Goal: Information Seeking & Learning: Check status

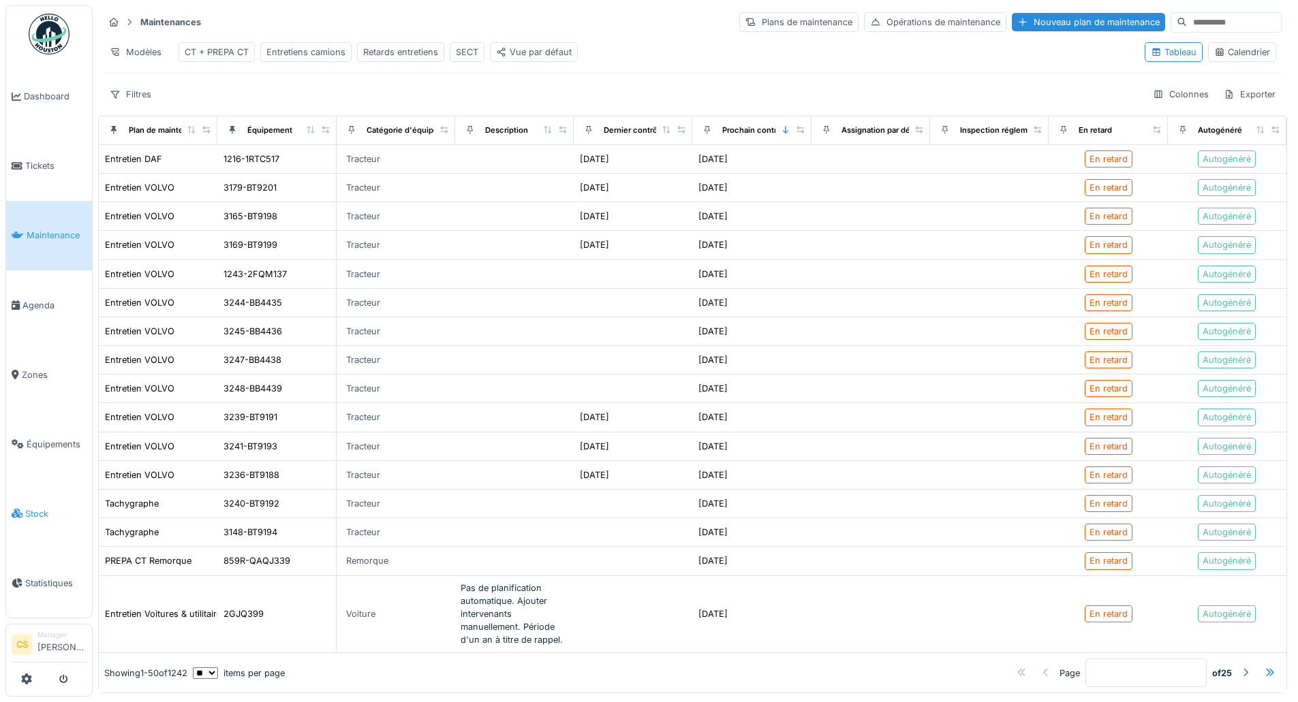
scroll to position [7, 0]
click at [43, 577] on span "Statistiques" at bounding box center [55, 583] width 61 height 13
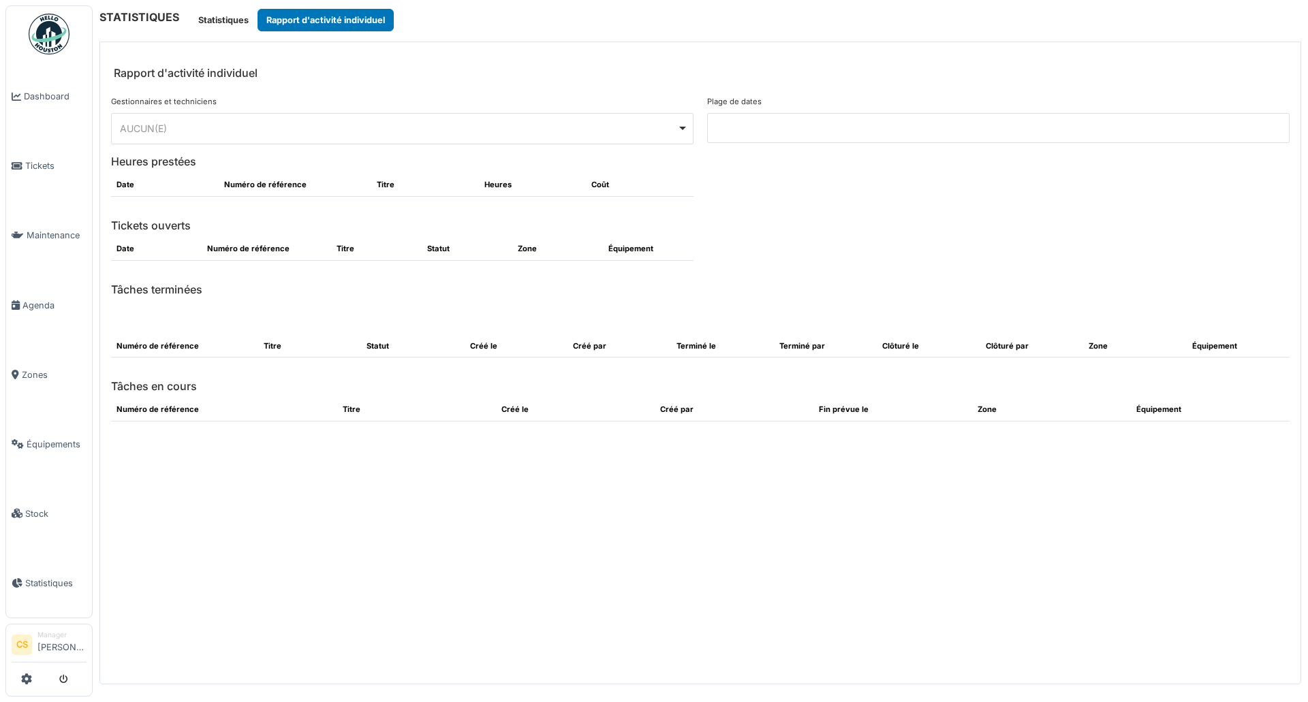
click at [364, 121] on div "AUCUN(E) Remove item" at bounding box center [398, 128] width 557 height 14
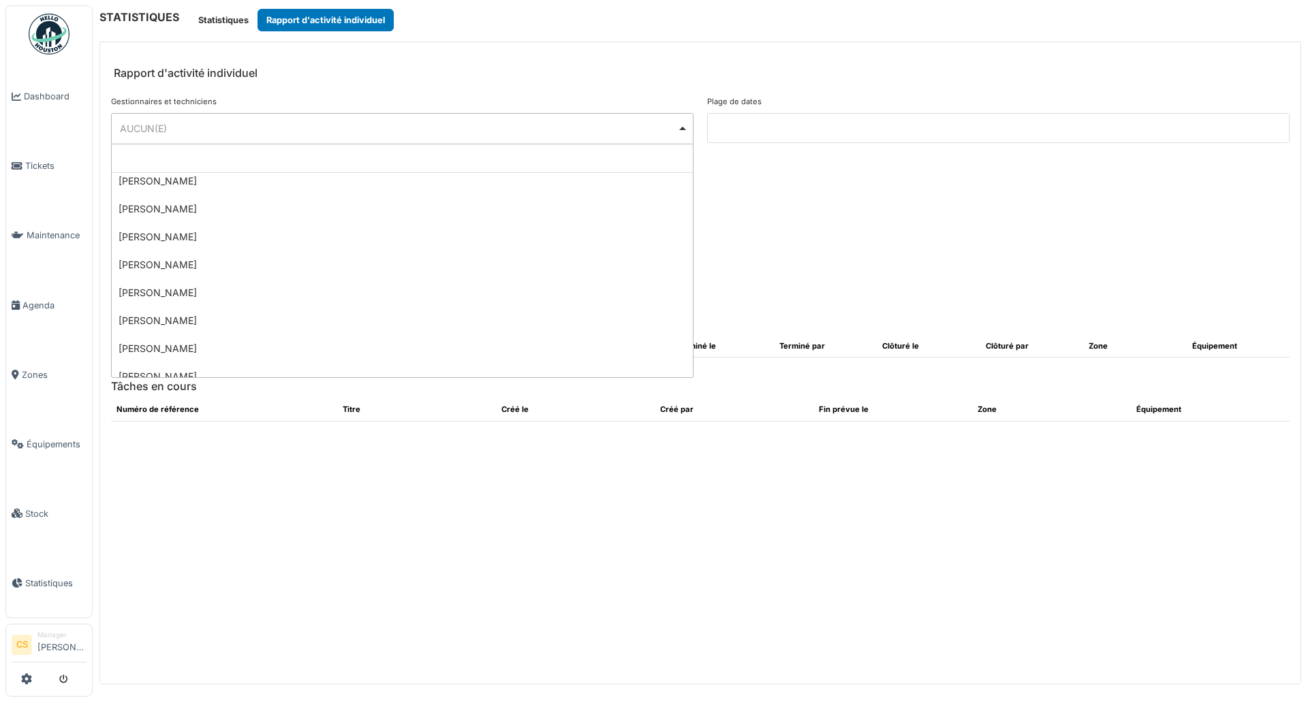
scroll to position [345, 0]
select select "**********"
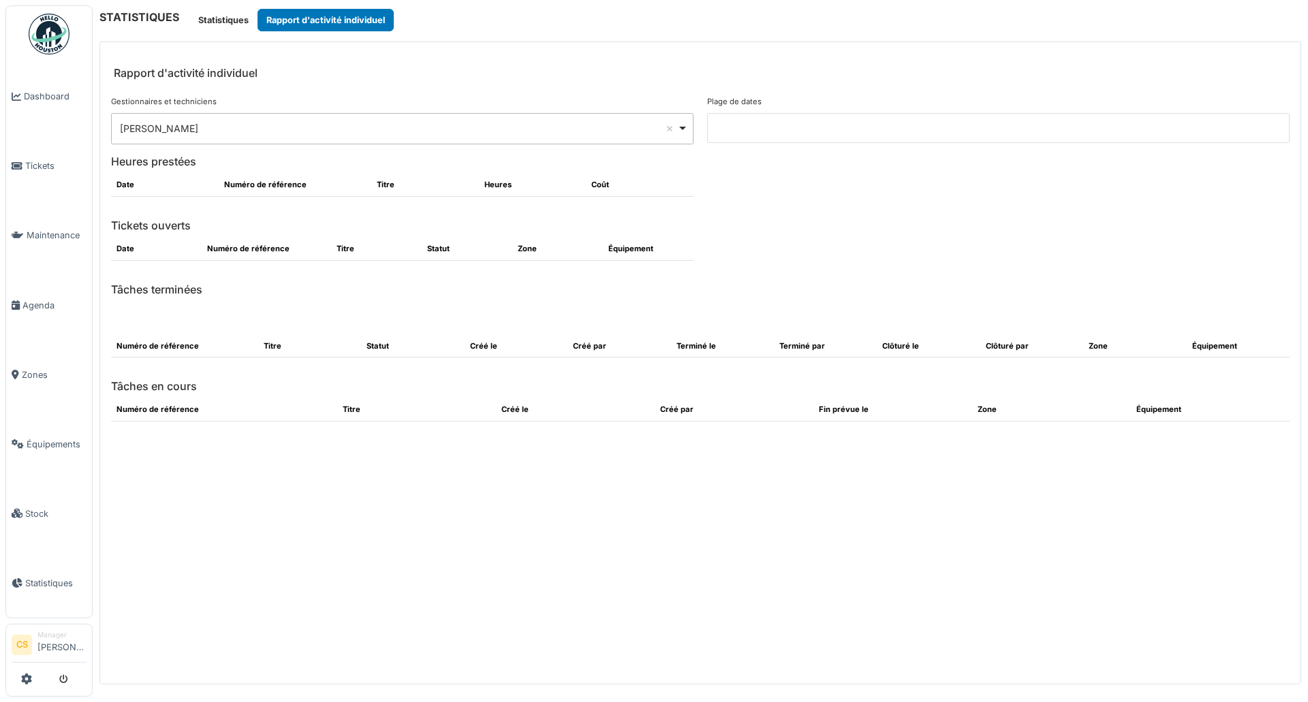
click at [771, 133] on input at bounding box center [998, 128] width 583 height 30
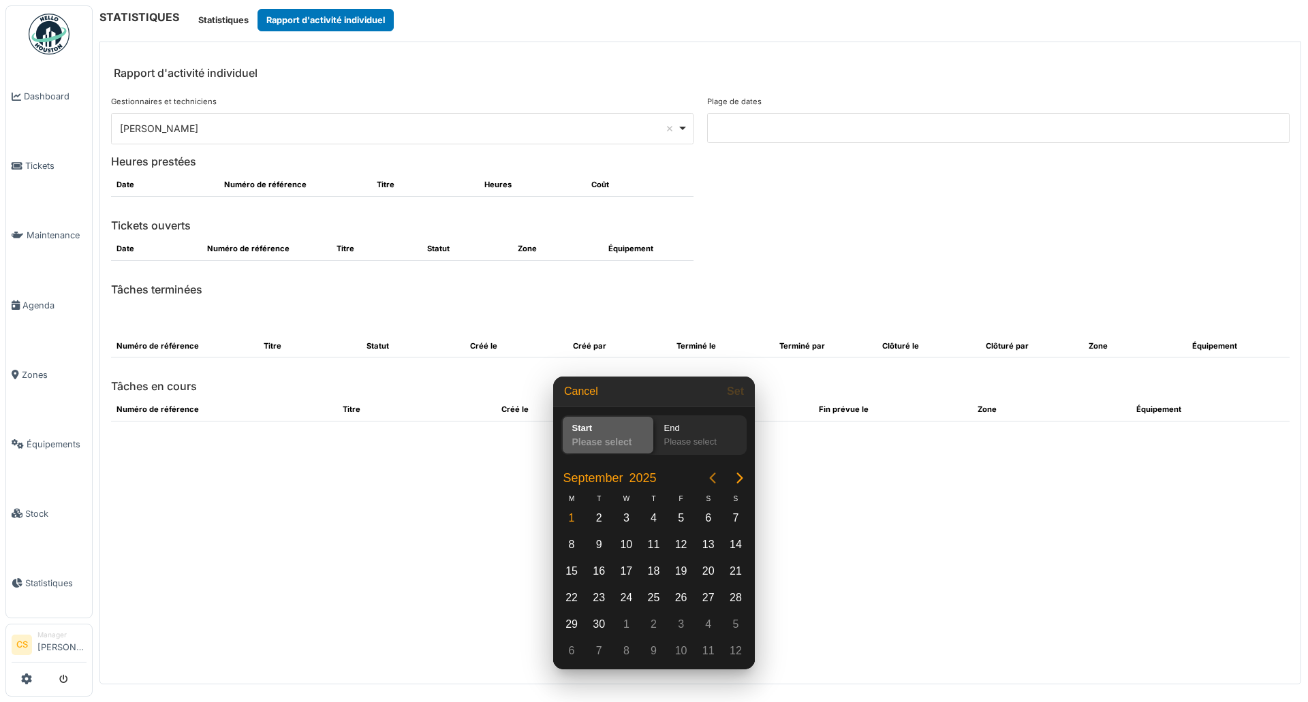
click at [710, 475] on icon "Previous page" at bounding box center [713, 478] width 16 height 16
click at [653, 515] on div "1" at bounding box center [653, 518] width 20 height 20
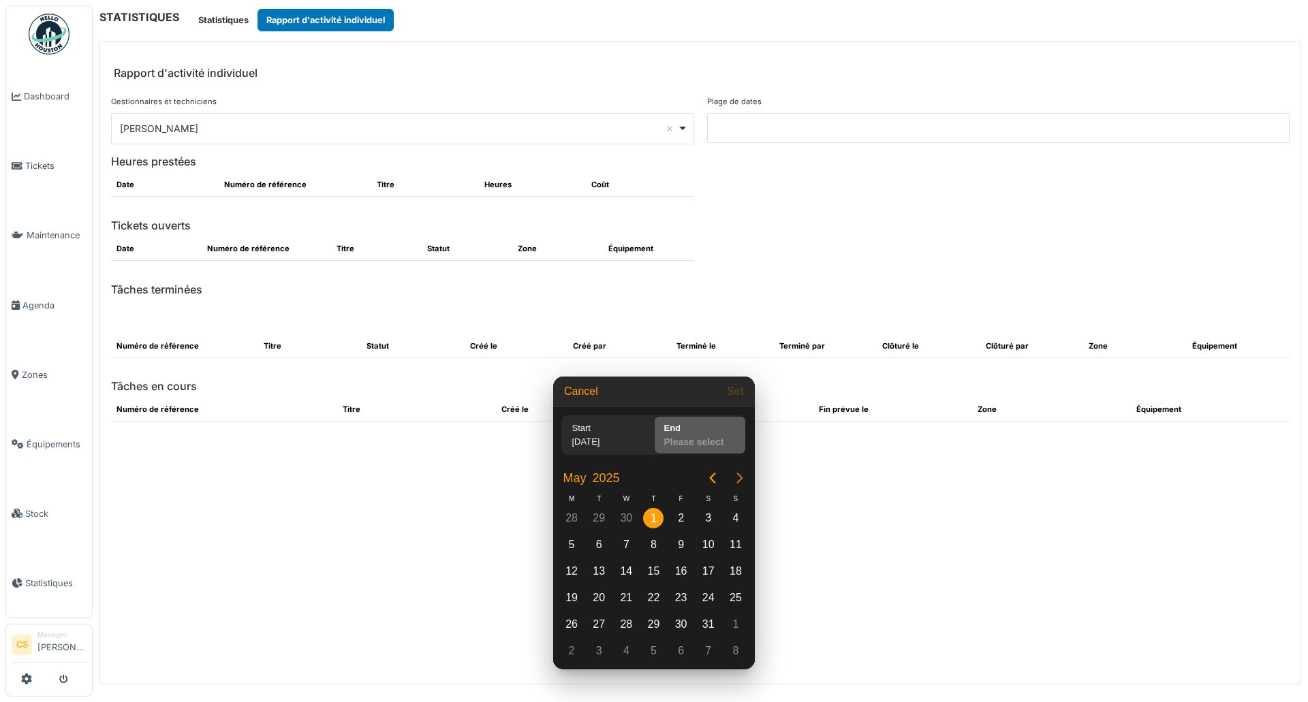
click at [741, 478] on icon "Next page" at bounding box center [740, 478] width 16 height 16
click at [576, 650] on div "30" at bounding box center [571, 651] width 20 height 20
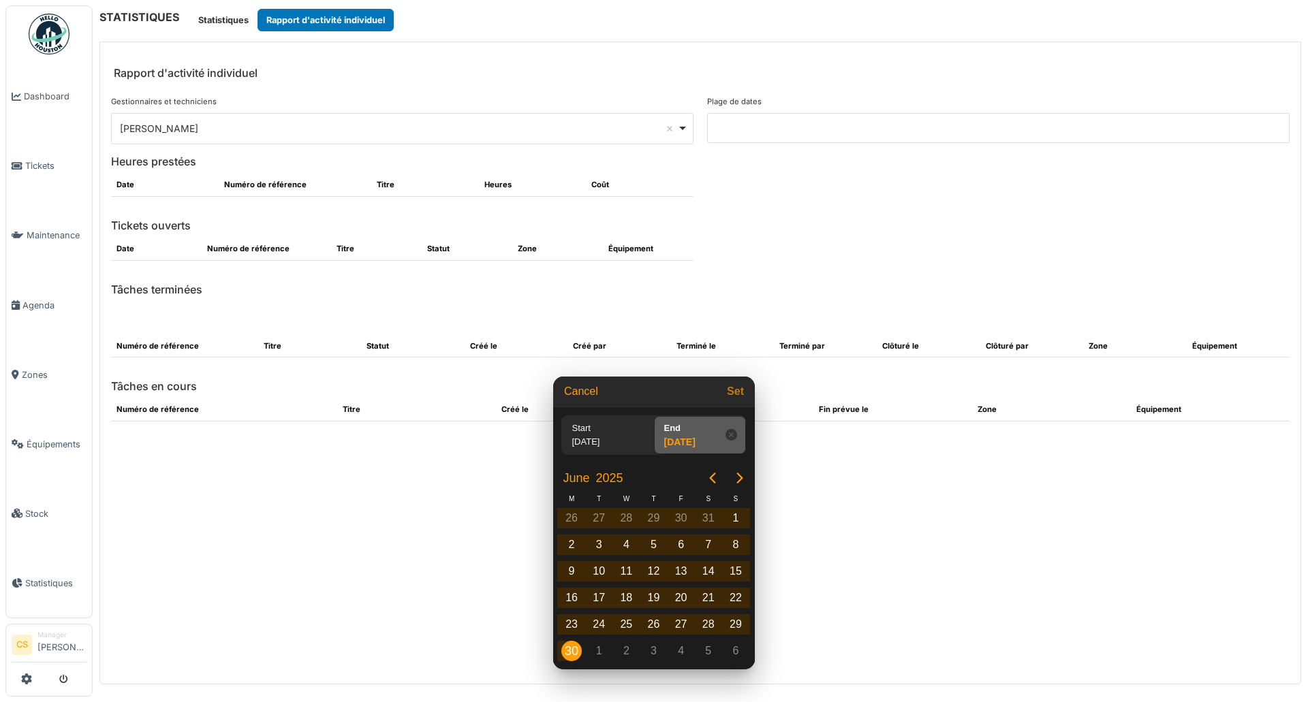
click at [739, 397] on button "Set" at bounding box center [736, 392] width 28 height 25
type input "**********"
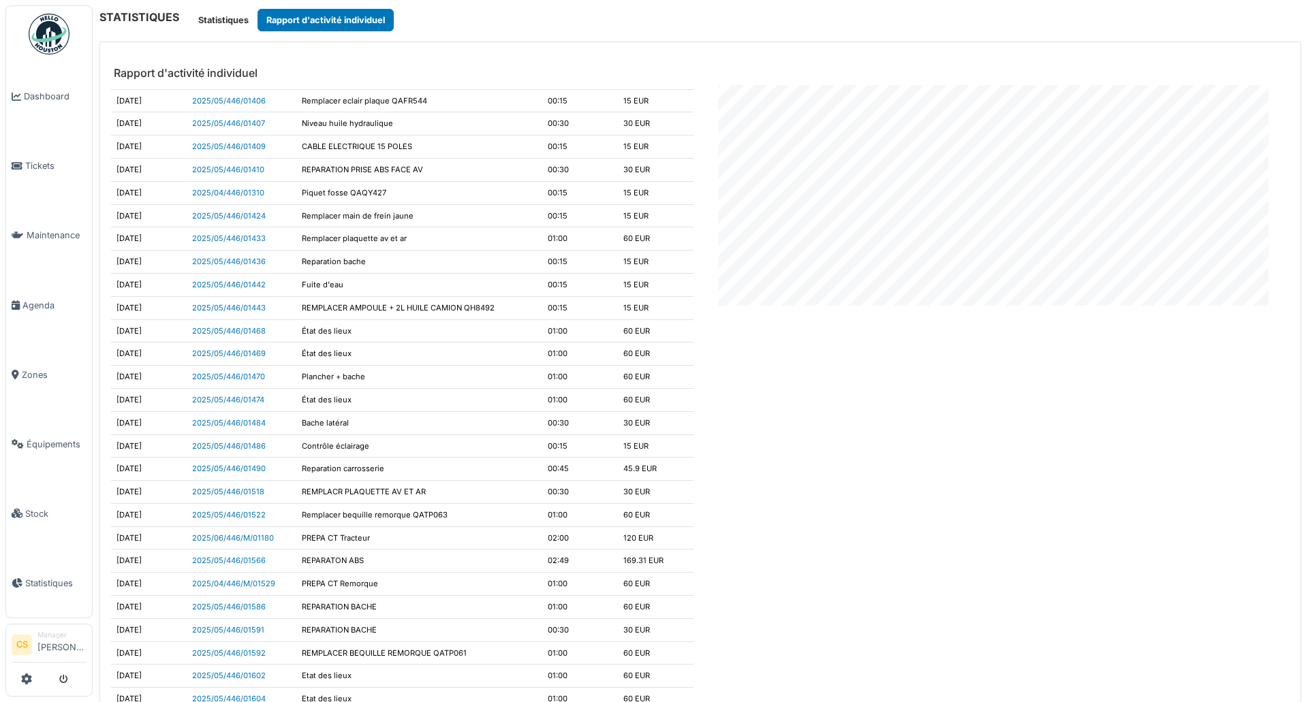
scroll to position [0, 0]
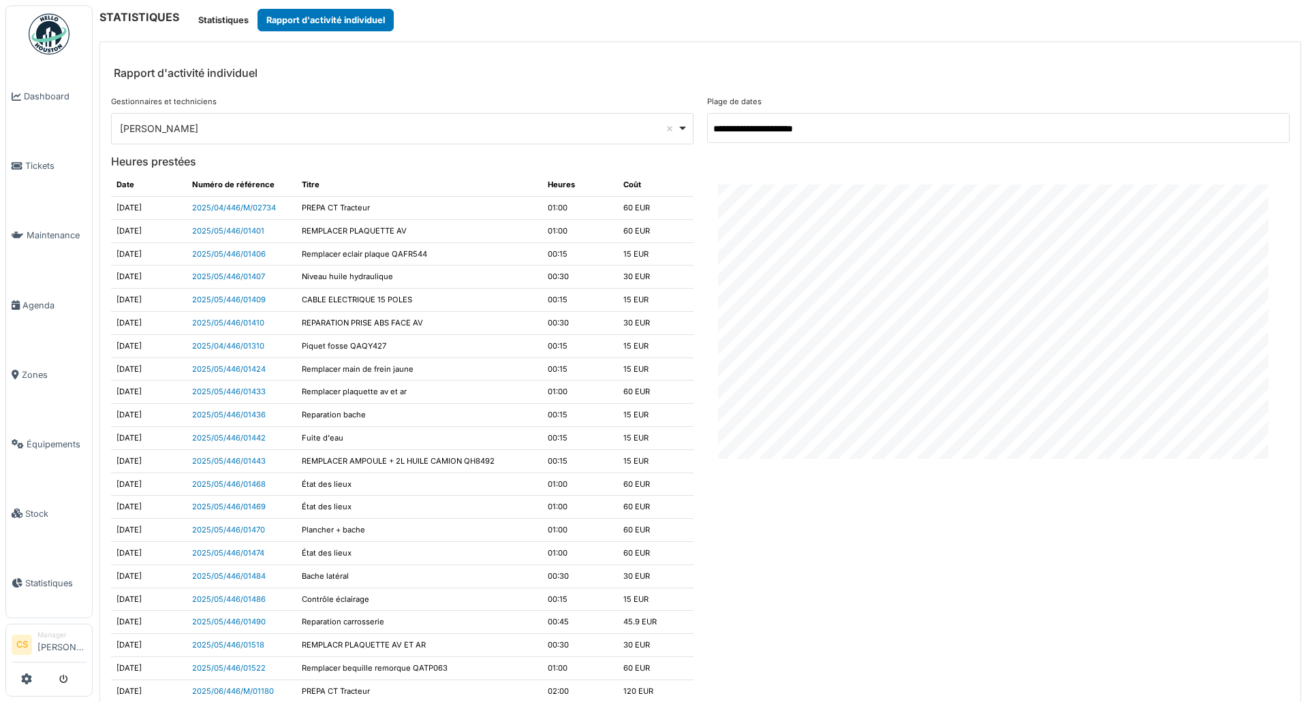
click at [604, 195] on th "Heures" at bounding box center [580, 185] width 76 height 22
click at [637, 168] on h6 "Heures prestées" at bounding box center [700, 161] width 1192 height 13
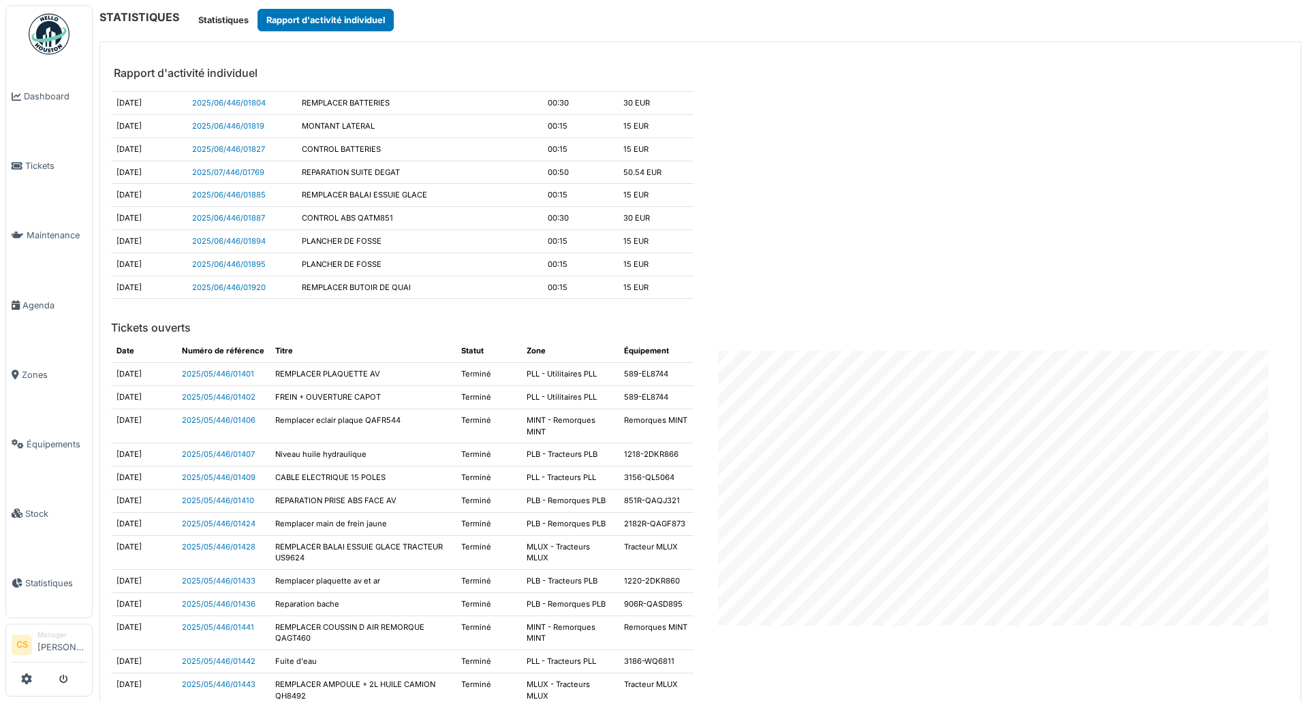
scroll to position [1431, 0]
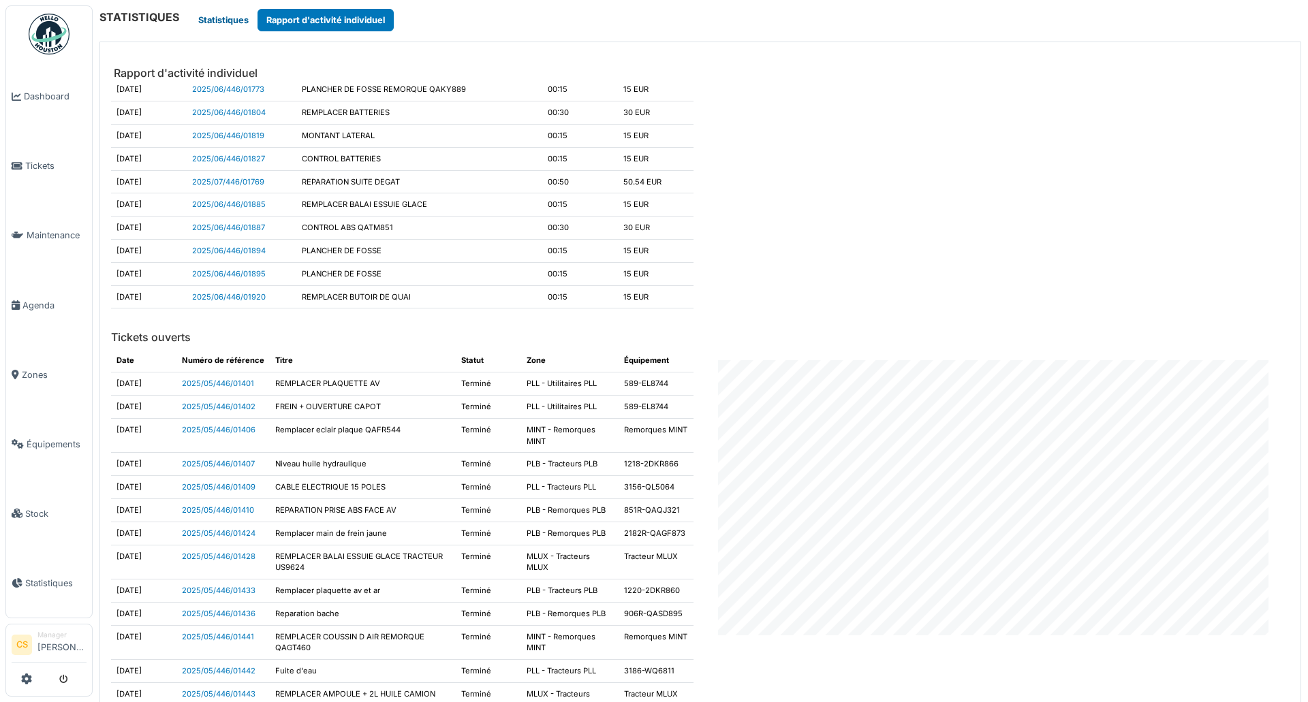
click at [221, 20] on button "Statistiques" at bounding box center [223, 20] width 68 height 22
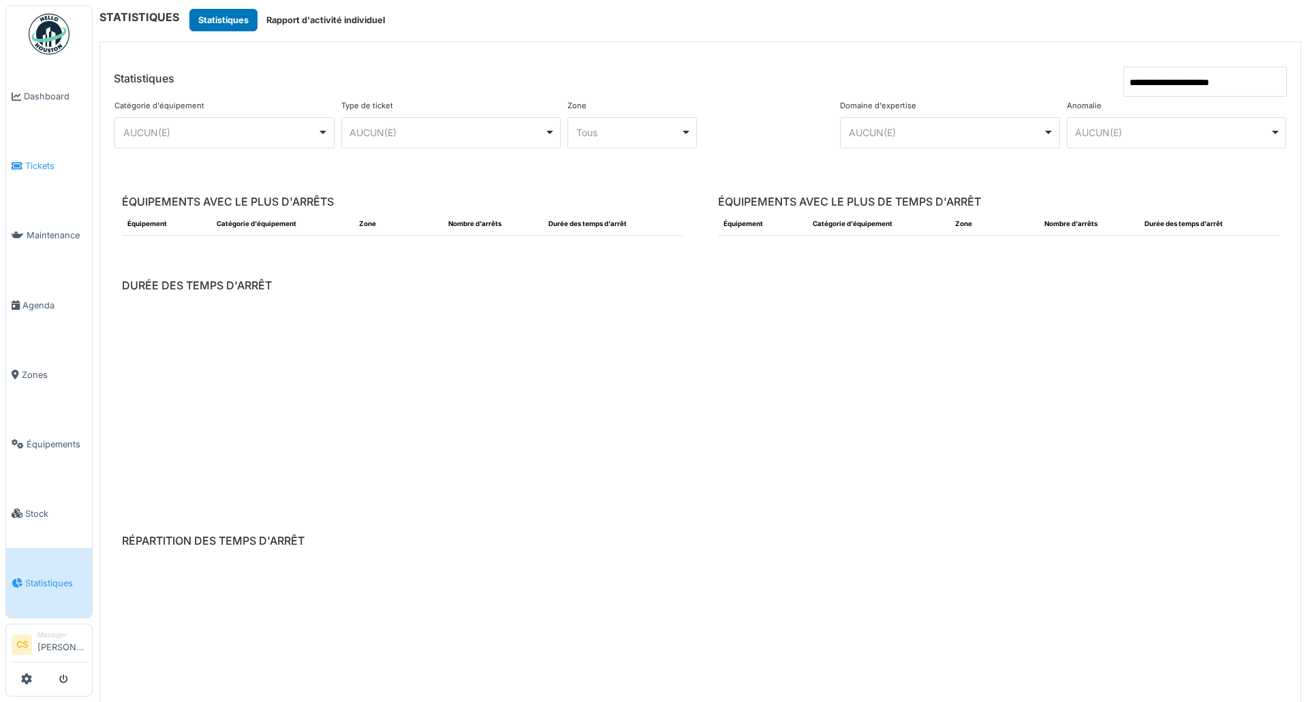
click at [22, 161] on icon at bounding box center [17, 166] width 11 height 10
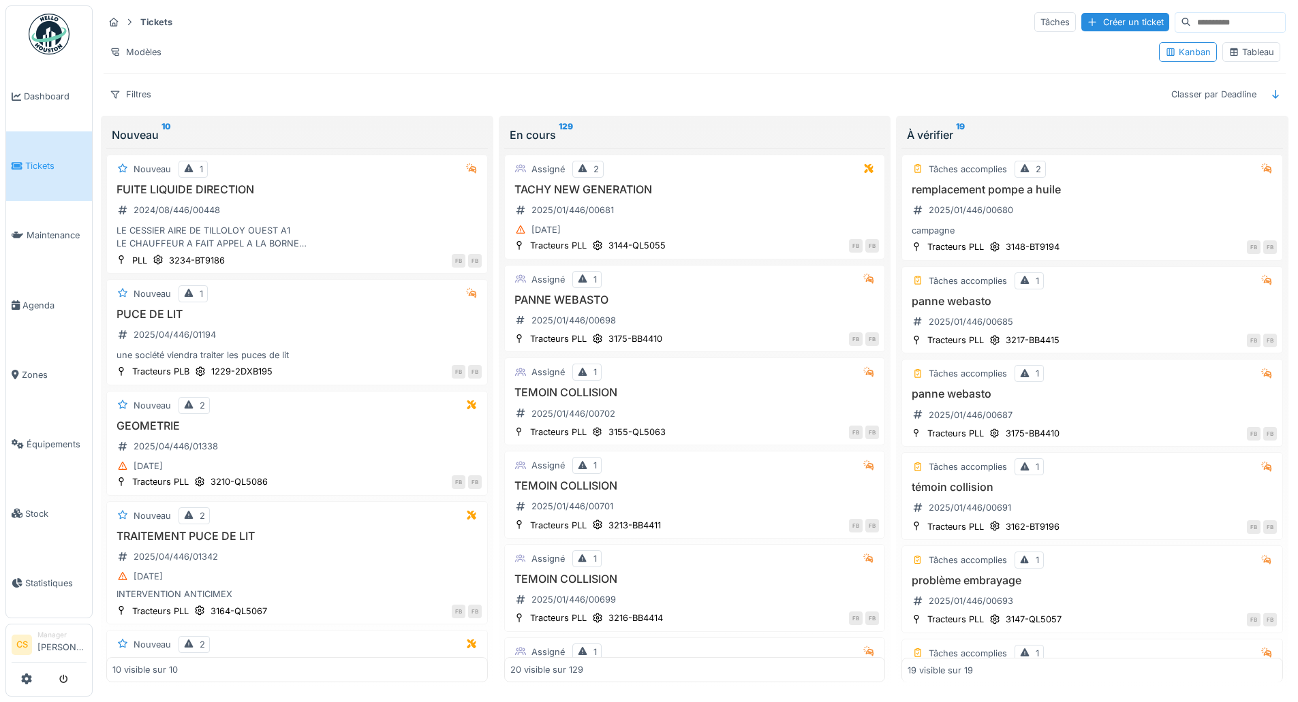
click at [1239, 52] on div "Tableau" at bounding box center [1251, 52] width 46 height 13
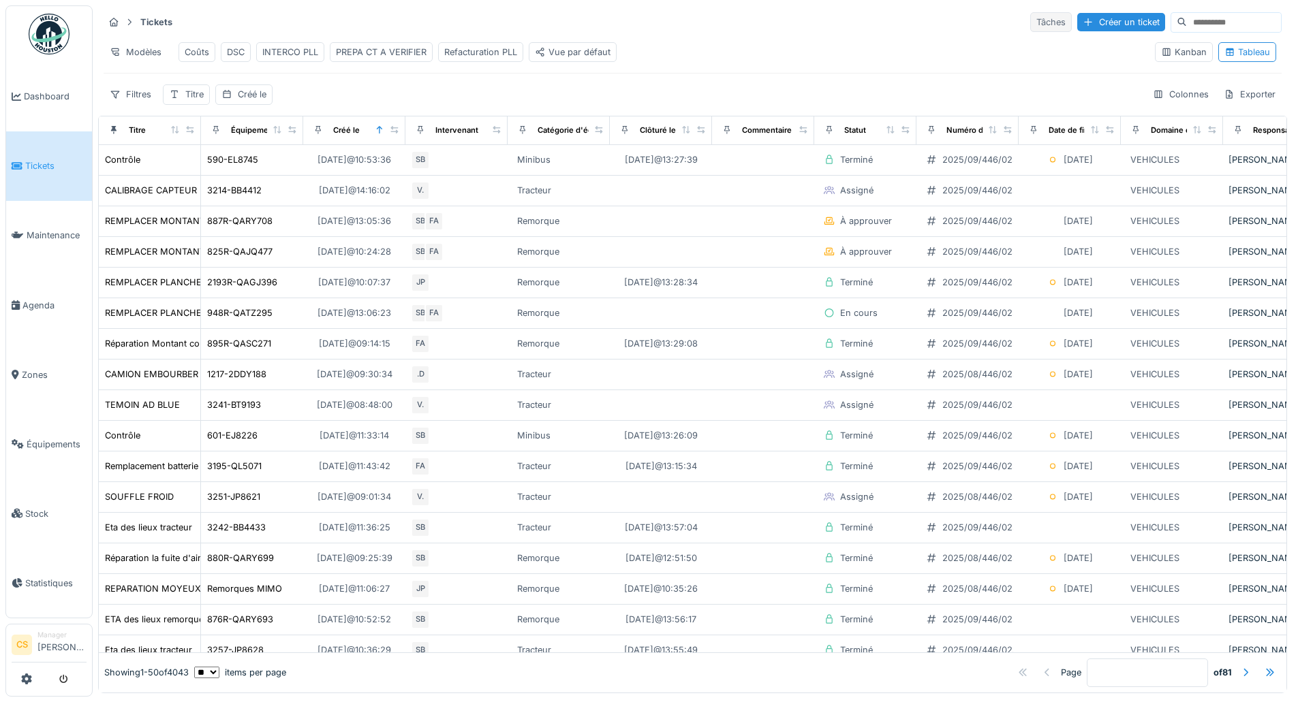
click at [1030, 25] on div "Tâches" at bounding box center [1051, 22] width 42 height 20
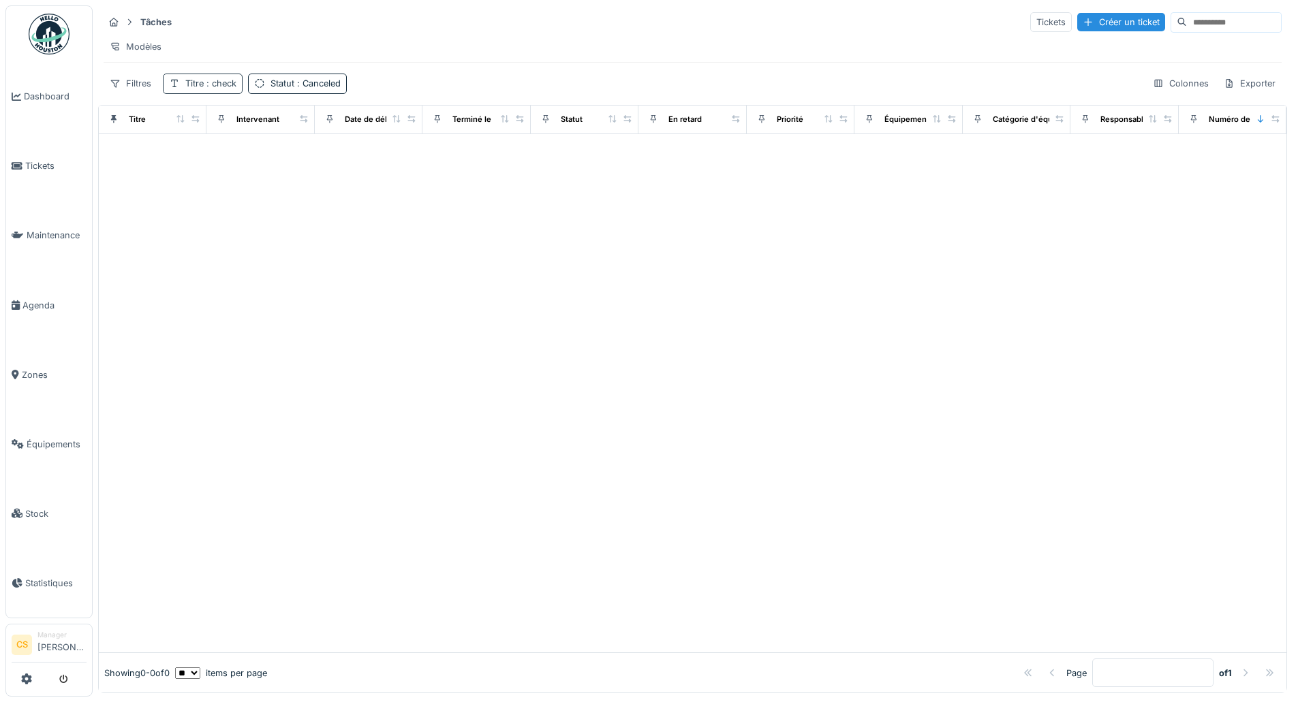
click at [226, 89] on span ": check" at bounding box center [220, 83] width 33 height 10
click at [292, 160] on icon at bounding box center [288, 159] width 7 height 7
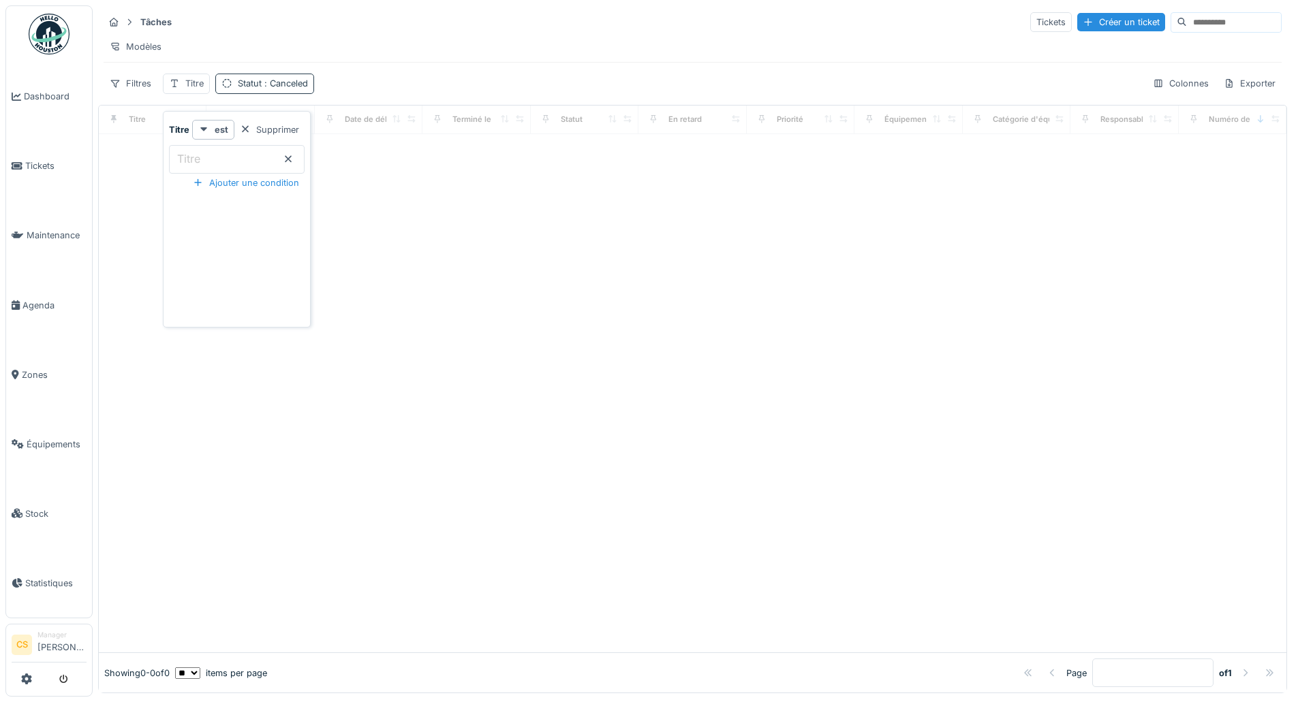
click at [264, 89] on span ": Canceled" at bounding box center [285, 83] width 46 height 10
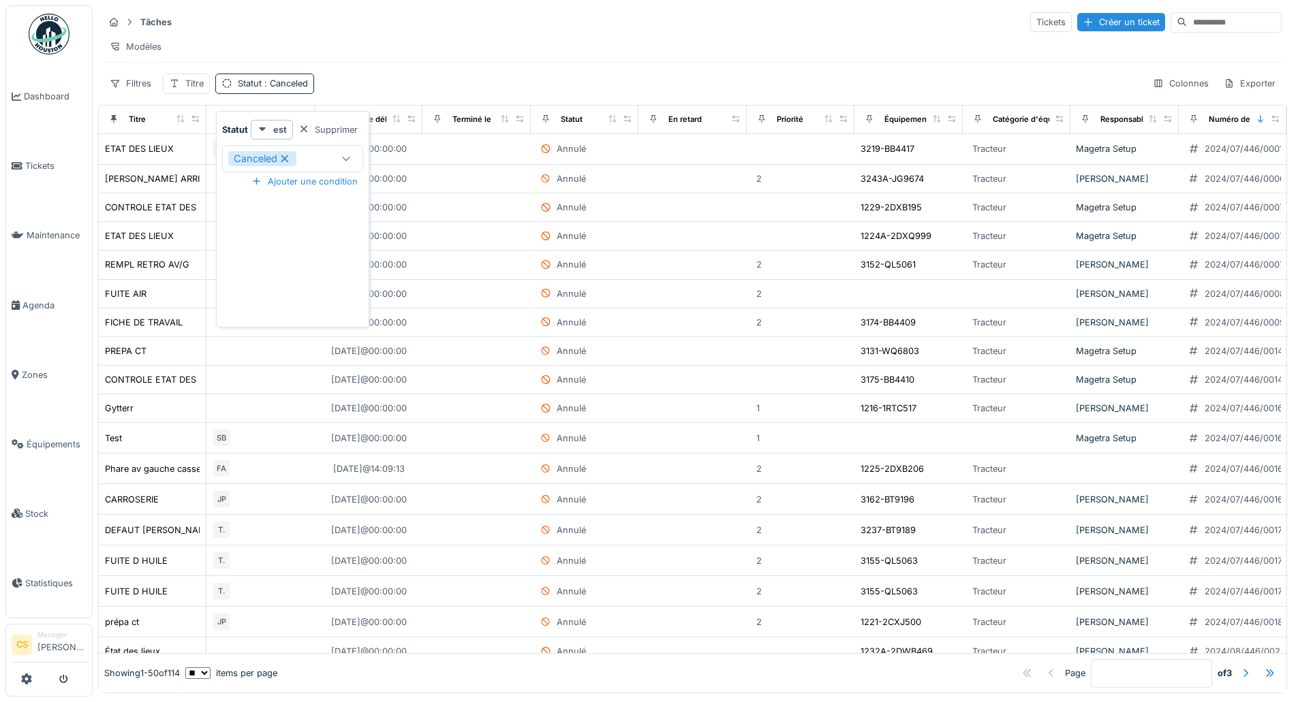
click at [283, 160] on icon at bounding box center [284, 158] width 7 height 7
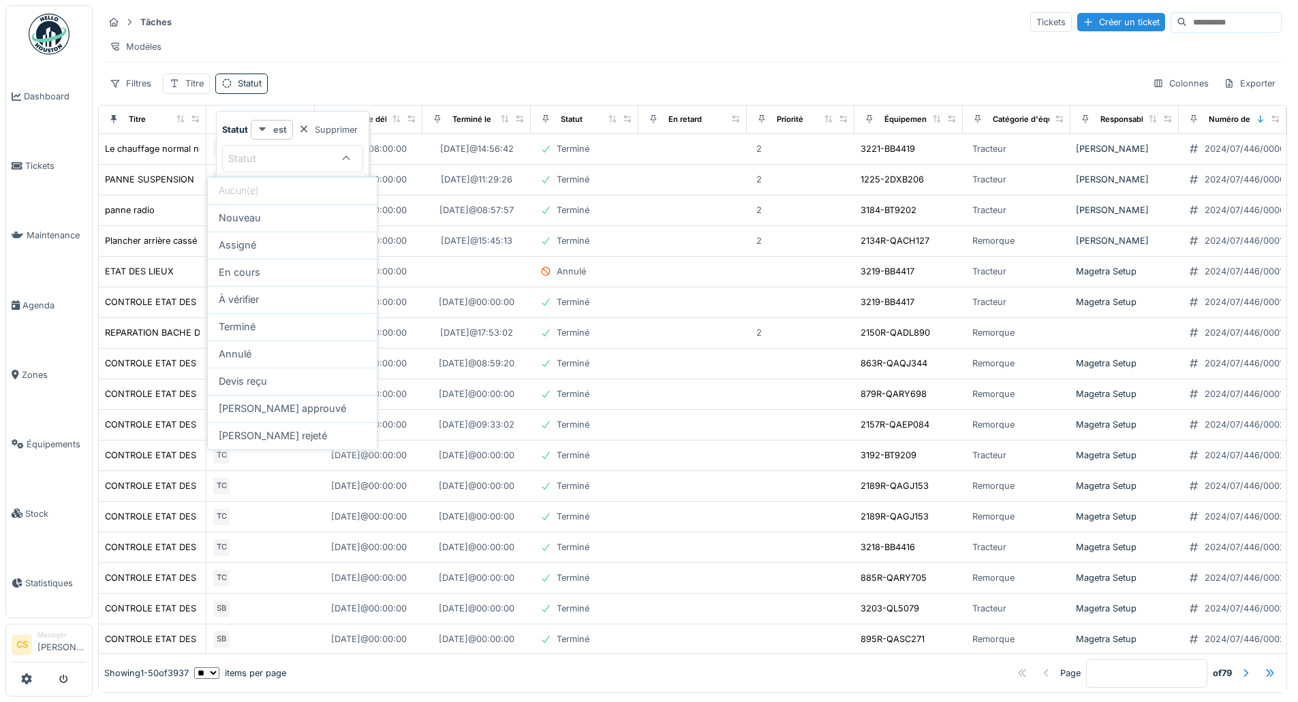
click at [280, 128] on strong "est" at bounding box center [280, 129] width 14 height 13
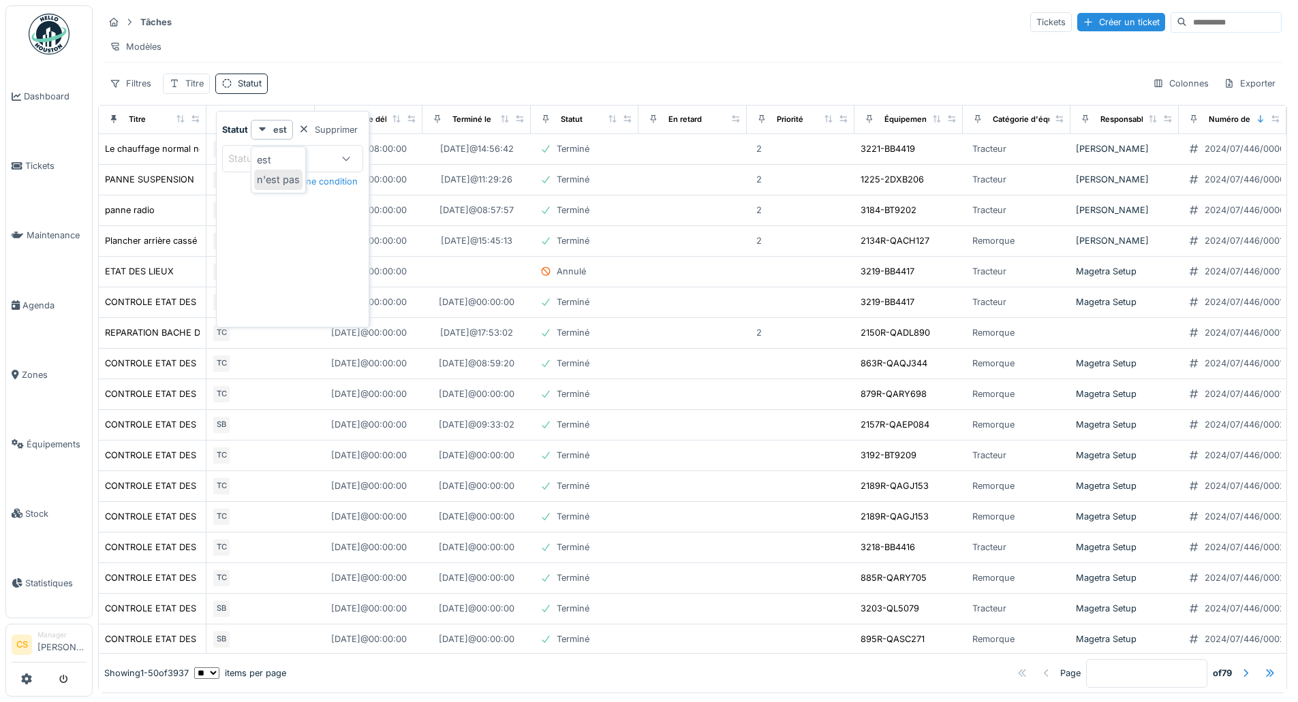
click at [287, 182] on div "n'est pas" at bounding box center [278, 180] width 48 height 20
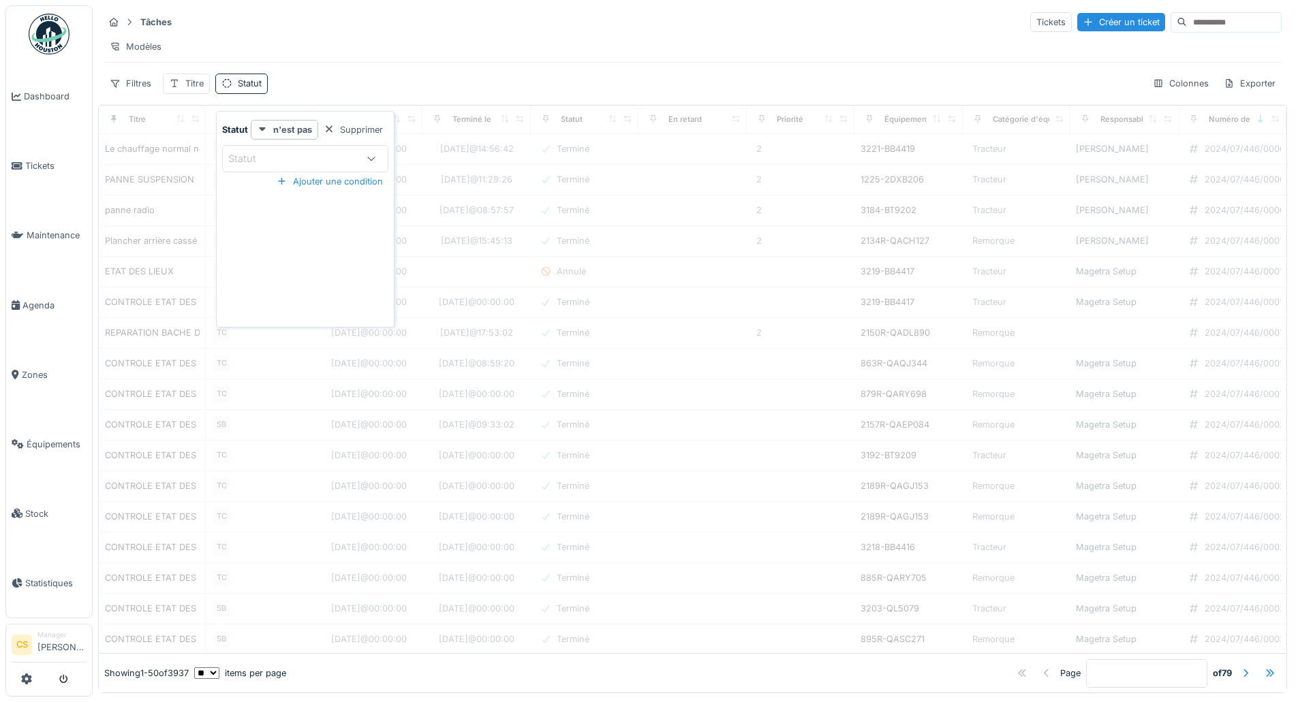
click at [334, 161] on div "Statut" at bounding box center [291, 158] width 127 height 15
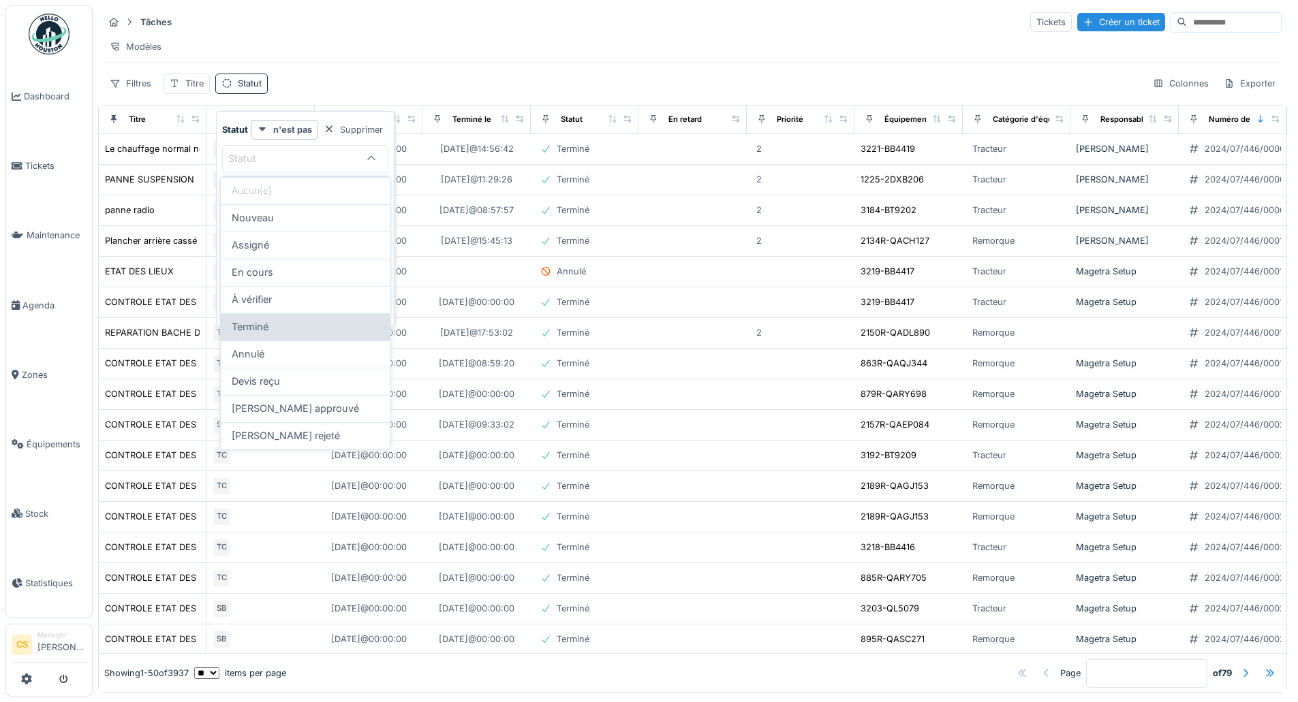
scroll to position [7, 0]
click at [275, 347] on div "Annulé" at bounding box center [305, 354] width 147 height 15
type input "********"
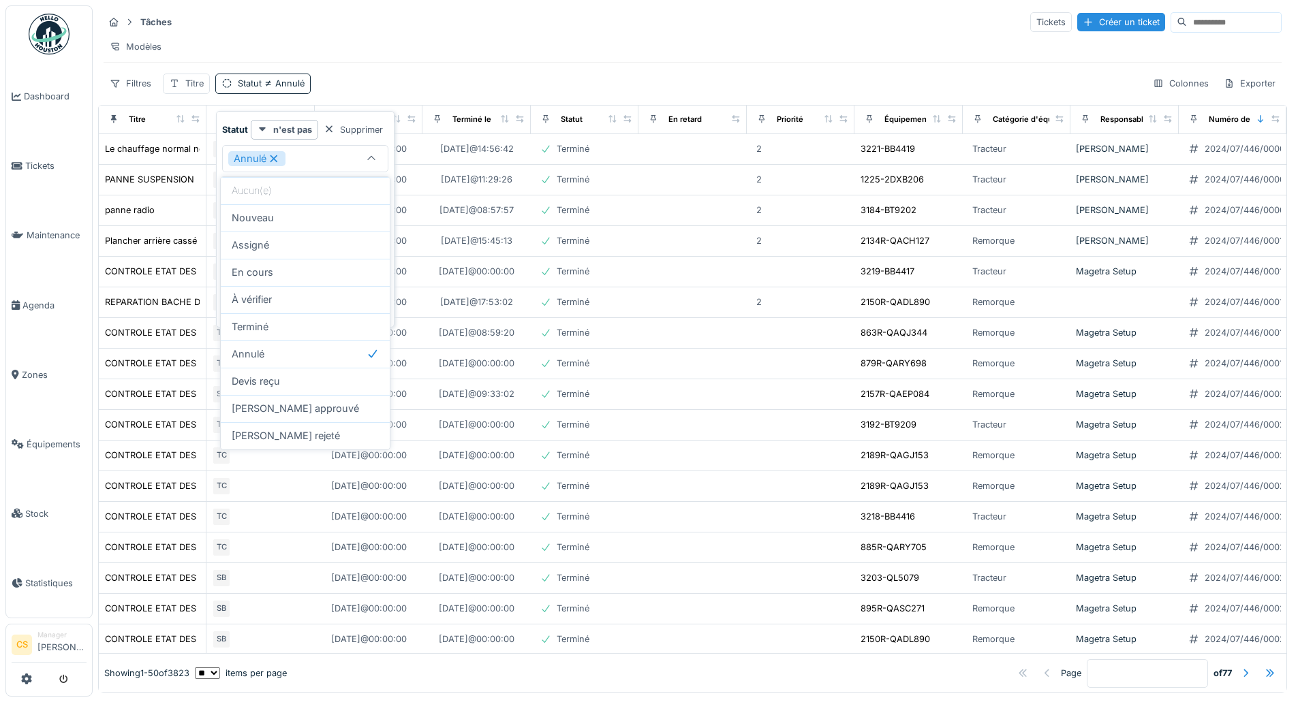
click at [454, 63] on div "Tâches Tickets Créer un ticket Modèles Filtres Titre Statut Annulé Colonnes Exp…" at bounding box center [692, 52] width 1189 height 94
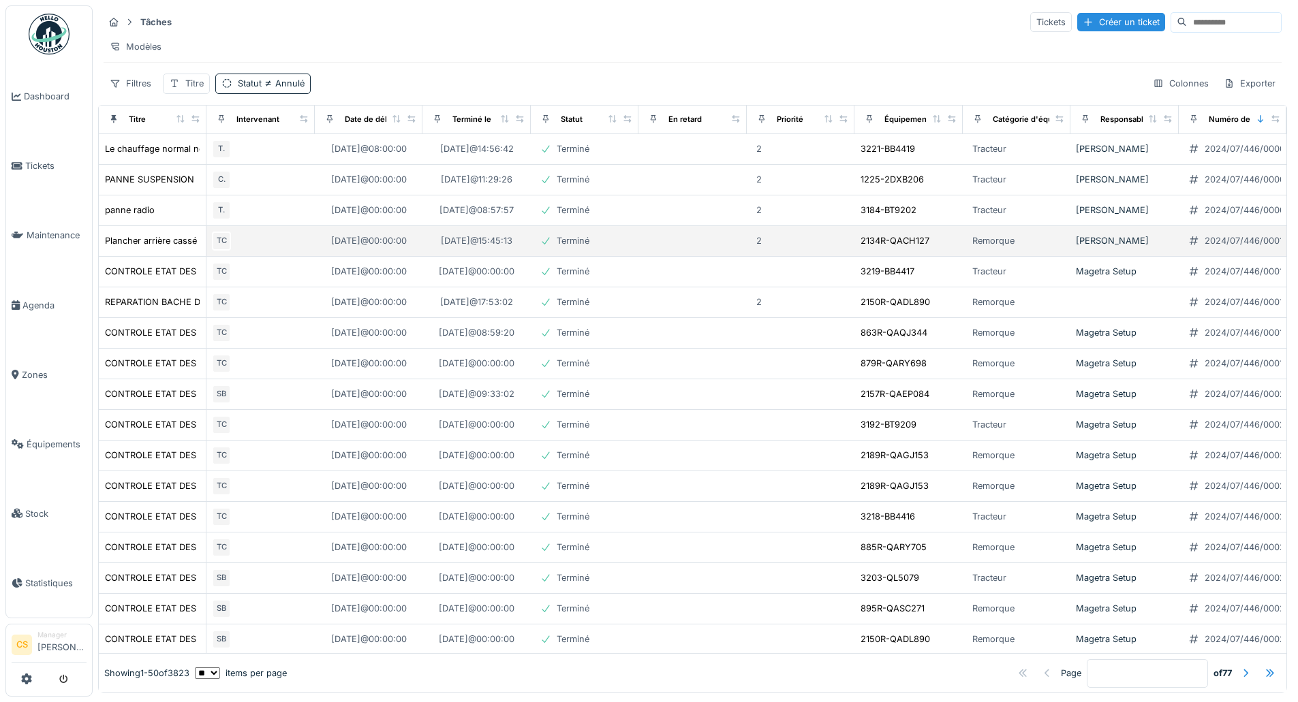
scroll to position [0, 0]
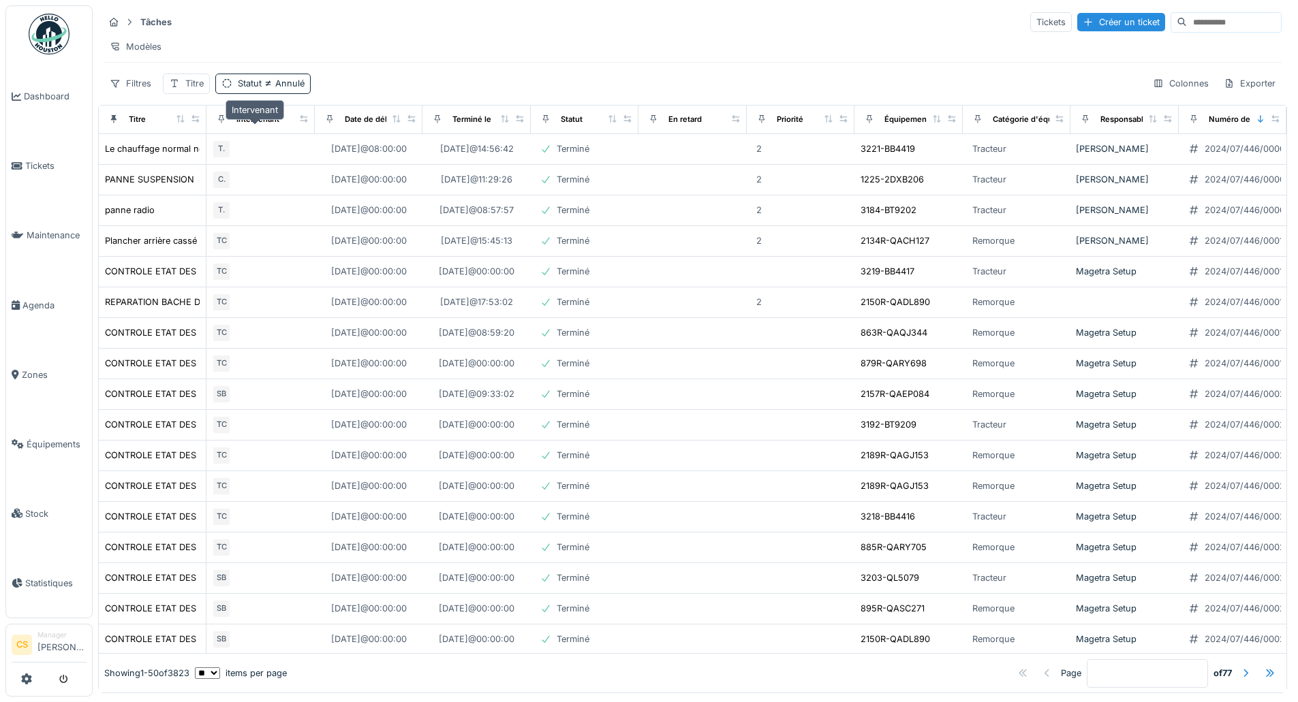
click at [256, 125] on div "Intervenant" at bounding box center [257, 120] width 43 height 12
click at [142, 93] on div "Filtres" at bounding box center [131, 84] width 54 height 20
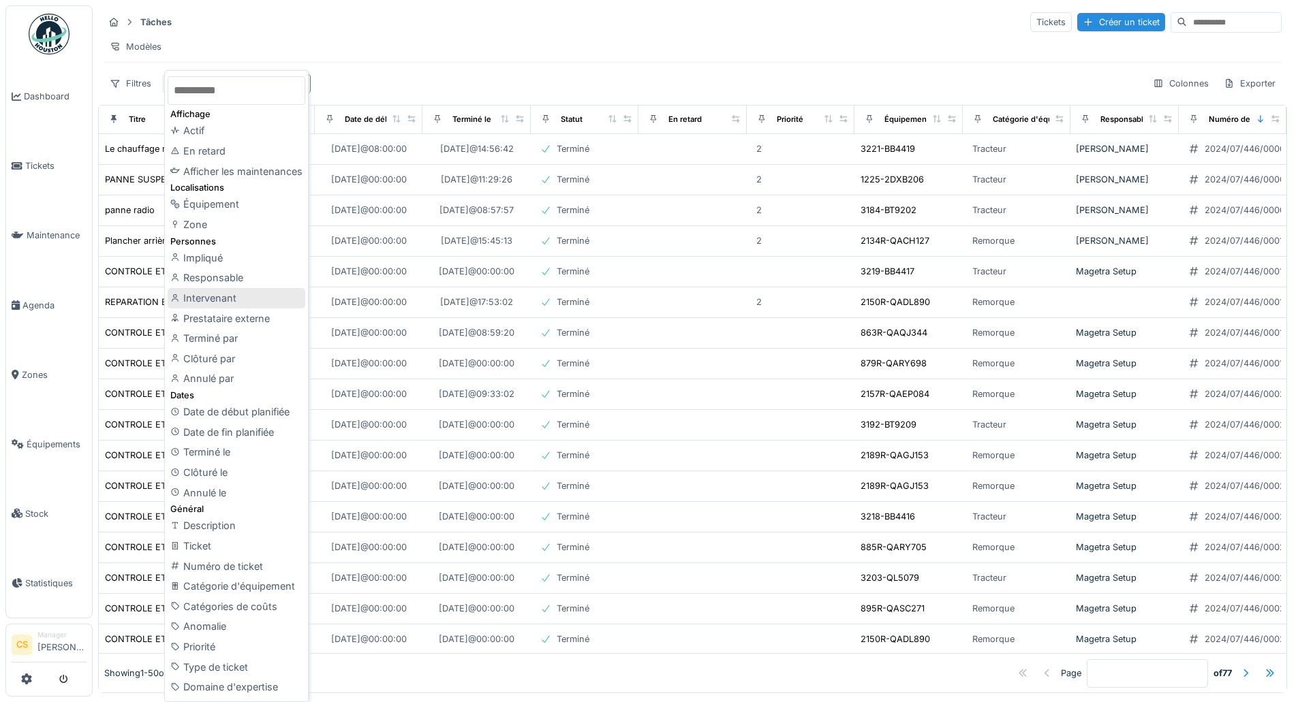
click at [225, 300] on div "Intervenant" at bounding box center [237, 298] width 138 height 20
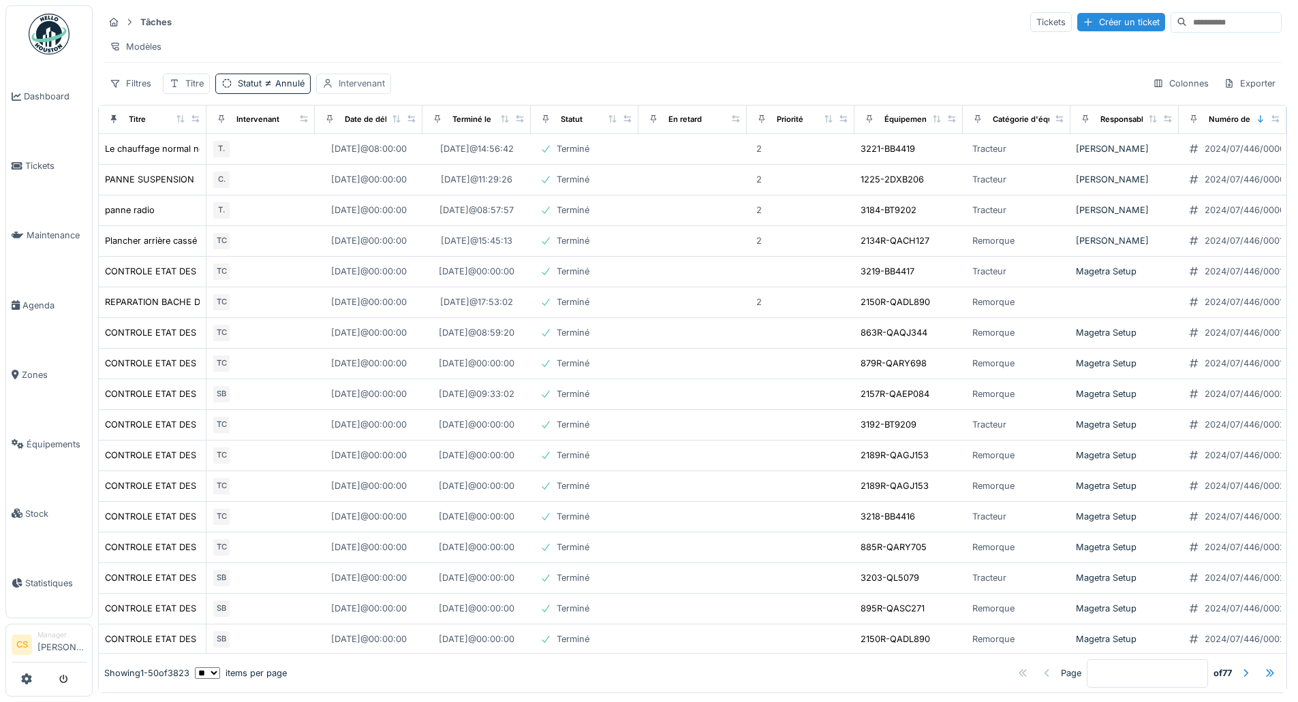
click at [354, 90] on div "Intervenant" at bounding box center [362, 83] width 46 height 13
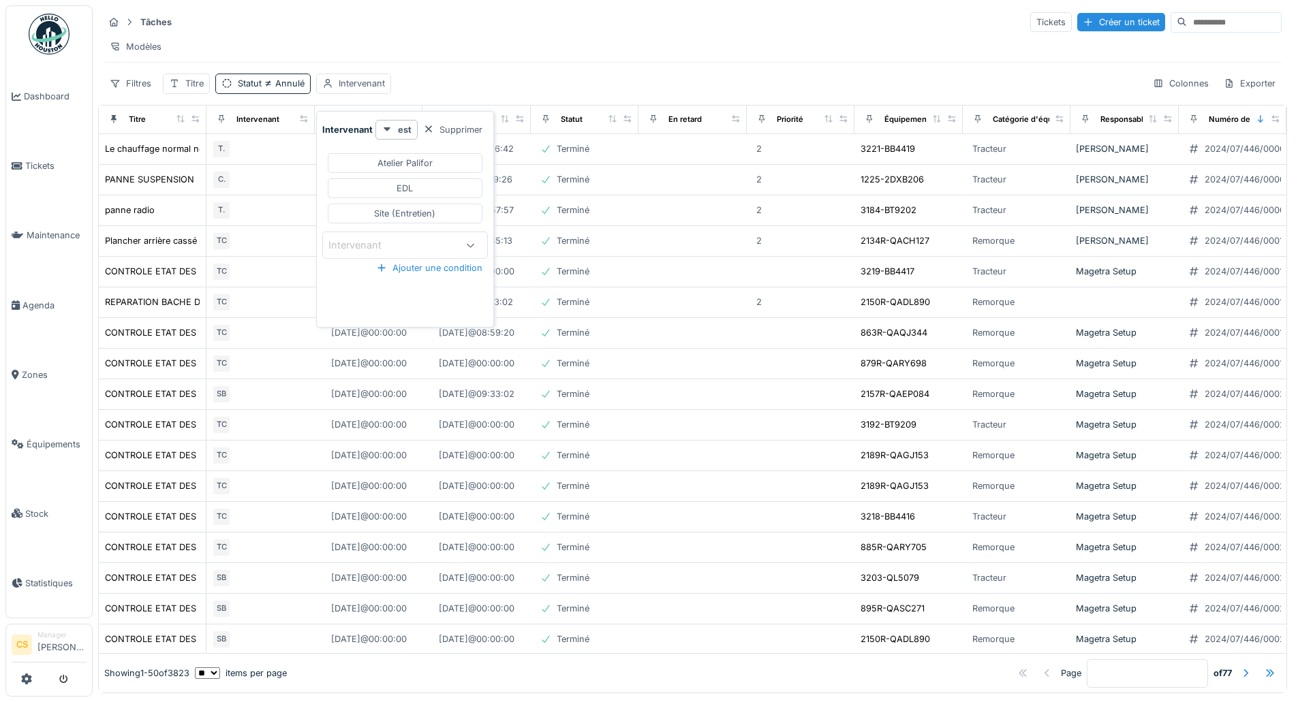
scroll to position [7, 0]
click at [437, 240] on div "Intervenant" at bounding box center [391, 245] width 127 height 15
type input "***"
click at [377, 341] on div "Jérémy Pétré" at bounding box center [404, 349] width 169 height 27
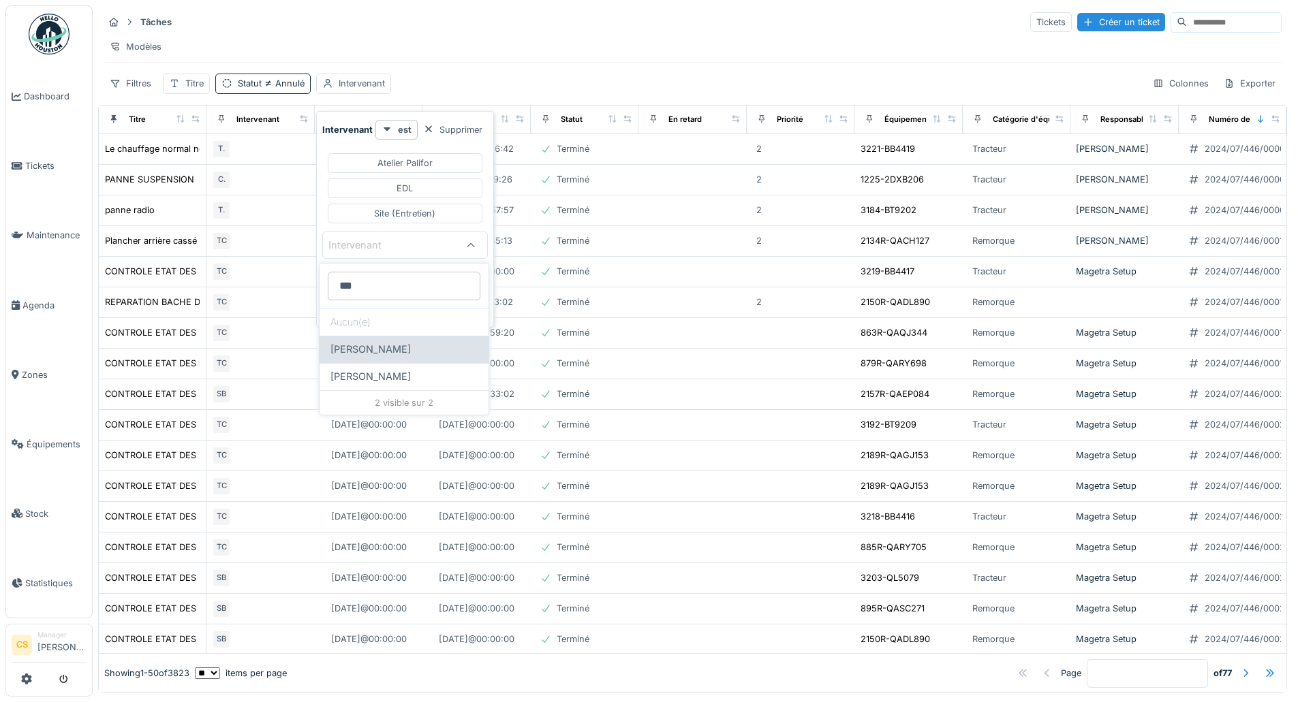
type input "*****"
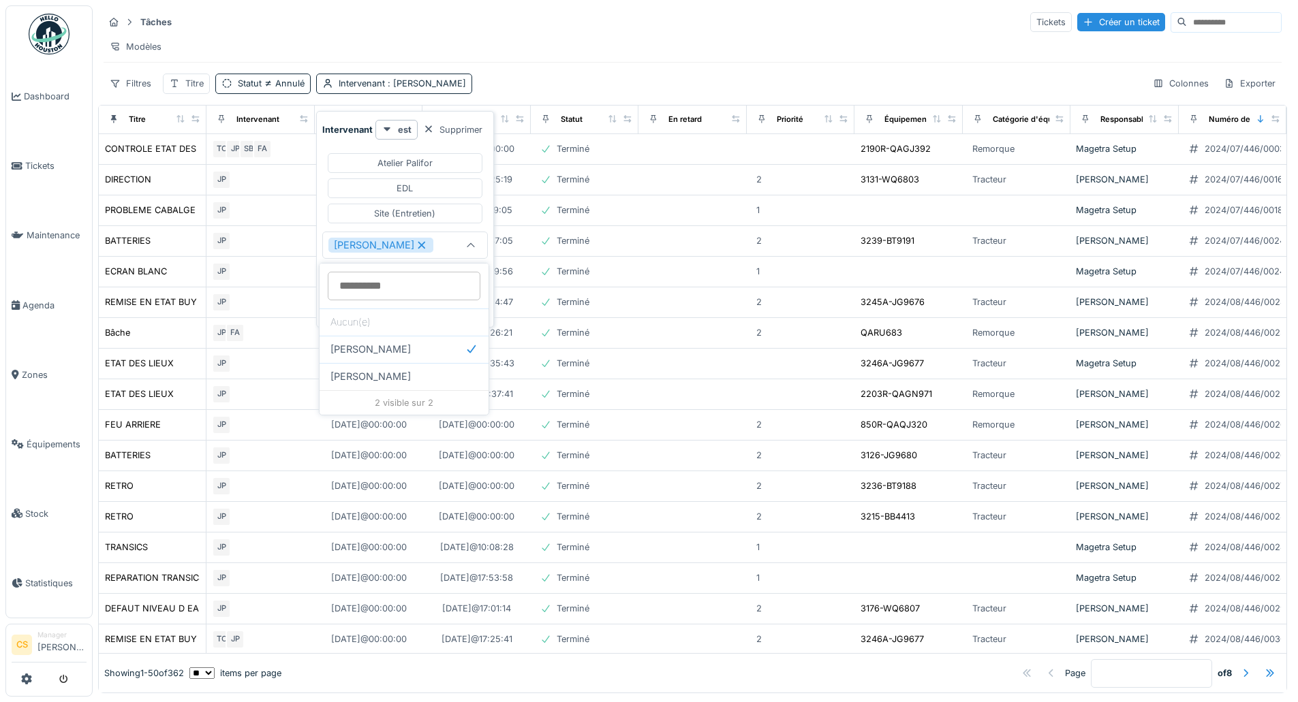
click at [557, 76] on div "Tâches Tickets Créer un ticket Modèles Filtres Titre Statut Annulé Intervenant …" at bounding box center [692, 52] width 1189 height 94
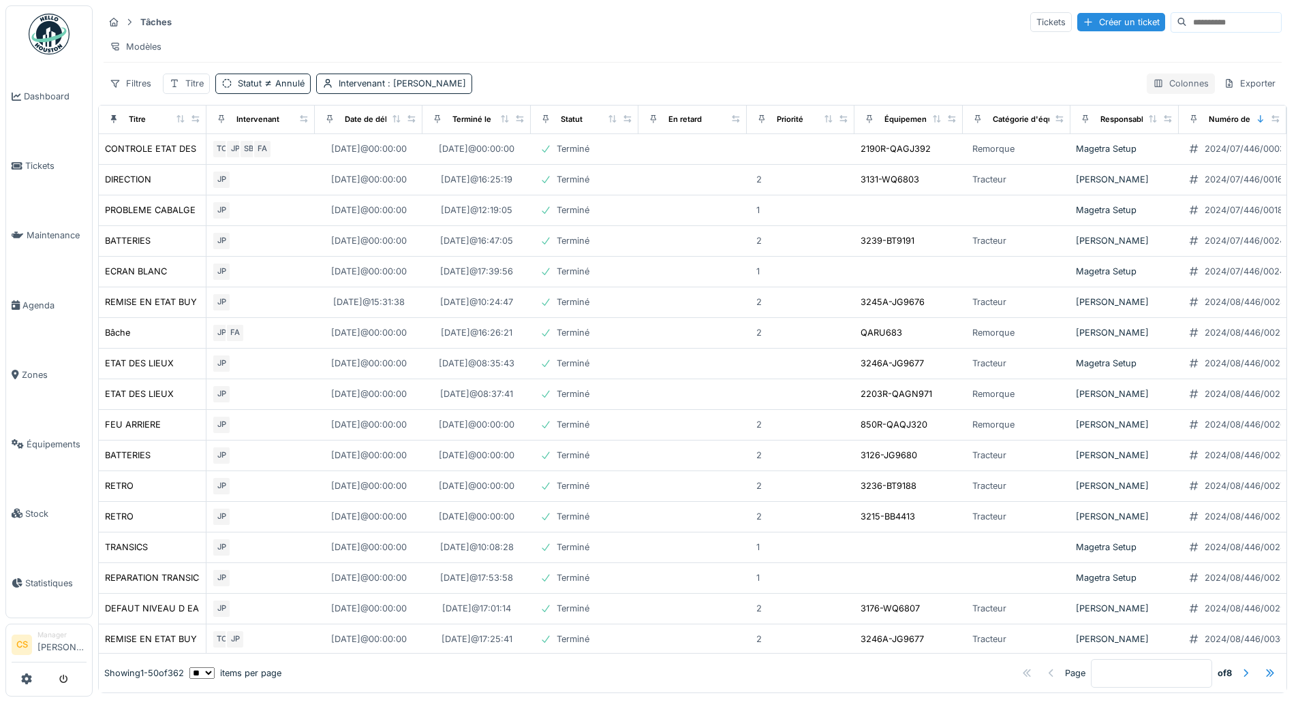
click at [1166, 93] on div "Colonnes" at bounding box center [1181, 84] width 68 height 20
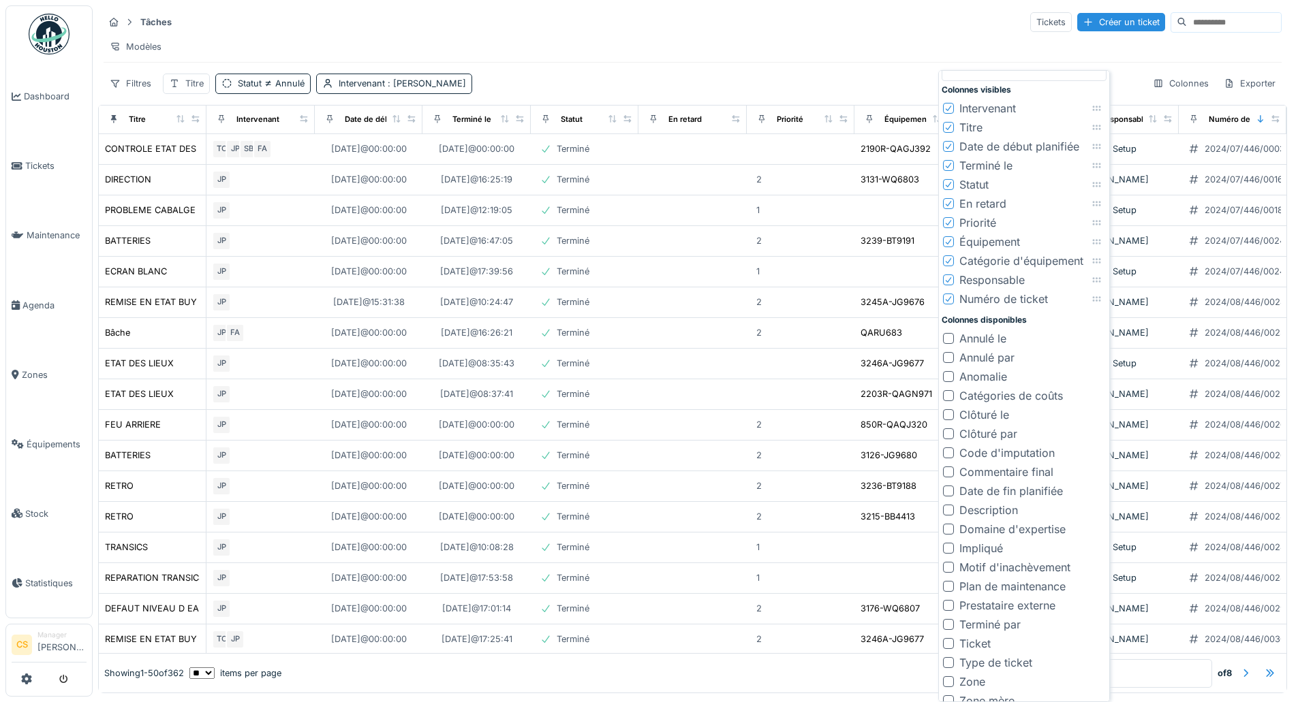
scroll to position [35, 0]
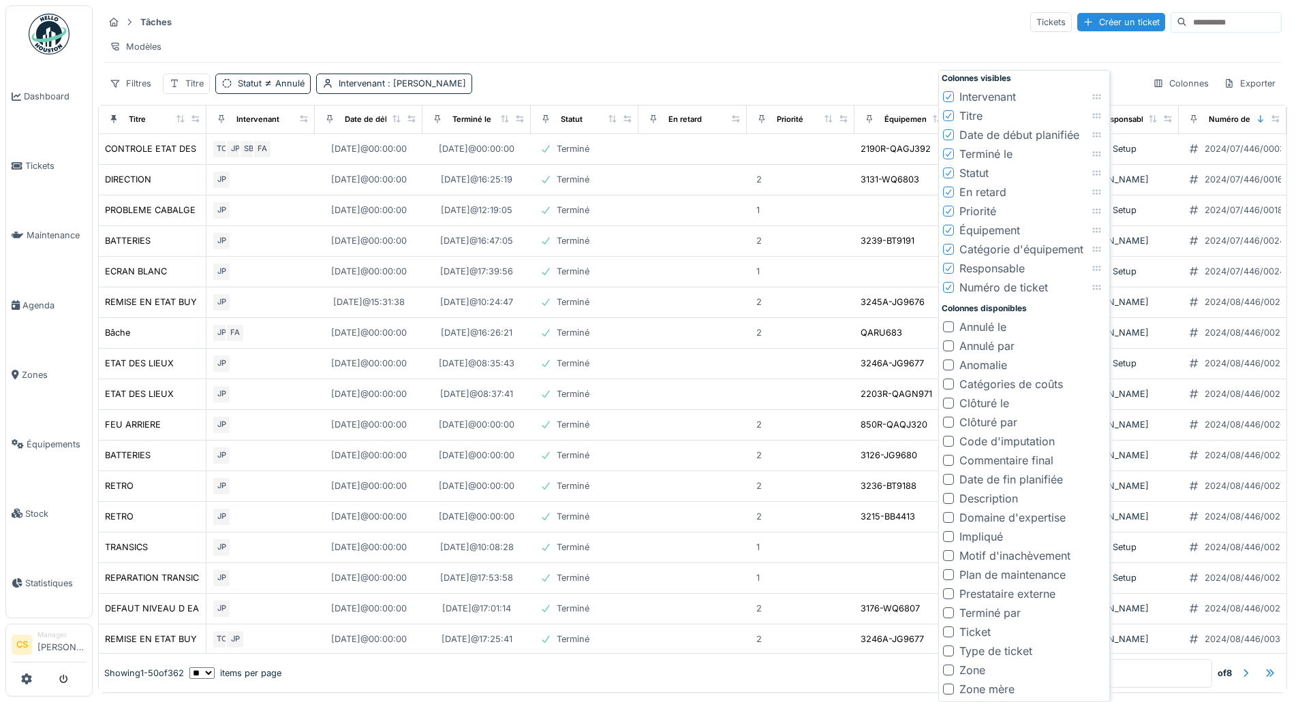
click at [978, 384] on div "Catégories de coûts" at bounding box center [1011, 384] width 104 height 16
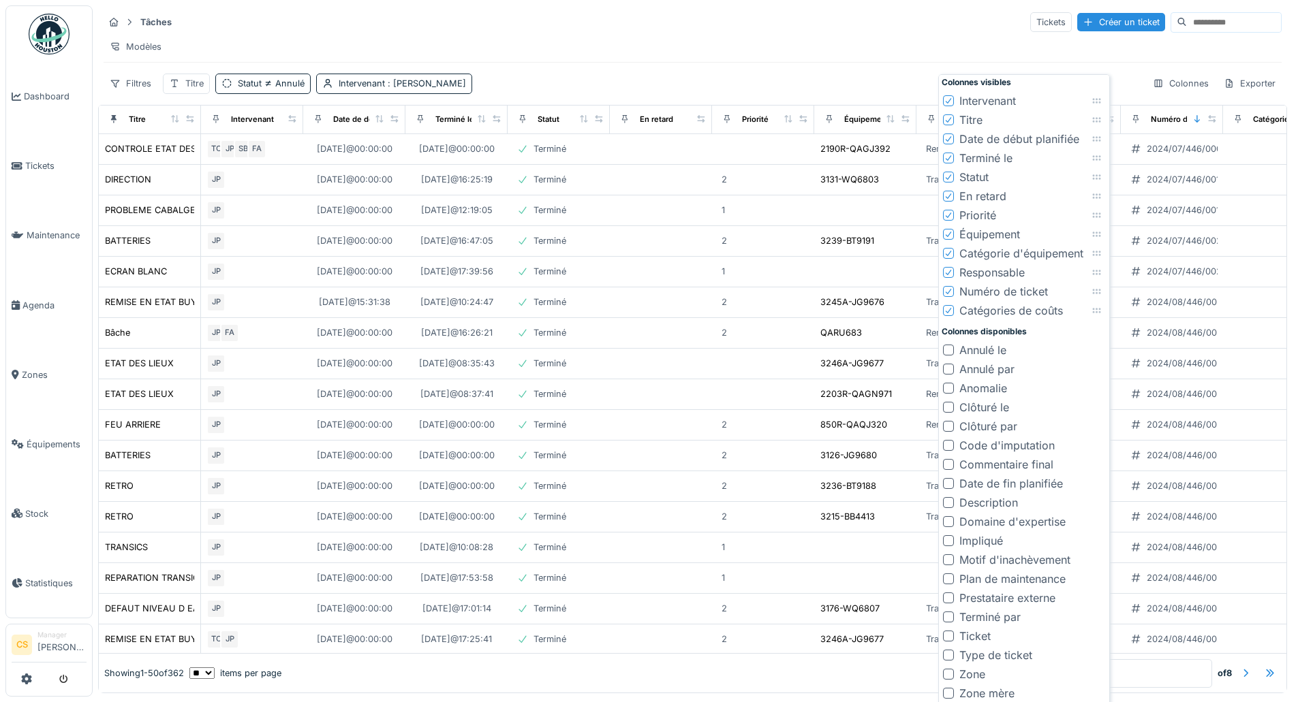
scroll to position [7, 0]
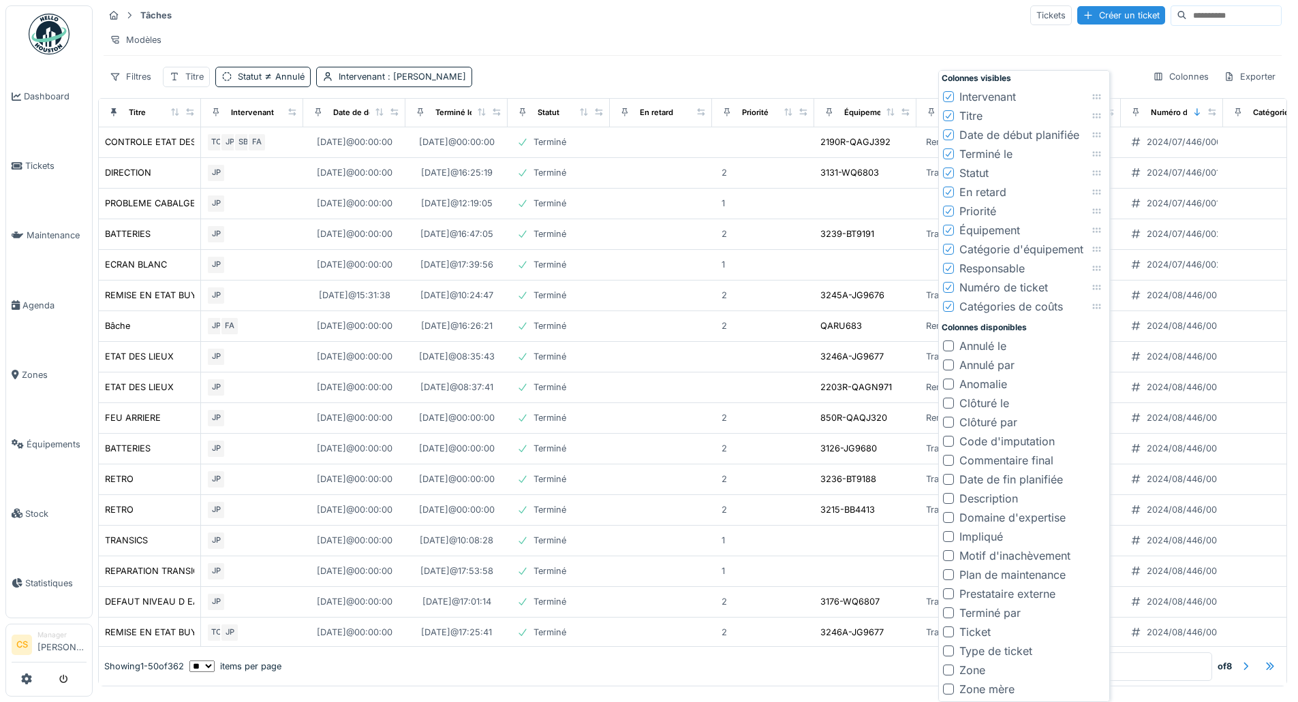
click at [947, 634] on div at bounding box center [948, 632] width 11 height 11
click at [948, 651] on div at bounding box center [948, 651] width 11 height 11
click at [950, 666] on div at bounding box center [948, 670] width 11 height 11
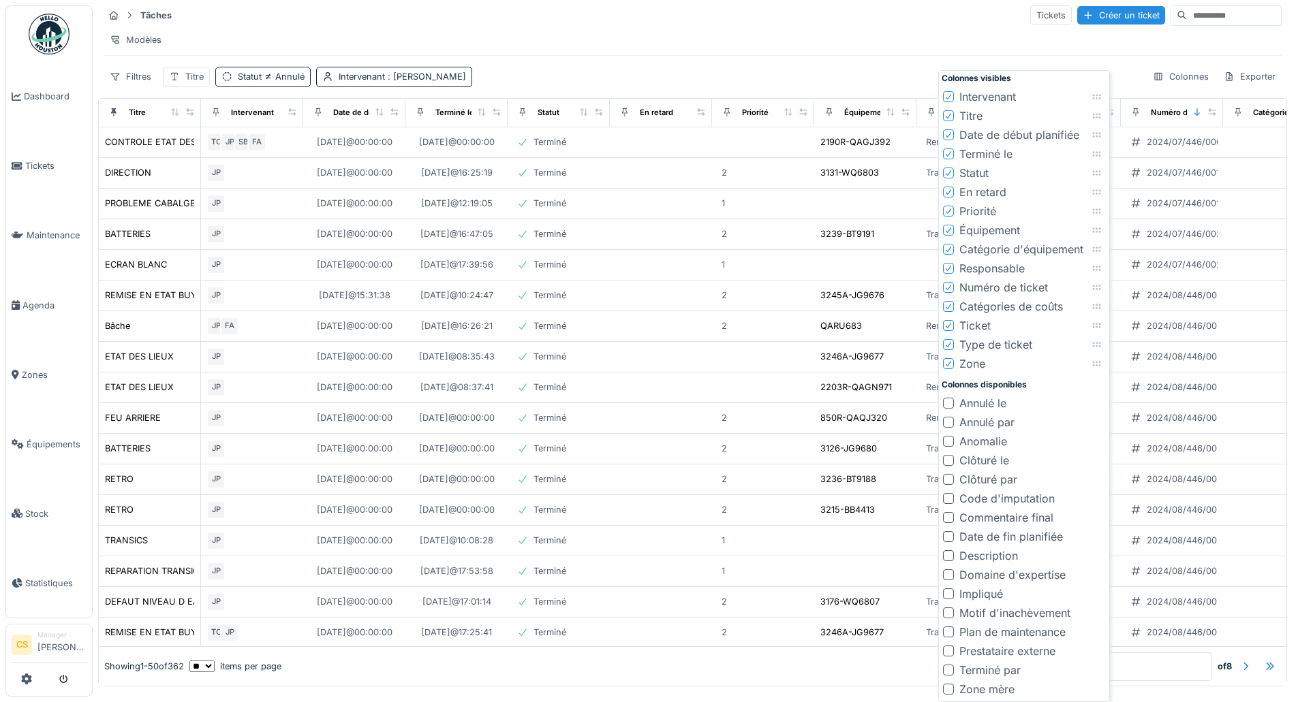
drag, startPoint x: 948, startPoint y: 689, endPoint x: 953, endPoint y: 674, distance: 16.0
click at [948, 689] on div at bounding box center [948, 689] width 11 height 11
click at [953, 684] on div "Terminé par" at bounding box center [982, 689] width 78 height 16
click at [948, 593] on div at bounding box center [948, 594] width 11 height 11
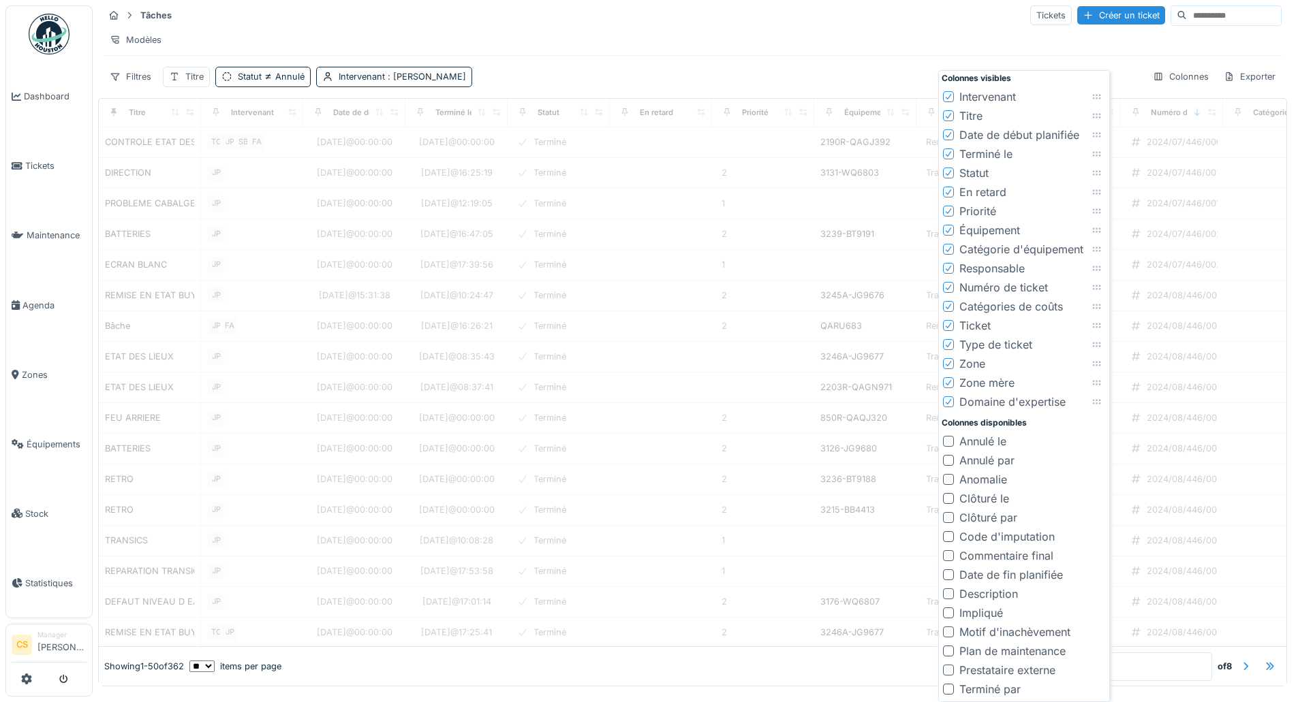
click at [948, 593] on div at bounding box center [948, 594] width 11 height 11
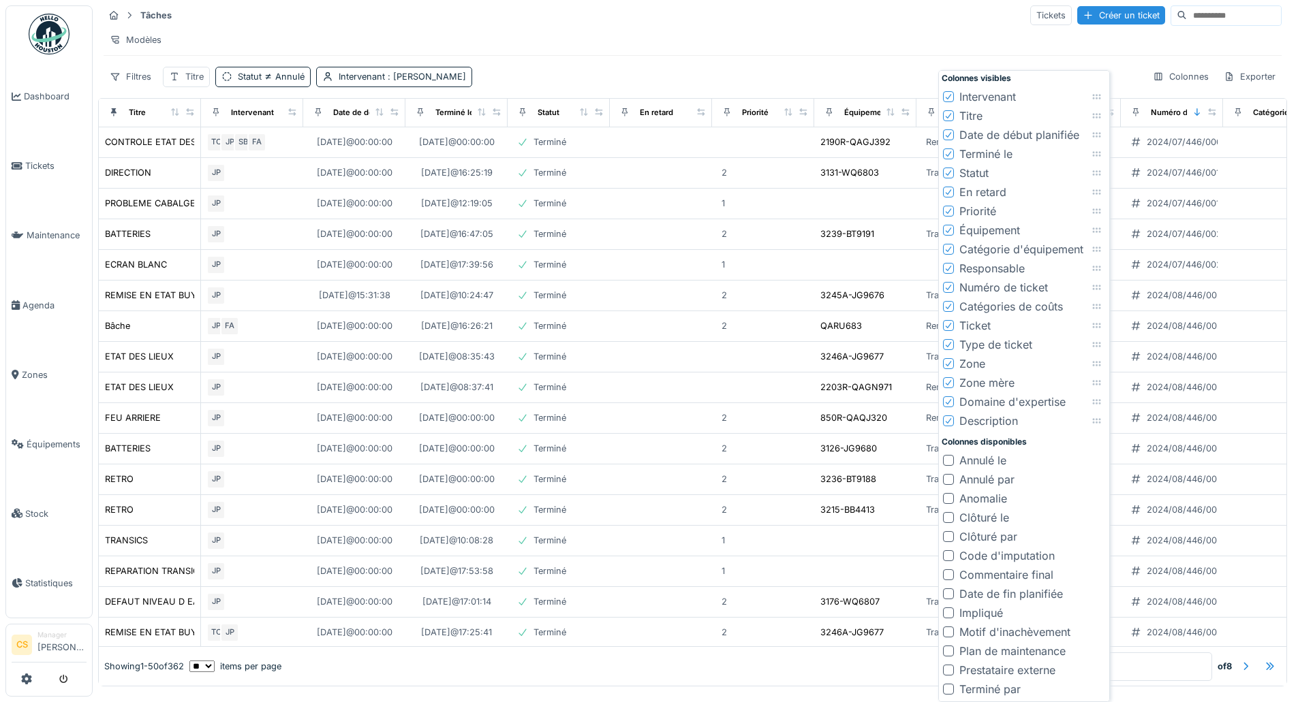
click at [948, 516] on div at bounding box center [948, 517] width 11 height 11
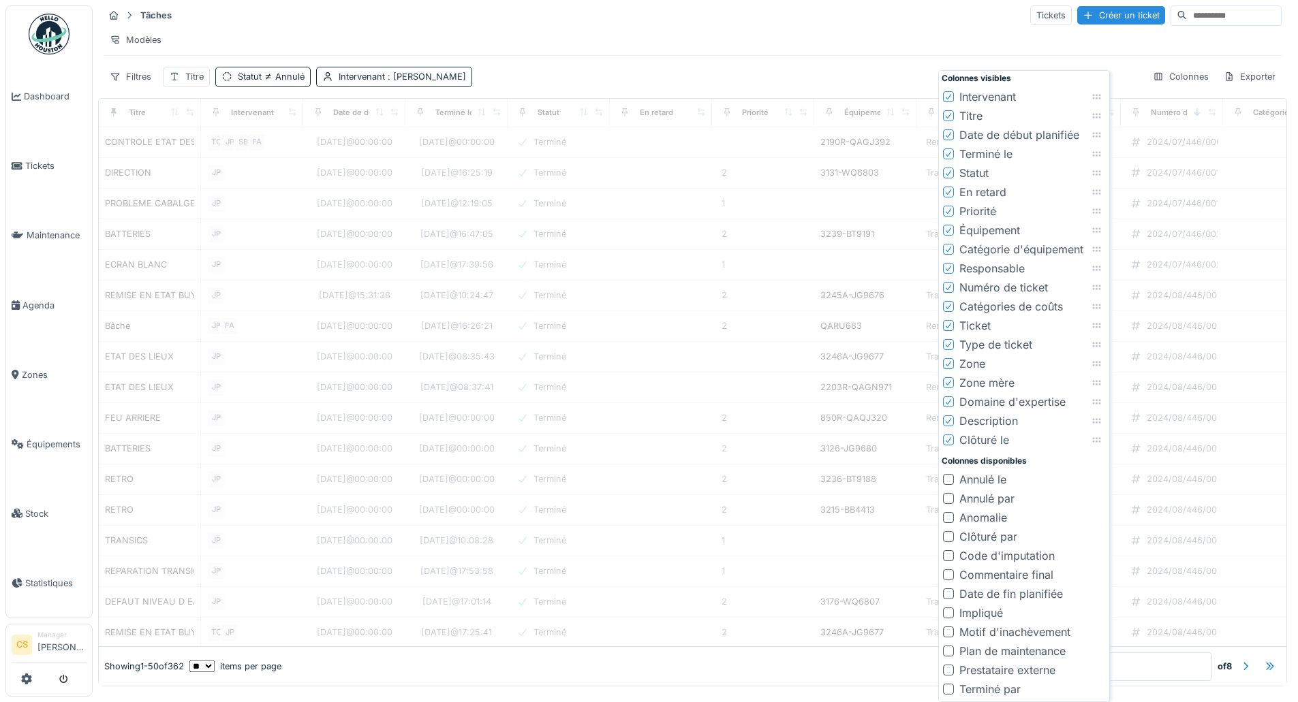
click at [950, 538] on div at bounding box center [948, 536] width 11 height 11
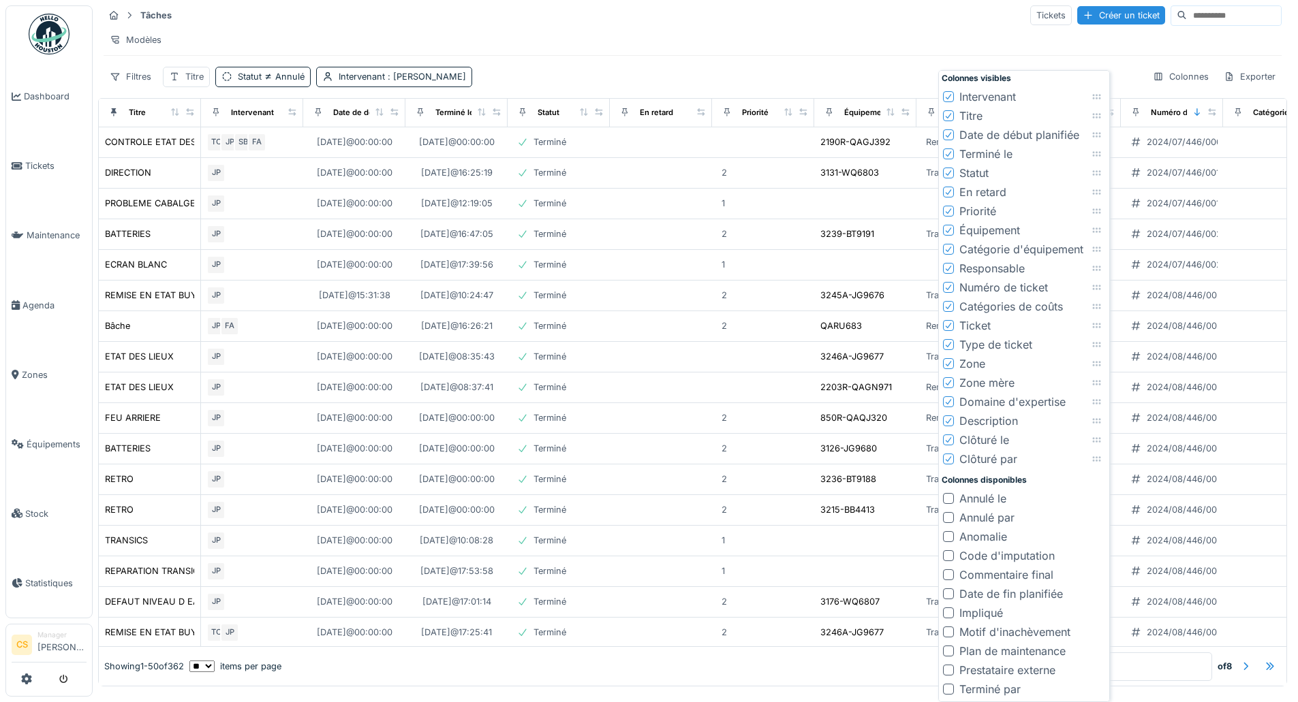
click at [844, 7] on div "Tâches Tickets Créer un ticket" at bounding box center [693, 15] width 1178 height 22
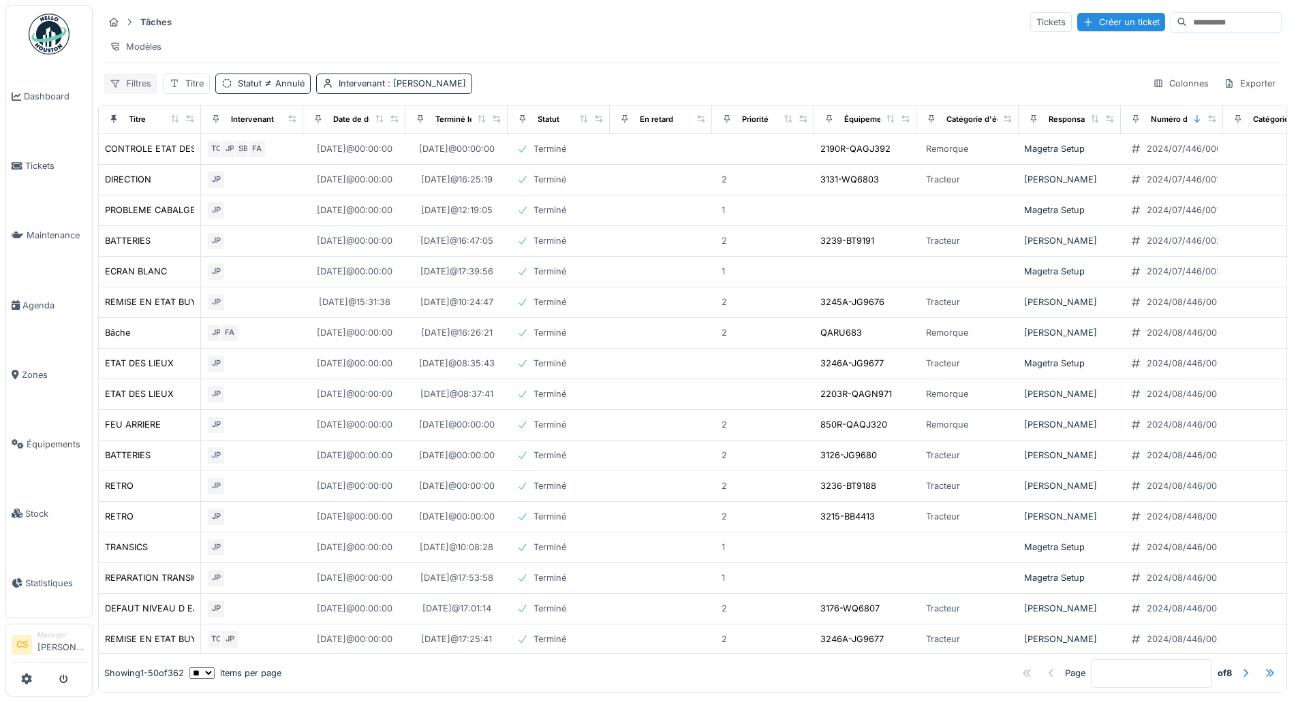
click at [140, 81] on div "Filtres" at bounding box center [131, 84] width 54 height 20
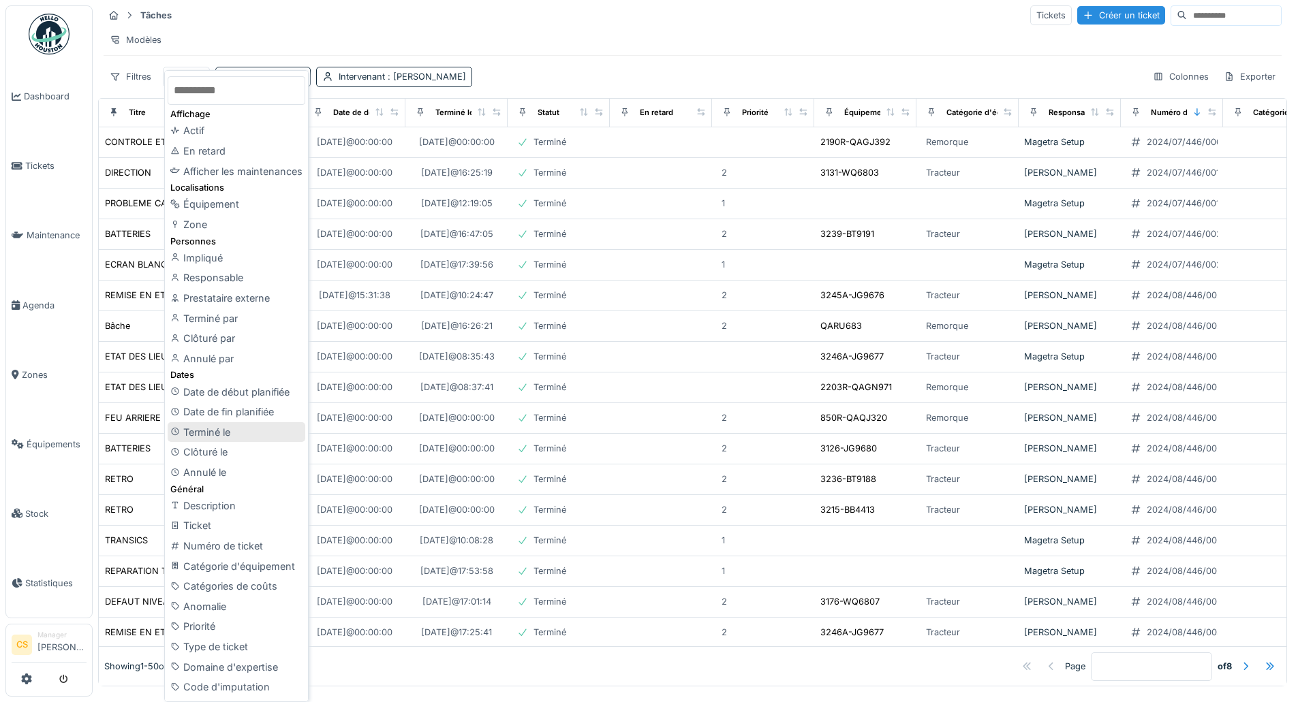
click at [251, 429] on div "Terminé le" at bounding box center [237, 432] width 138 height 20
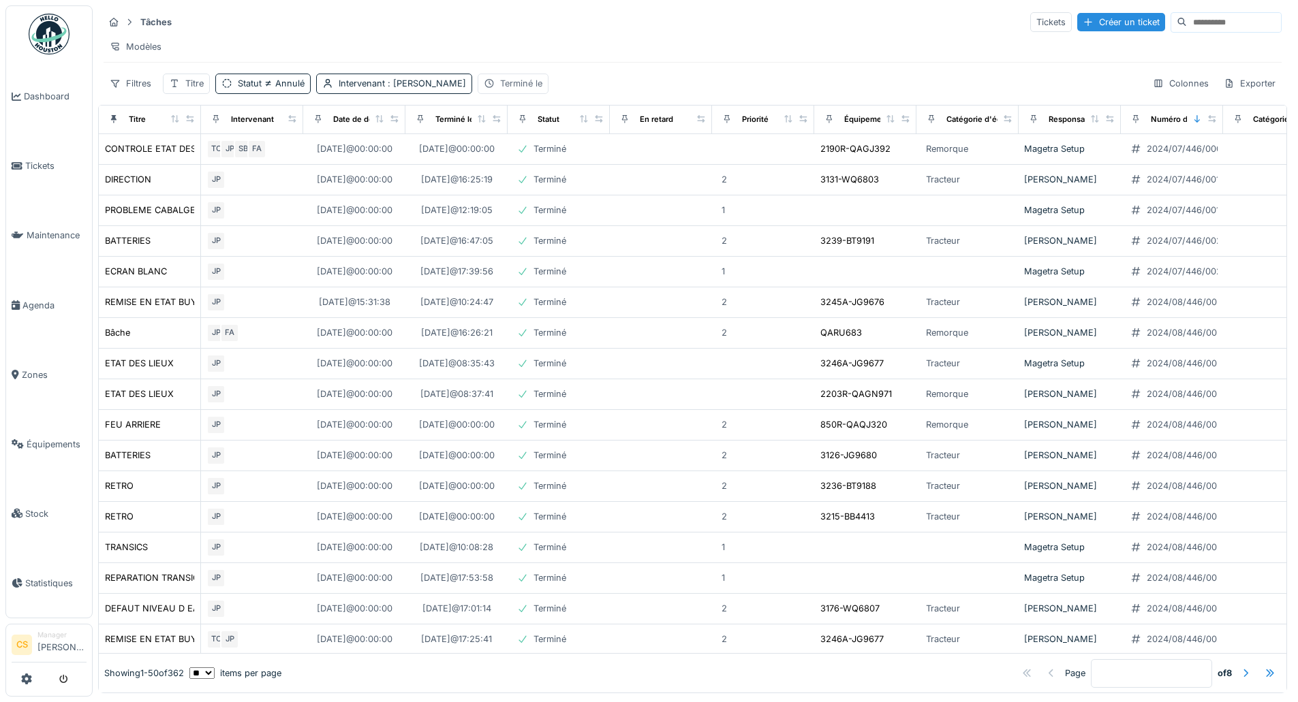
click at [500, 80] on div "Terminé le" at bounding box center [521, 83] width 42 height 13
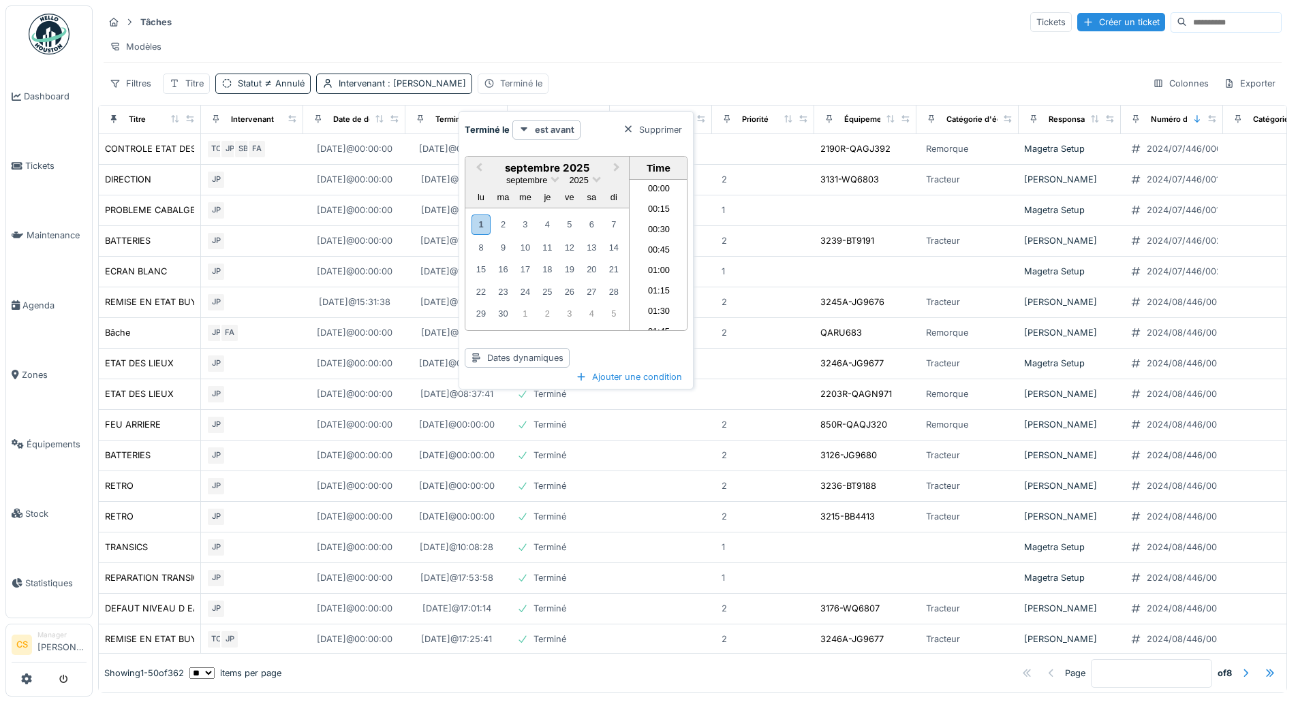
scroll to position [1325, 0]
click at [524, 350] on div "Dates dynamiques" at bounding box center [517, 358] width 105 height 20
click at [629, 347] on div "Previous Month Next Month septembre 2025 septembre 2025 lu ma me je ve sa di 1 …" at bounding box center [576, 256] width 223 height 223
click at [479, 162] on span "Previous Month" at bounding box center [479, 168] width 0 height 16
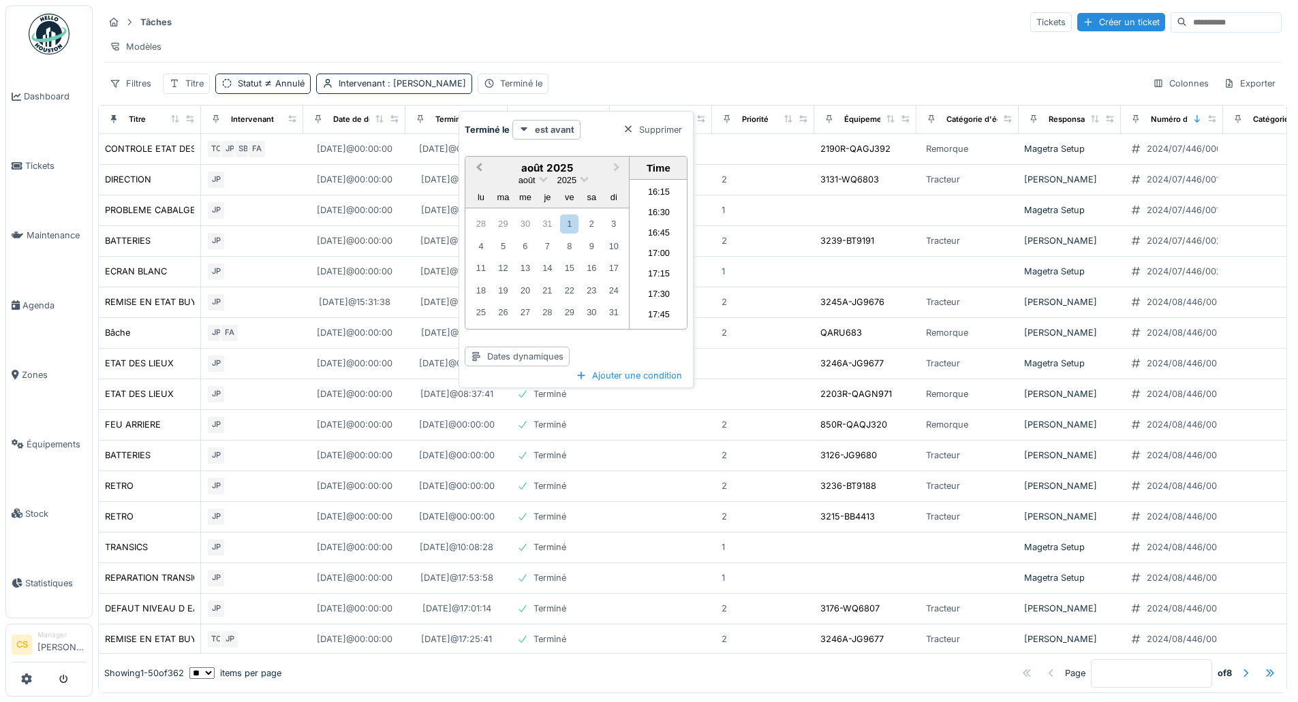
click at [479, 162] on span "Previous Month" at bounding box center [479, 168] width 0 height 16
click at [546, 215] on div "1" at bounding box center [547, 224] width 18 height 18
click at [632, 373] on div "Ajouter une condition" at bounding box center [628, 376] width 117 height 18
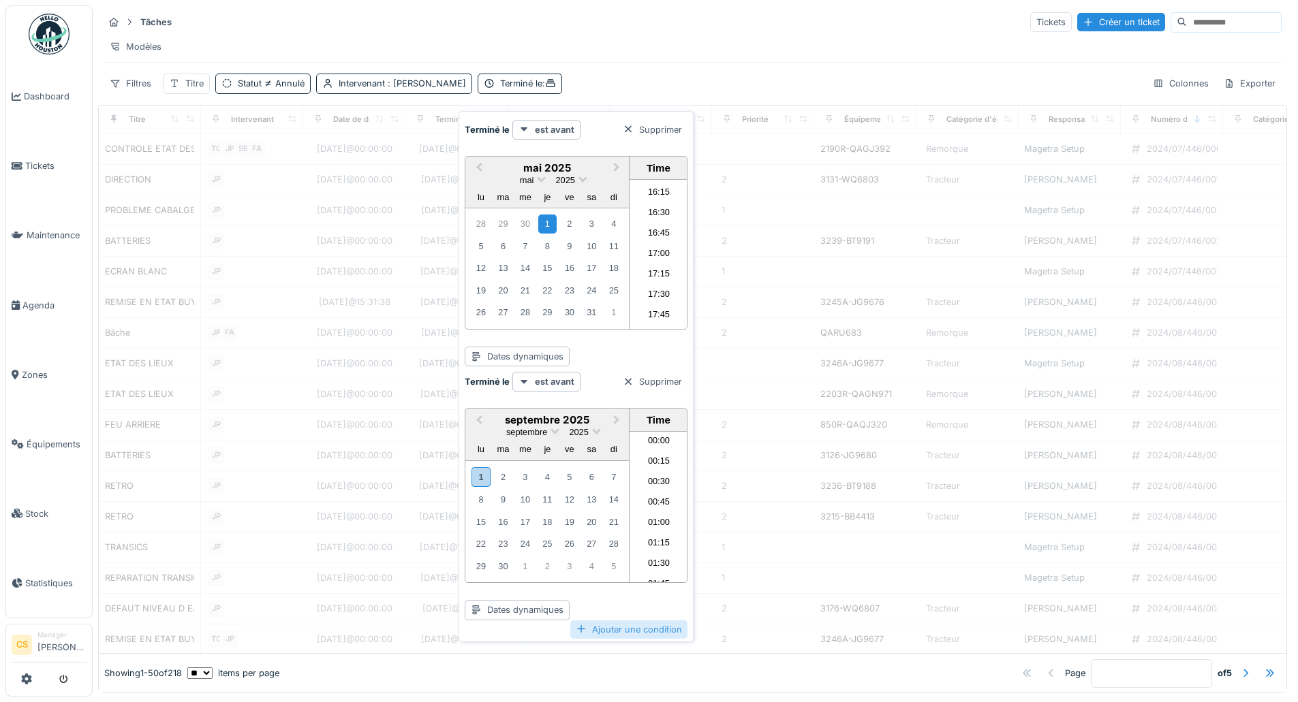
scroll to position [1325, 0]
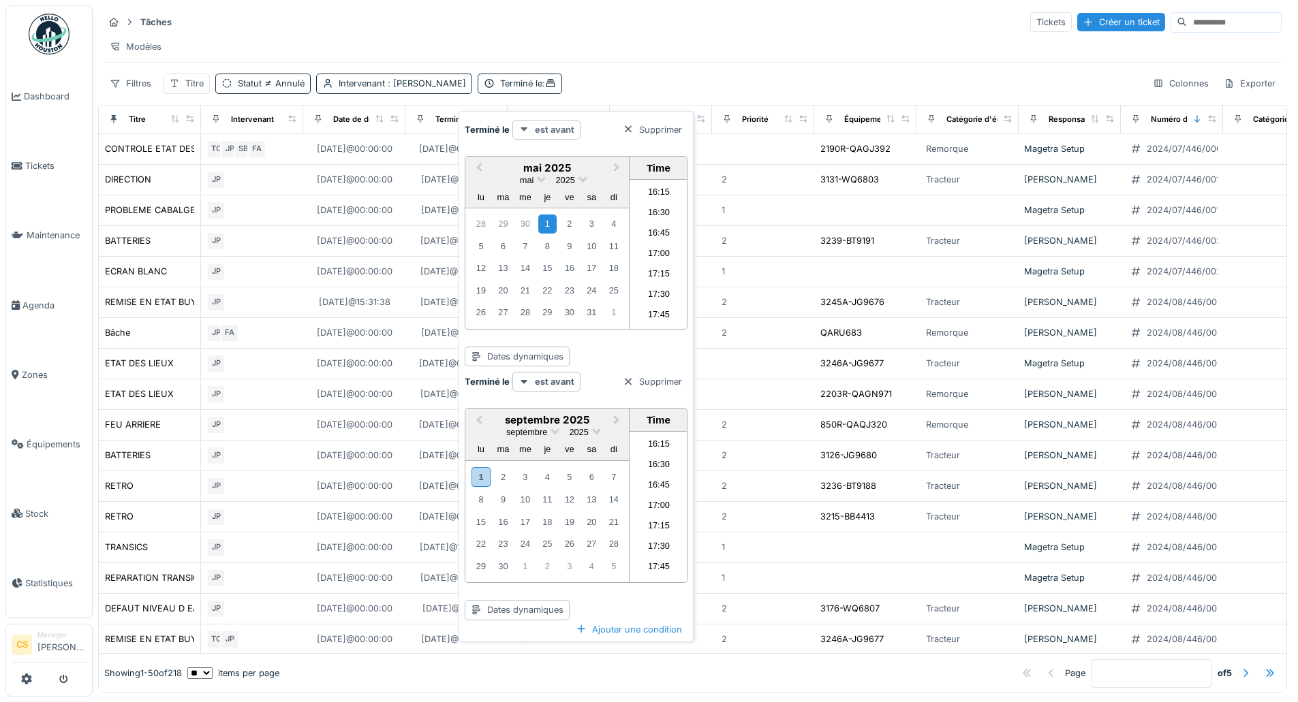
click at [556, 123] on strong "est avant" at bounding box center [555, 129] width 40 height 13
click at [552, 234] on div "est après" at bounding box center [561, 240] width 91 height 20
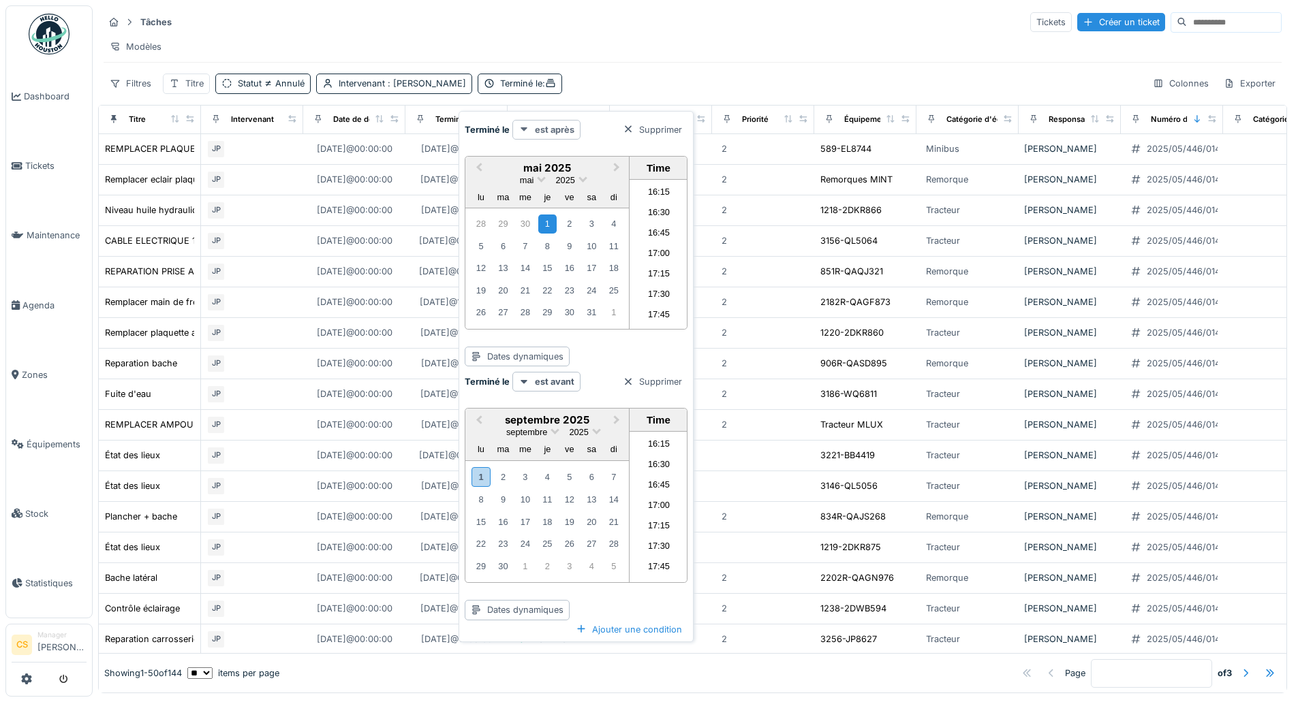
click at [556, 127] on strong "est après" at bounding box center [555, 129] width 40 height 13
click at [569, 257] on div "est ou est après le" at bounding box center [561, 261] width 91 height 20
click at [554, 381] on strong "est avant" at bounding box center [555, 381] width 40 height 13
click at [580, 465] on div "est ou est avant le" at bounding box center [561, 473] width 91 height 20
click at [479, 413] on span "Previous Month" at bounding box center [479, 421] width 0 height 16
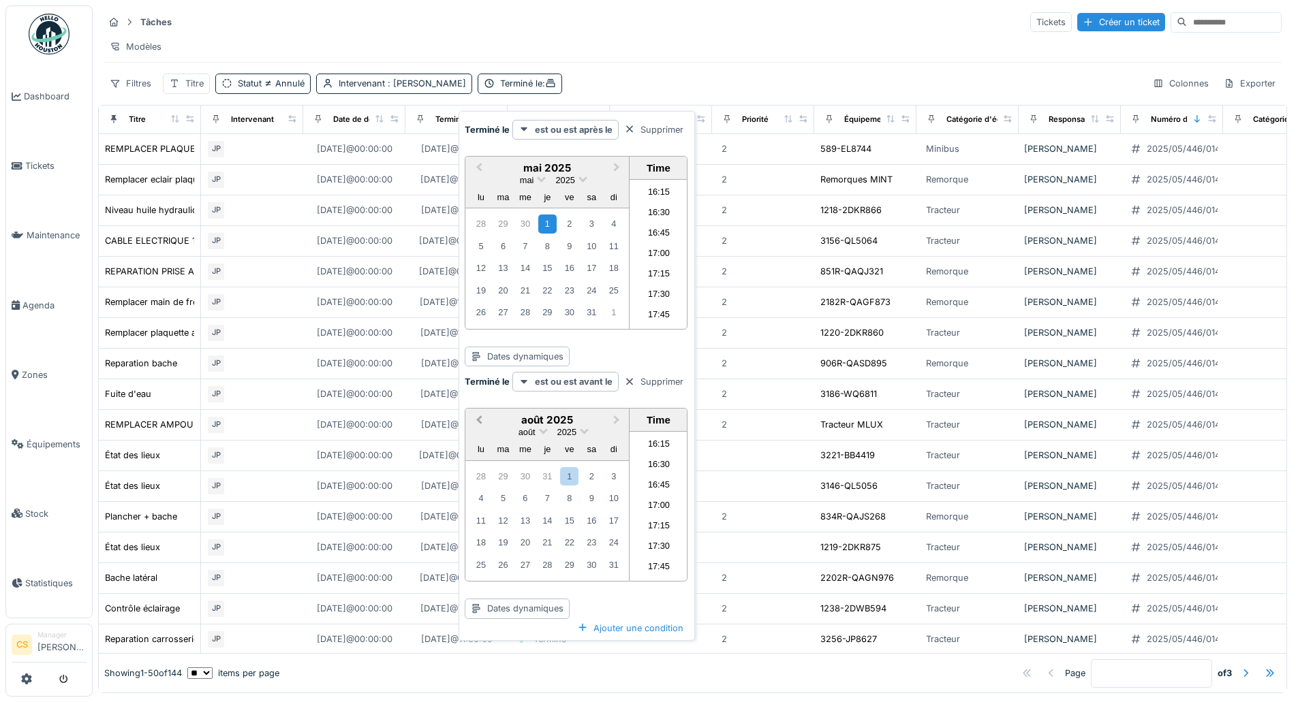
click at [479, 413] on span "Previous Month" at bounding box center [479, 421] width 0 height 16
click at [484, 578] on div "30" at bounding box center [480, 587] width 18 height 18
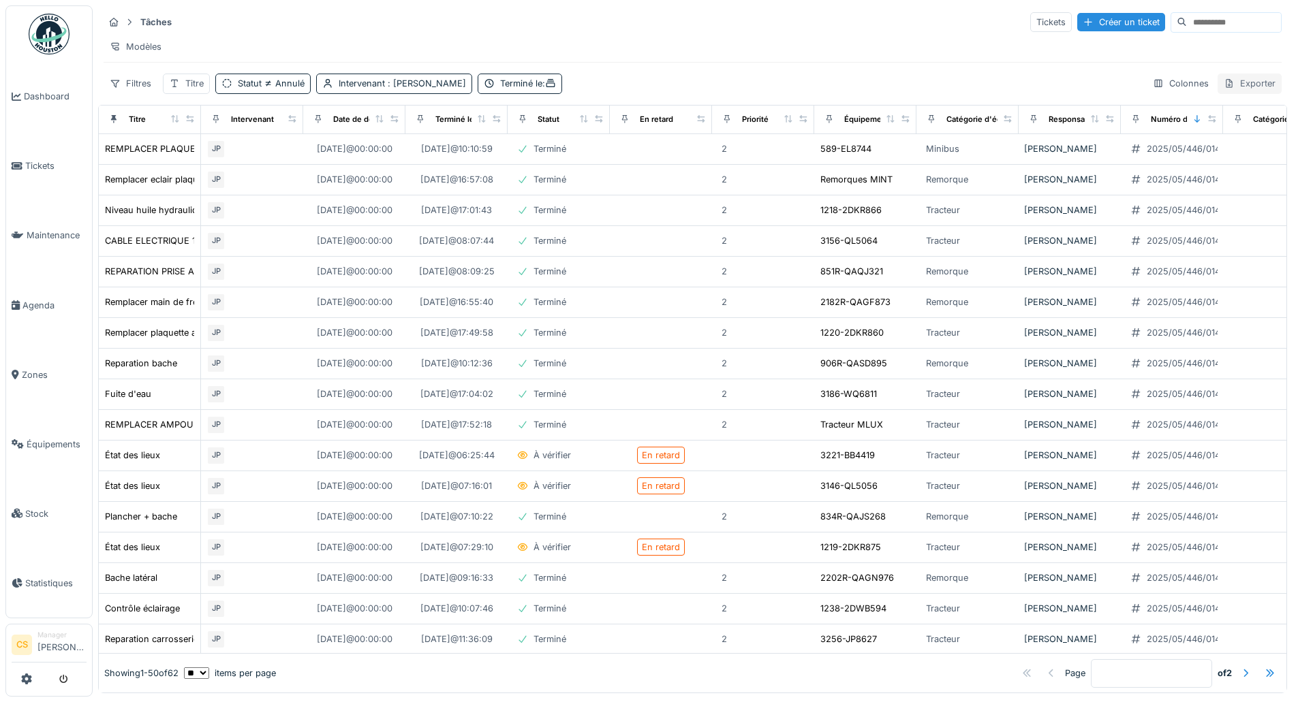
click at [1242, 87] on div "Exporter" at bounding box center [1250, 84] width 64 height 20
click at [1267, 118] on div "Export Excel" at bounding box center [1239, 124] width 76 height 20
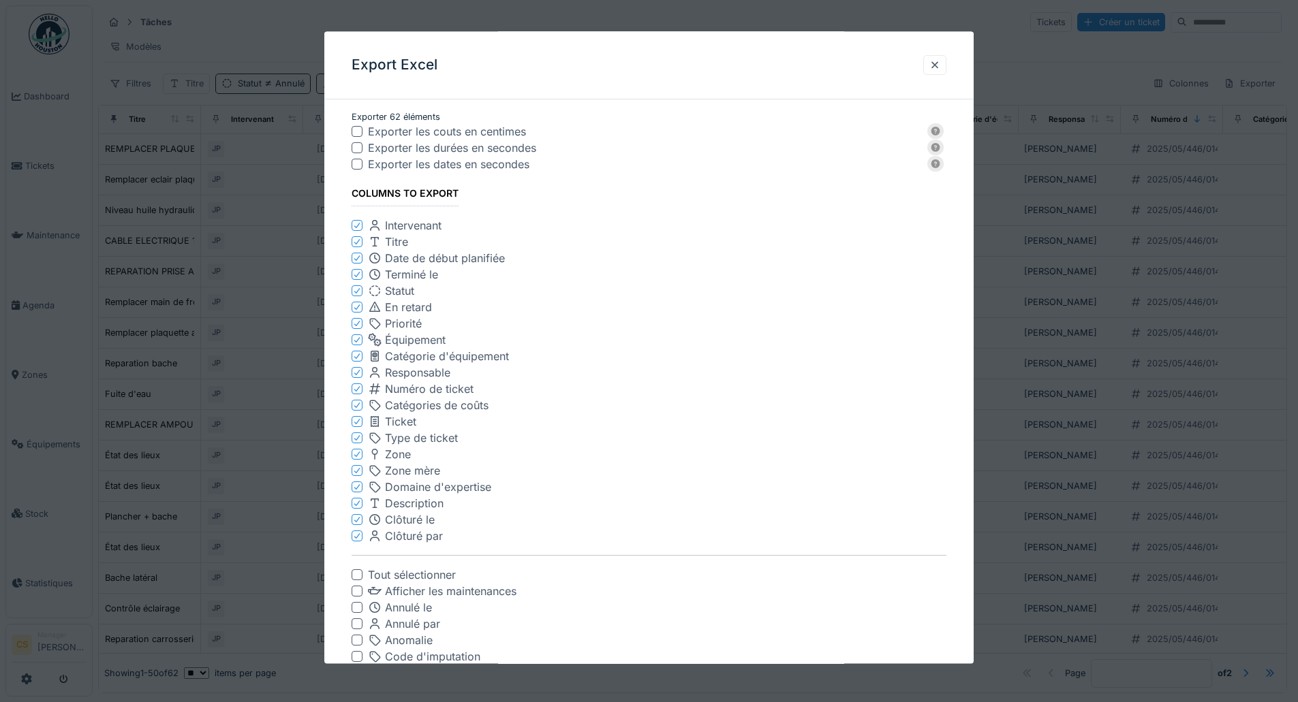
scroll to position [194, 0]
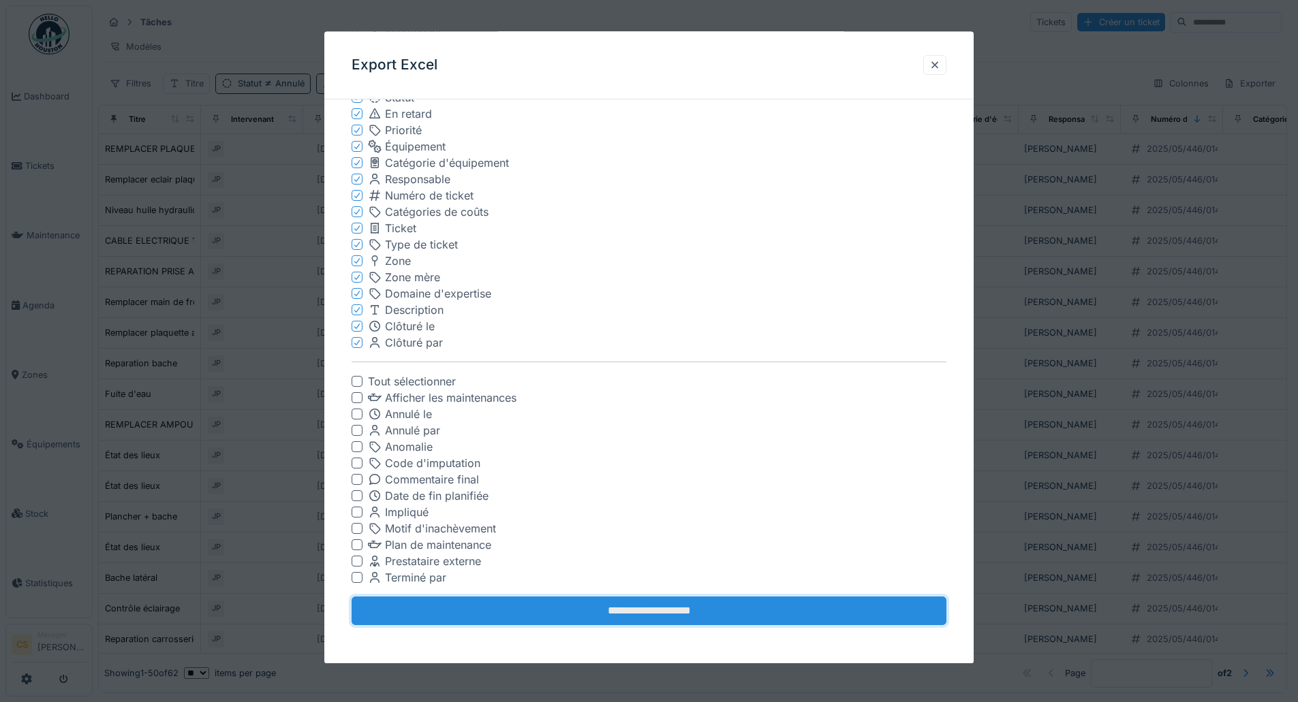
click at [572, 611] on input "**********" at bounding box center [649, 612] width 595 height 29
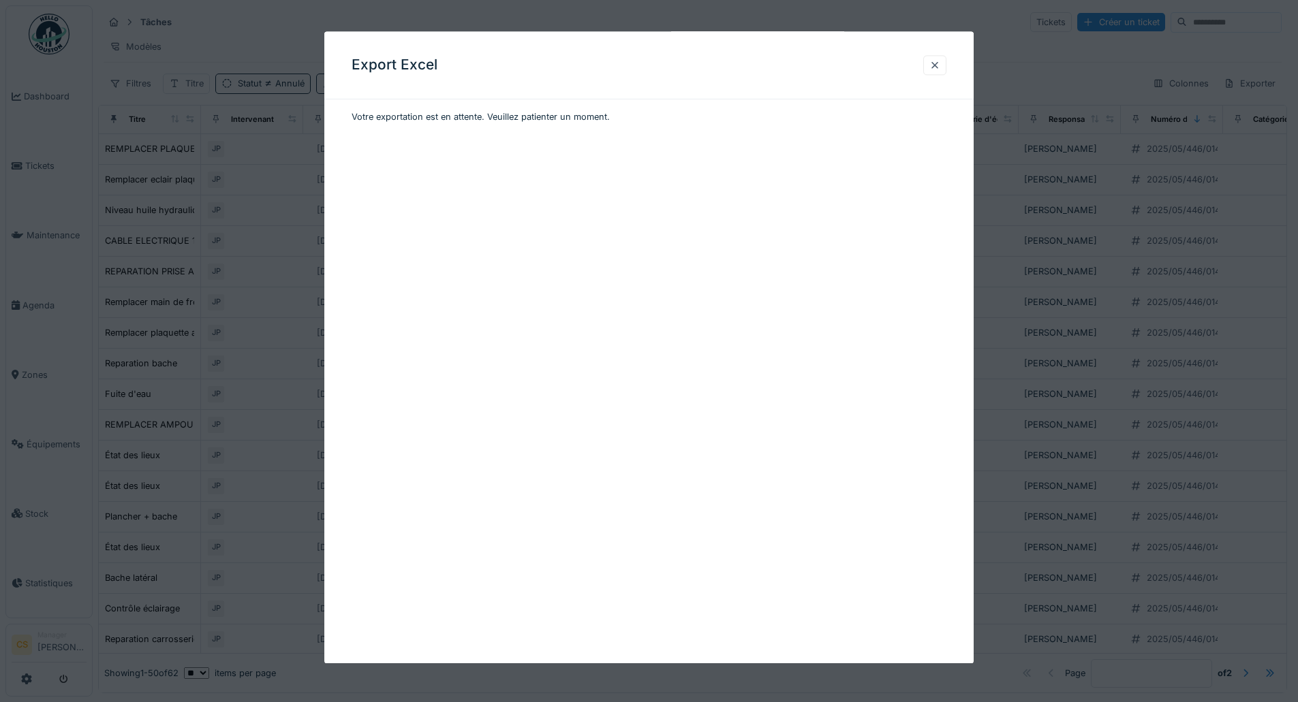
scroll to position [0, 0]
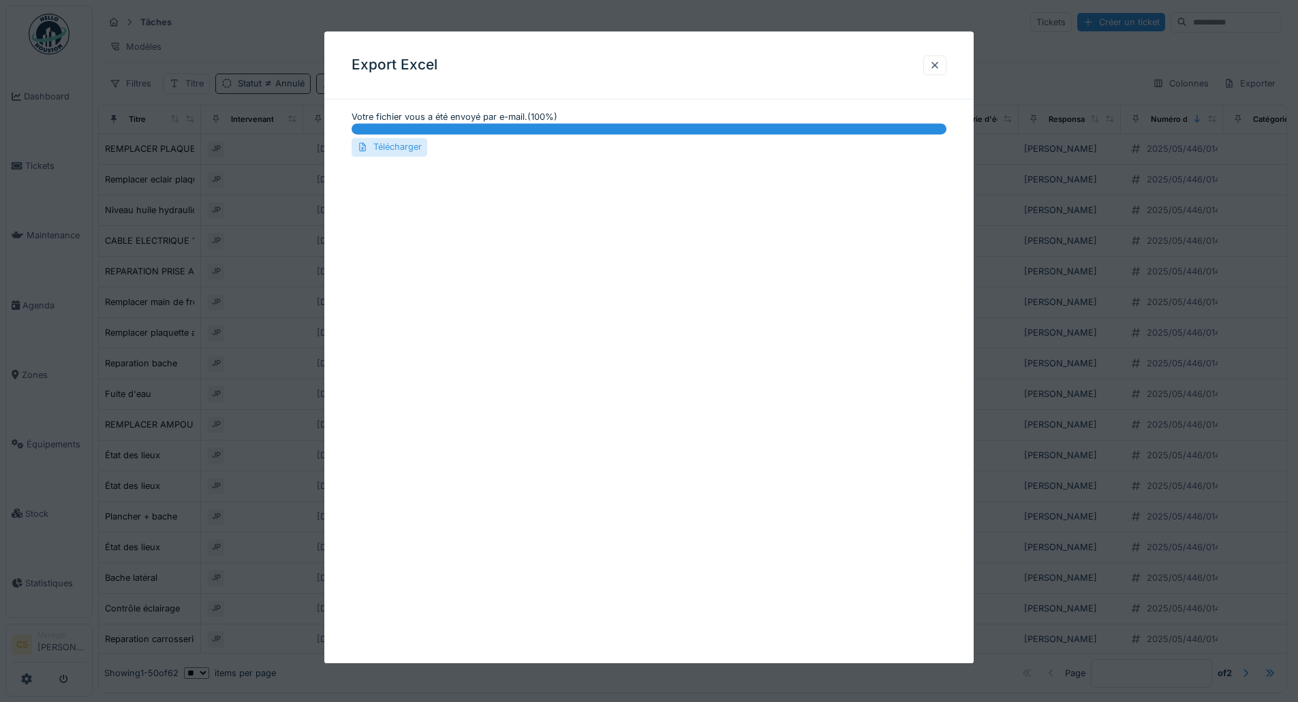
click at [401, 148] on div "Télécharger" at bounding box center [390, 147] width 76 height 18
click at [940, 64] on div at bounding box center [934, 65] width 11 height 13
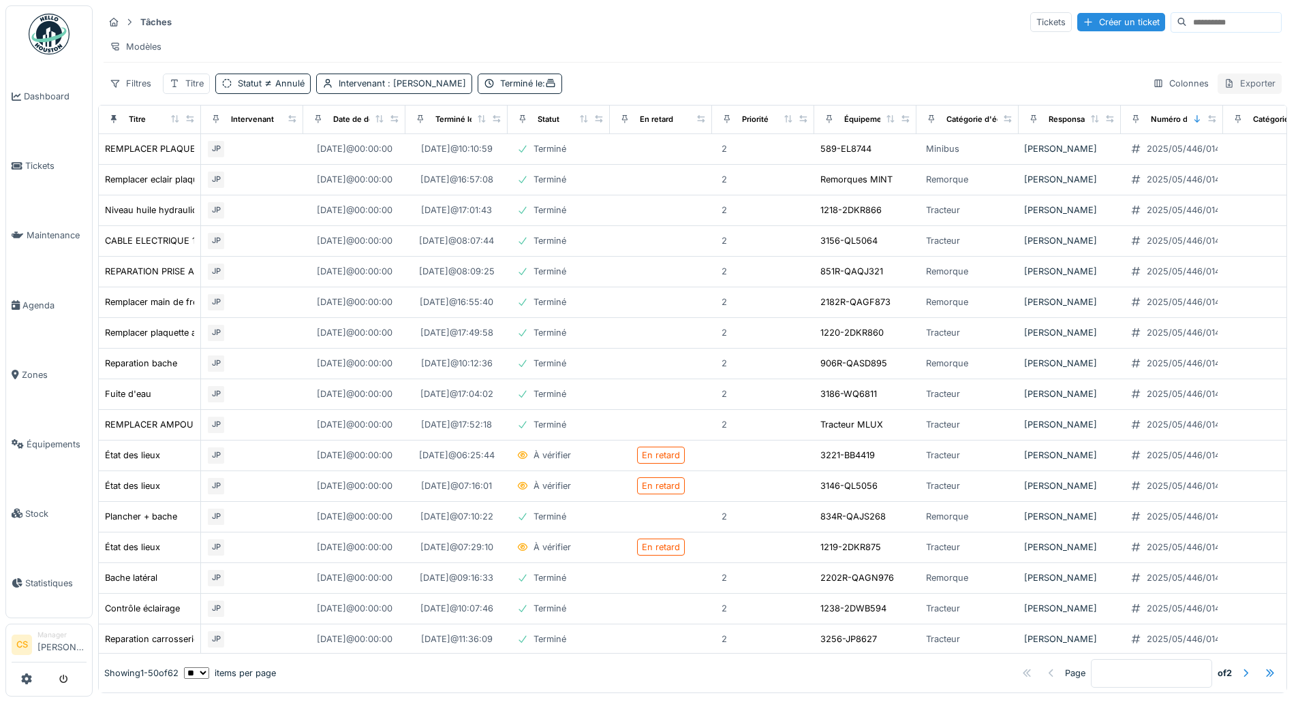
drag, startPoint x: 1239, startPoint y: 86, endPoint x: 1224, endPoint y: 86, distance: 15.0
click at [1237, 86] on div "Exporter" at bounding box center [1250, 84] width 64 height 20
click at [1256, 121] on div "Export Excel" at bounding box center [1239, 124] width 76 height 20
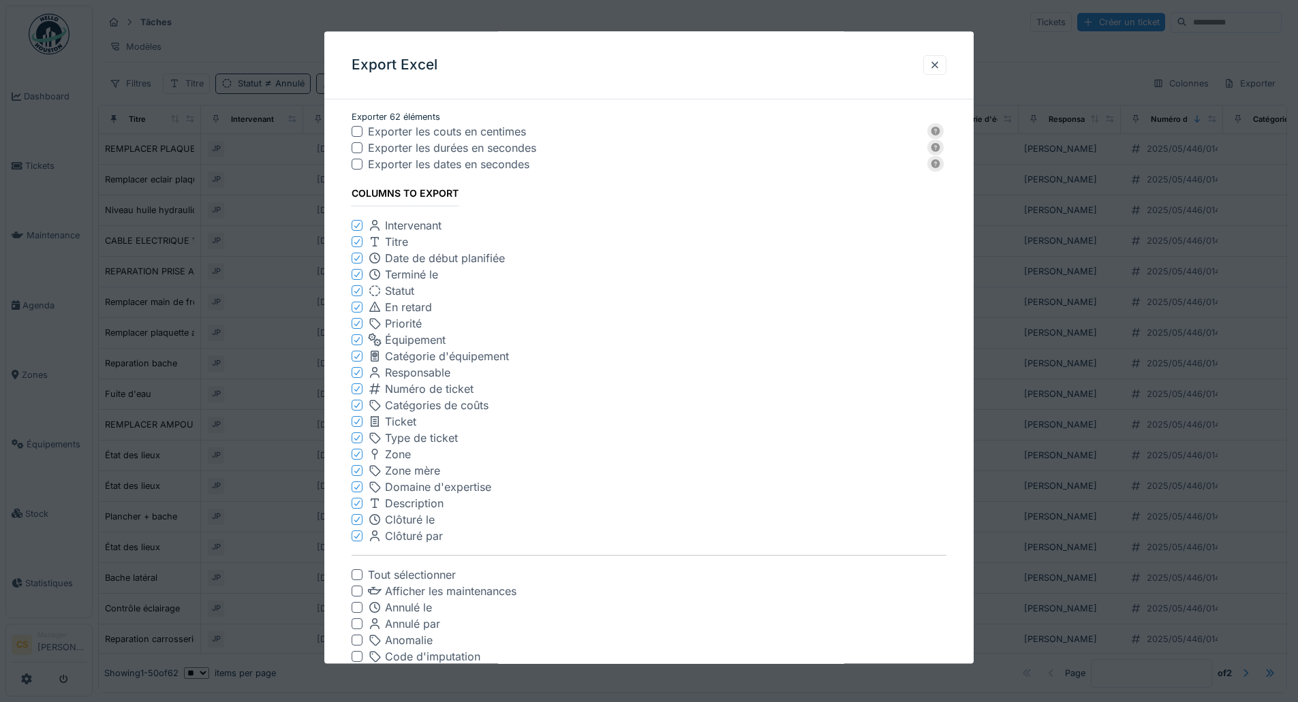
click at [367, 142] on div "Exporter les durées en secondes" at bounding box center [649, 148] width 595 height 16
click at [361, 145] on div at bounding box center [357, 148] width 11 height 11
click at [361, 131] on div at bounding box center [357, 132] width 11 height 11
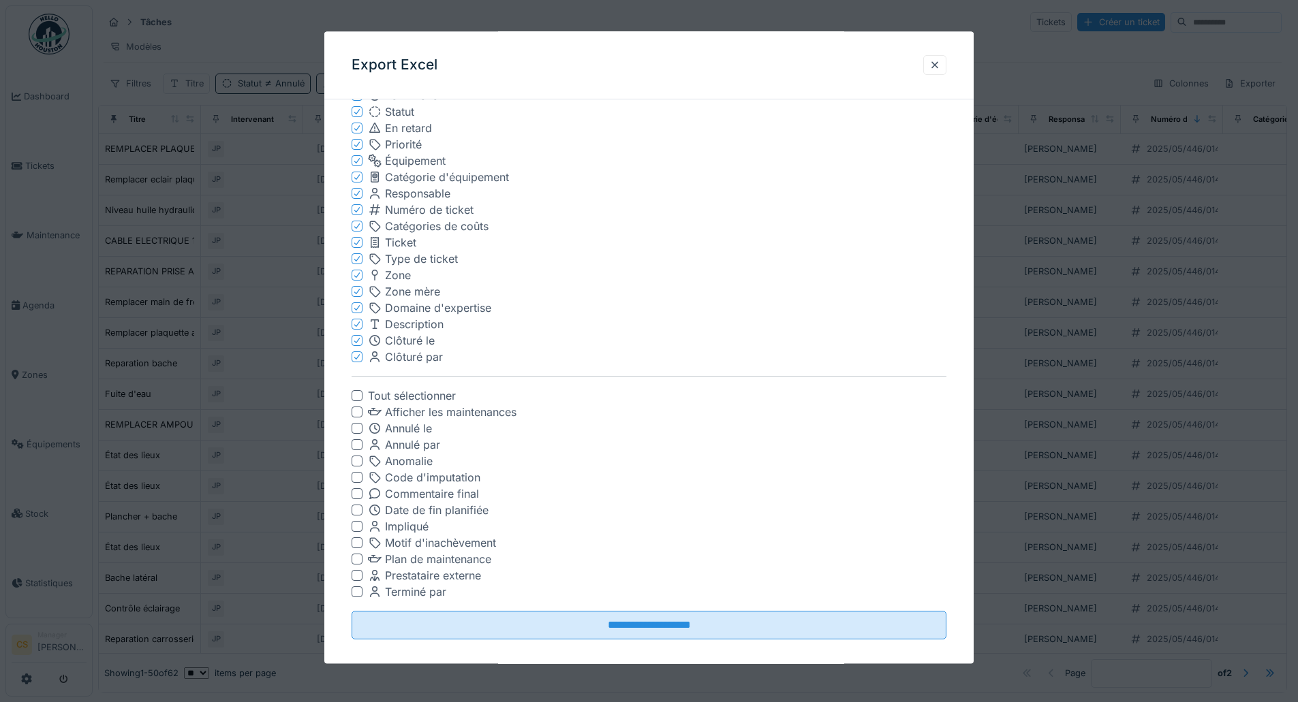
scroll to position [194, 0]
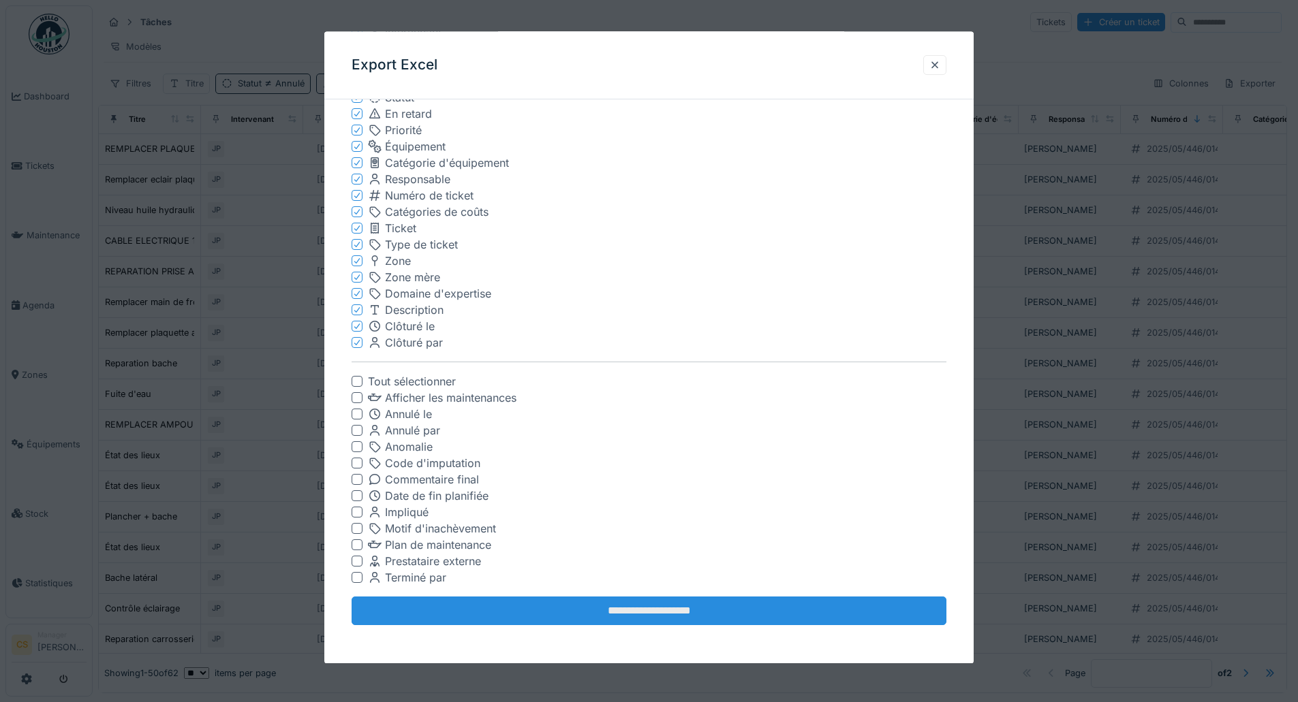
click at [633, 615] on input "**********" at bounding box center [649, 612] width 595 height 29
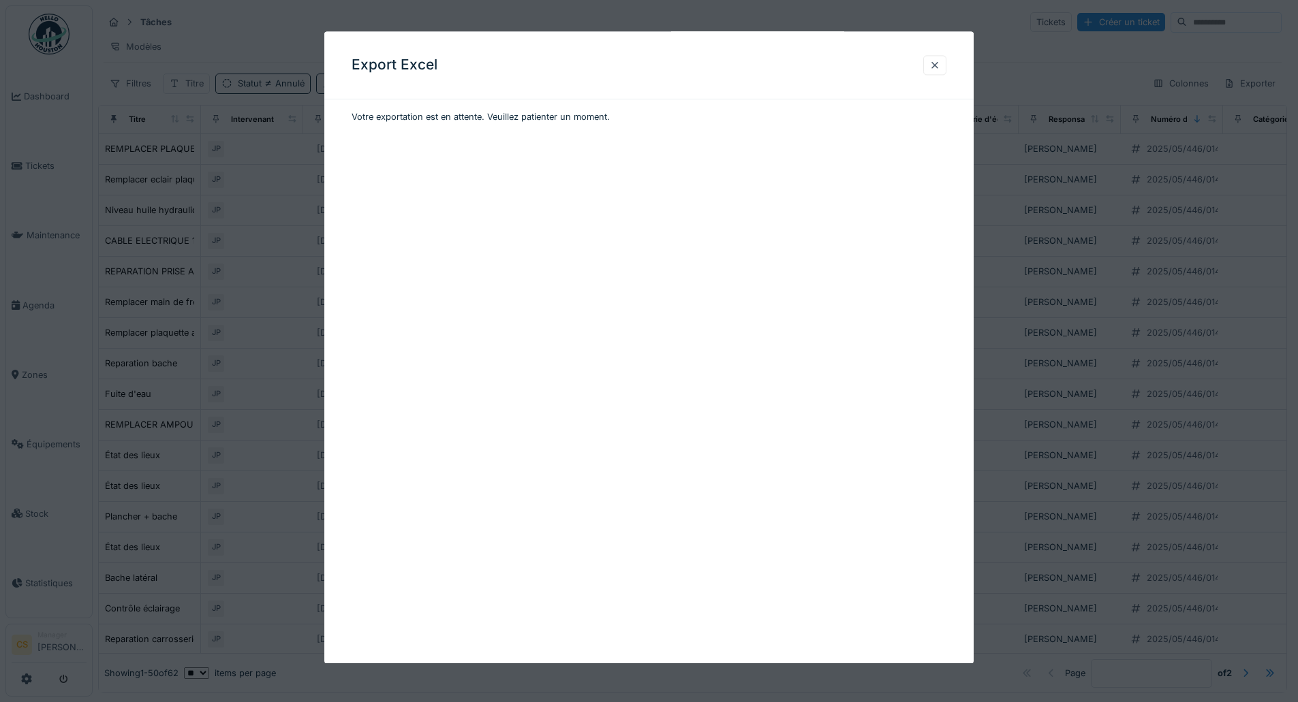
scroll to position [0, 0]
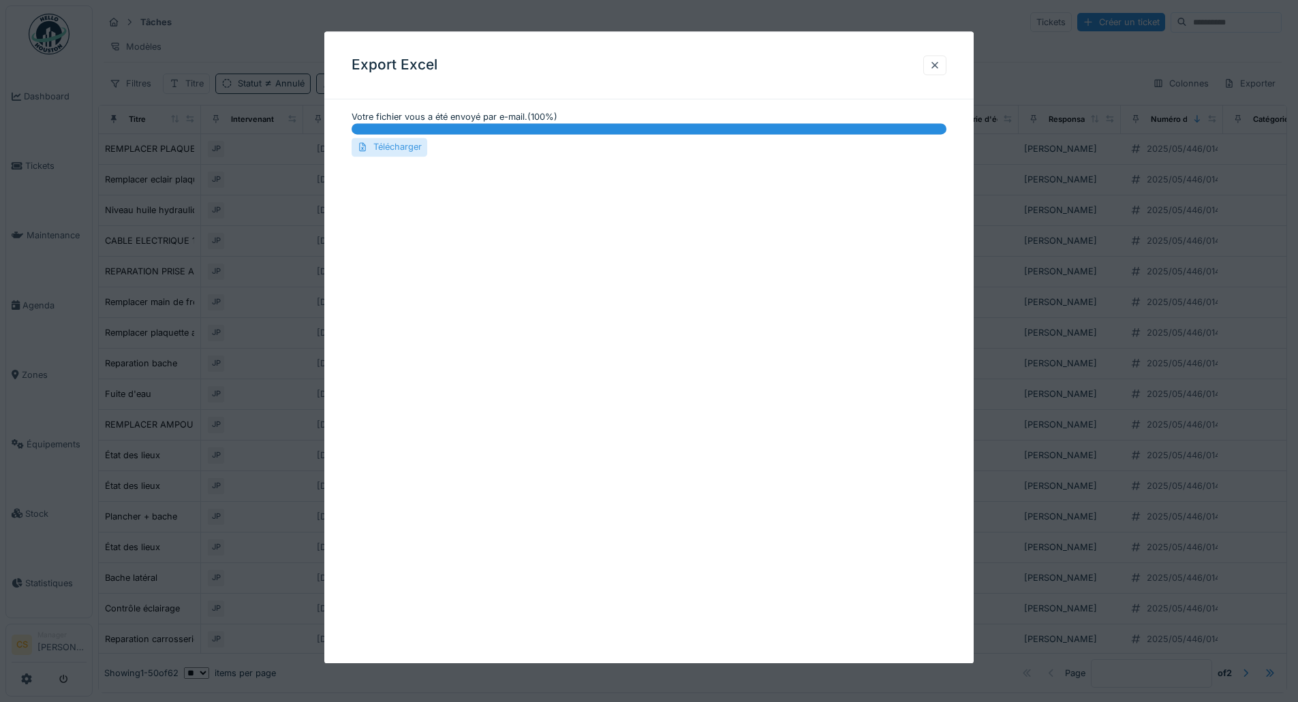
click at [405, 149] on div "Télécharger" at bounding box center [390, 147] width 76 height 18
click at [935, 64] on div at bounding box center [934, 65] width 11 height 13
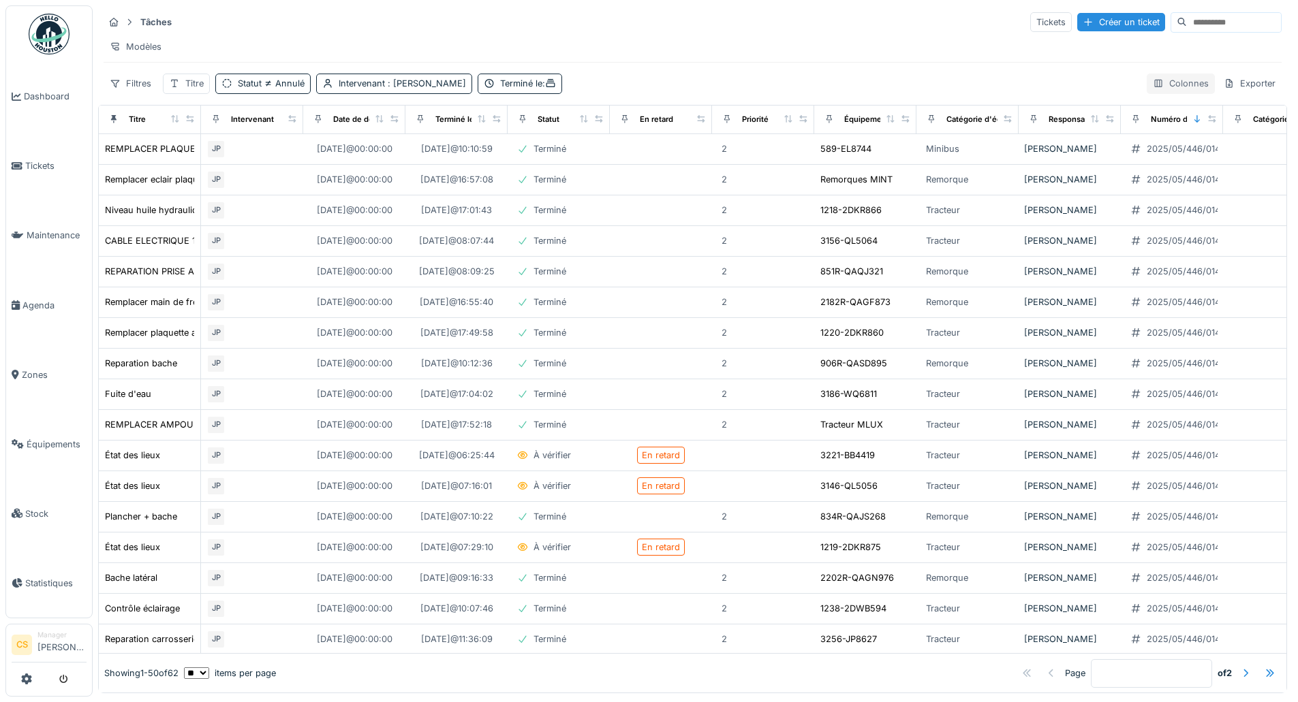
click at [1157, 87] on div "Colonnes" at bounding box center [1181, 84] width 68 height 20
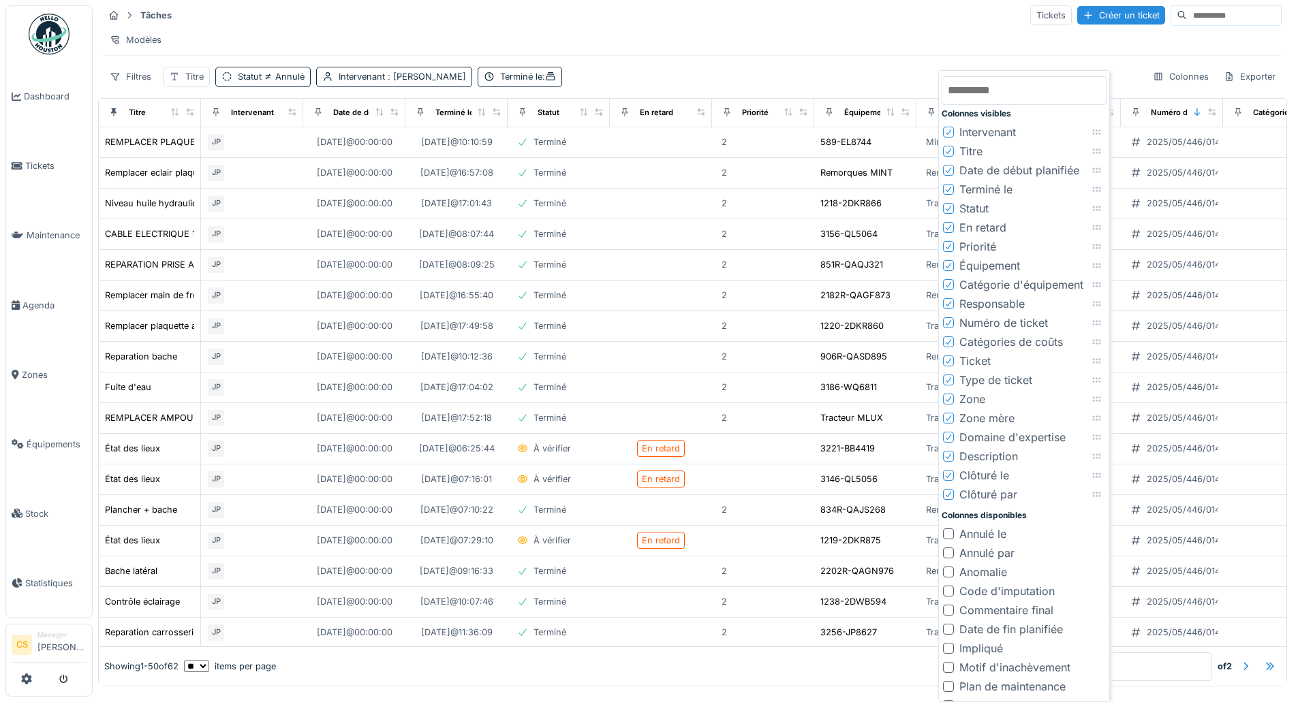
scroll to position [35, 0]
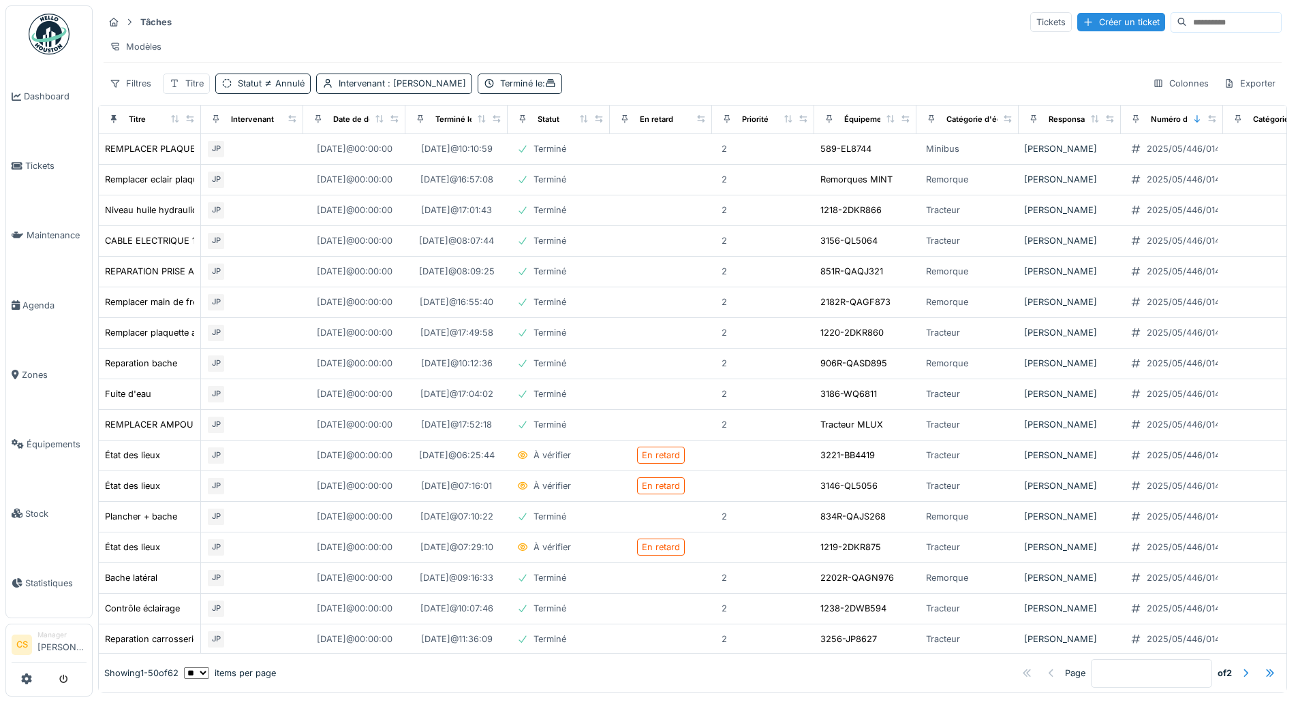
click at [675, 46] on div "Modèles" at bounding box center [693, 47] width 1178 height 20
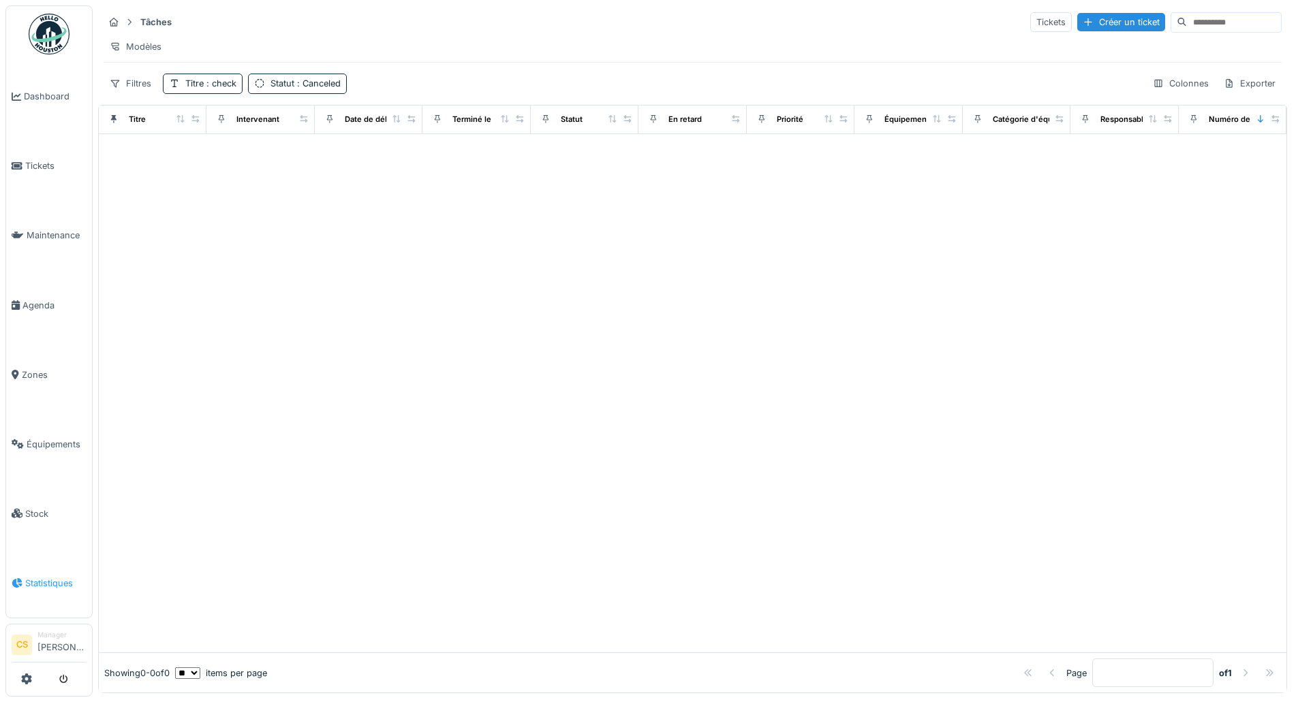
click at [49, 577] on span "Statistiques" at bounding box center [55, 583] width 61 height 13
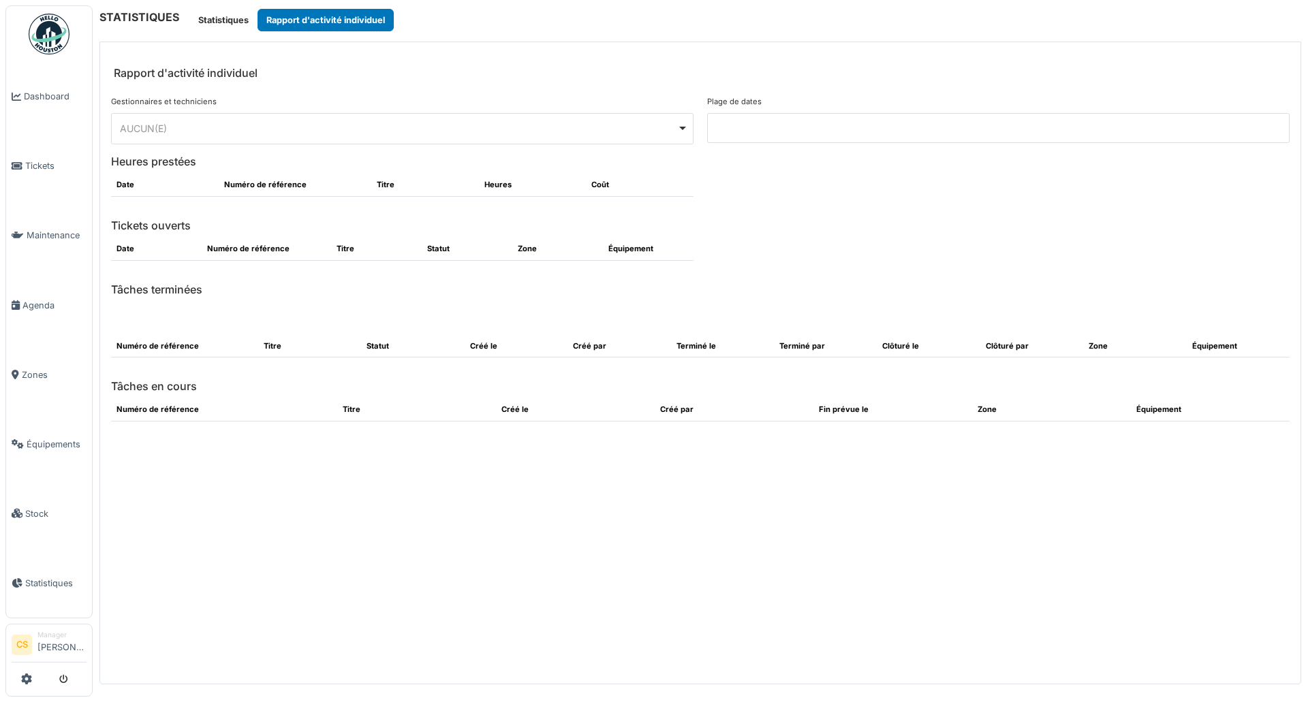
click at [590, 127] on div "AUCUN(E) Remove item" at bounding box center [398, 128] width 557 height 14
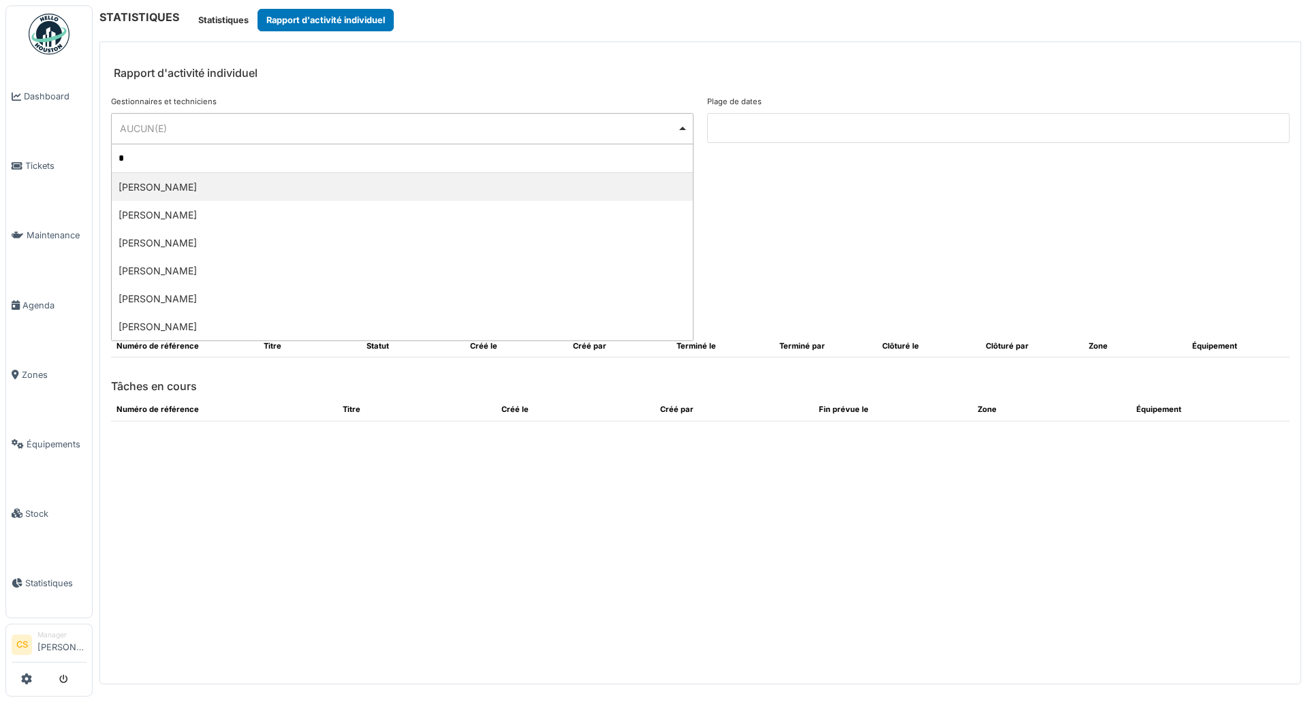
type input "**"
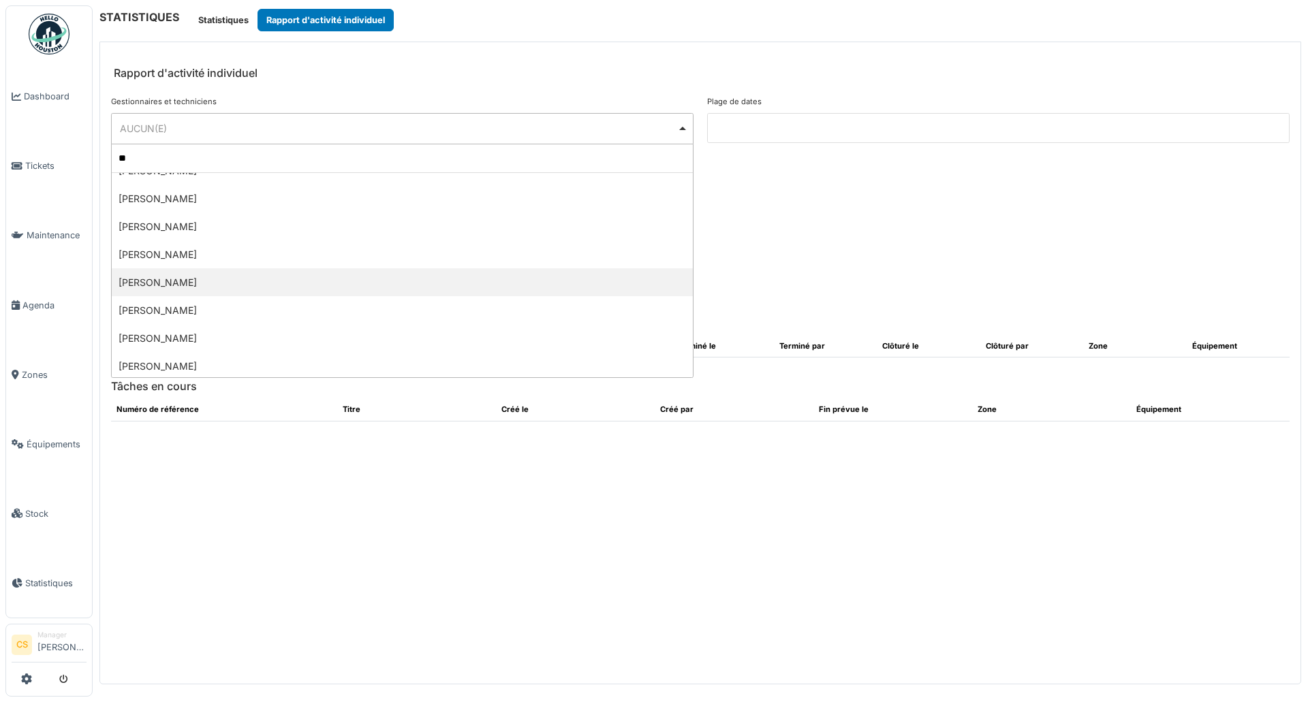
scroll to position [68, 0]
select select "**********"
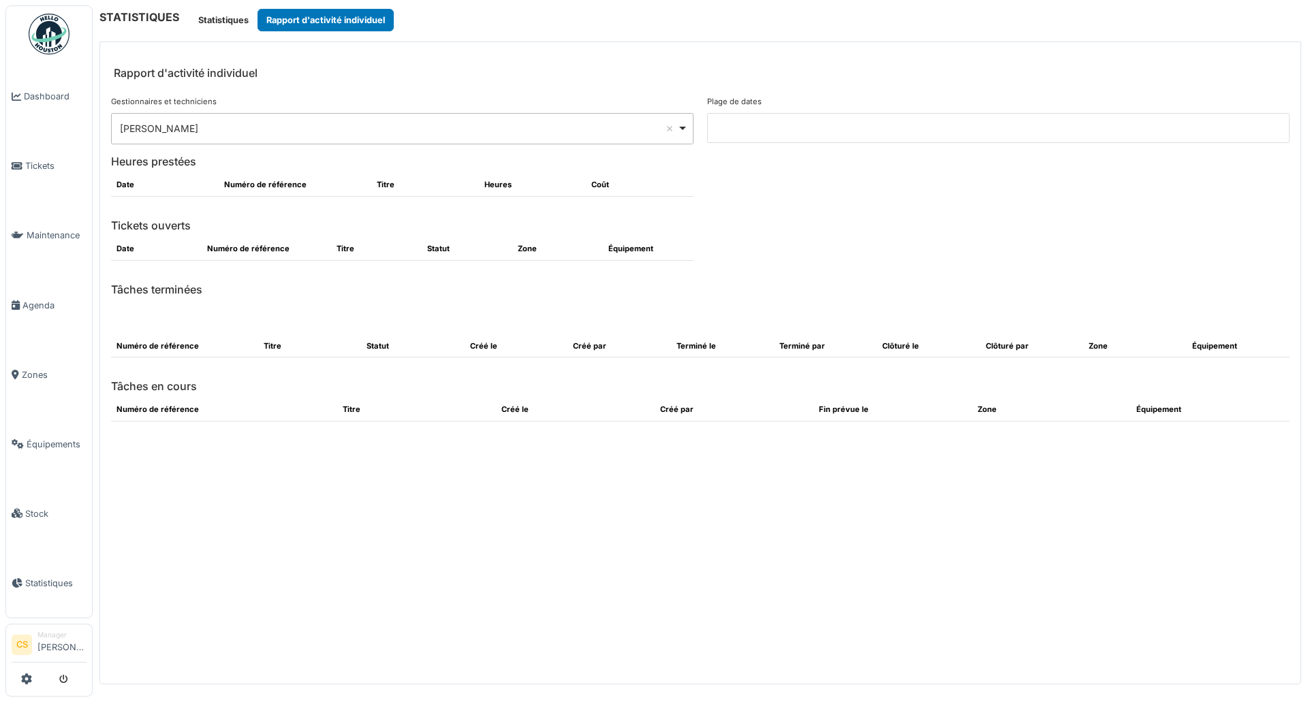
click at [806, 129] on input at bounding box center [998, 128] width 583 height 30
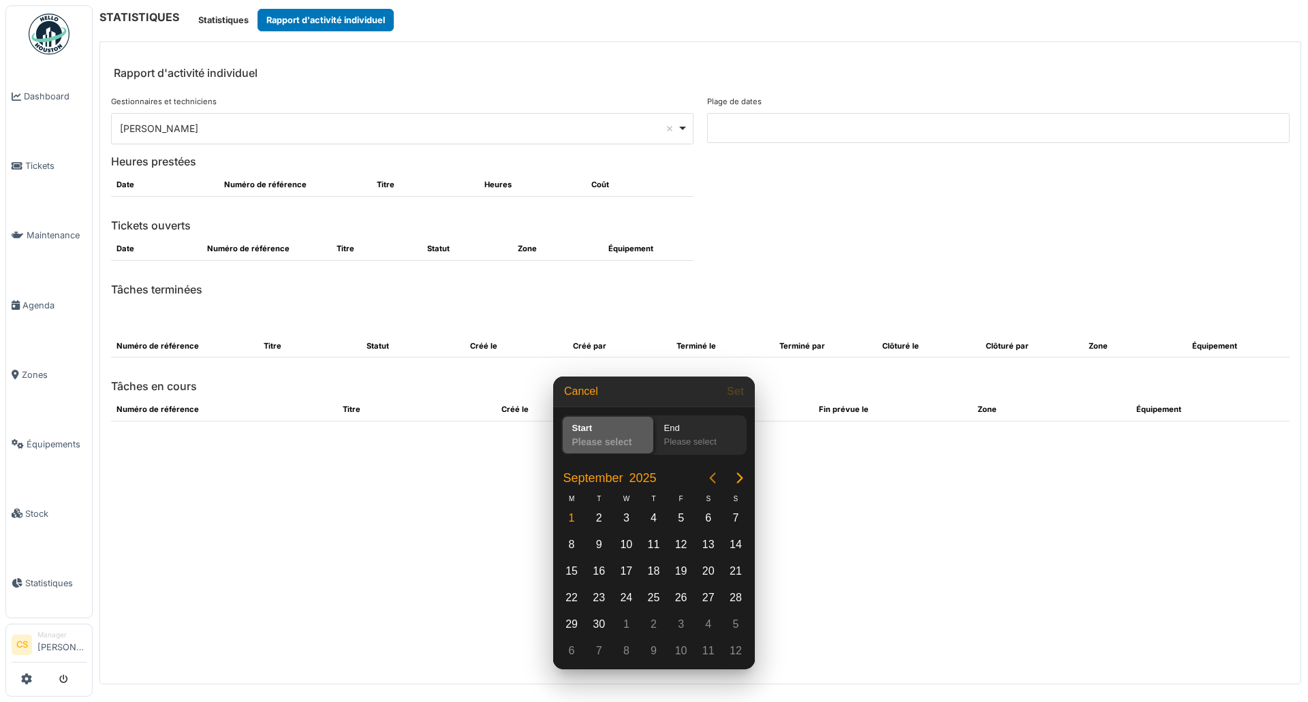
click at [708, 477] on icon "Previous page" at bounding box center [713, 478] width 16 height 16
click at [659, 516] on div "1" at bounding box center [653, 518] width 20 height 20
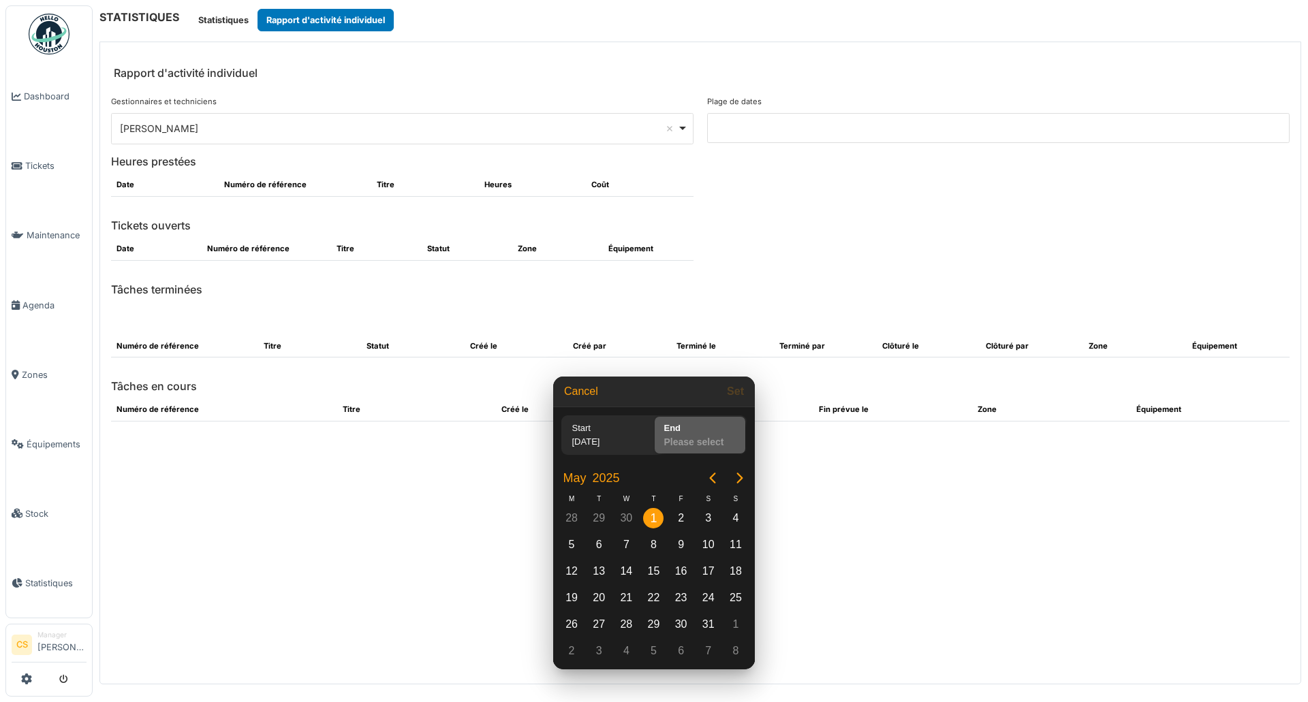
click at [698, 442] on div "Please select" at bounding box center [700, 444] width 83 height 19
click at [743, 480] on icon "Next page" at bounding box center [740, 478] width 16 height 16
click at [575, 651] on div "30" at bounding box center [571, 651] width 20 height 20
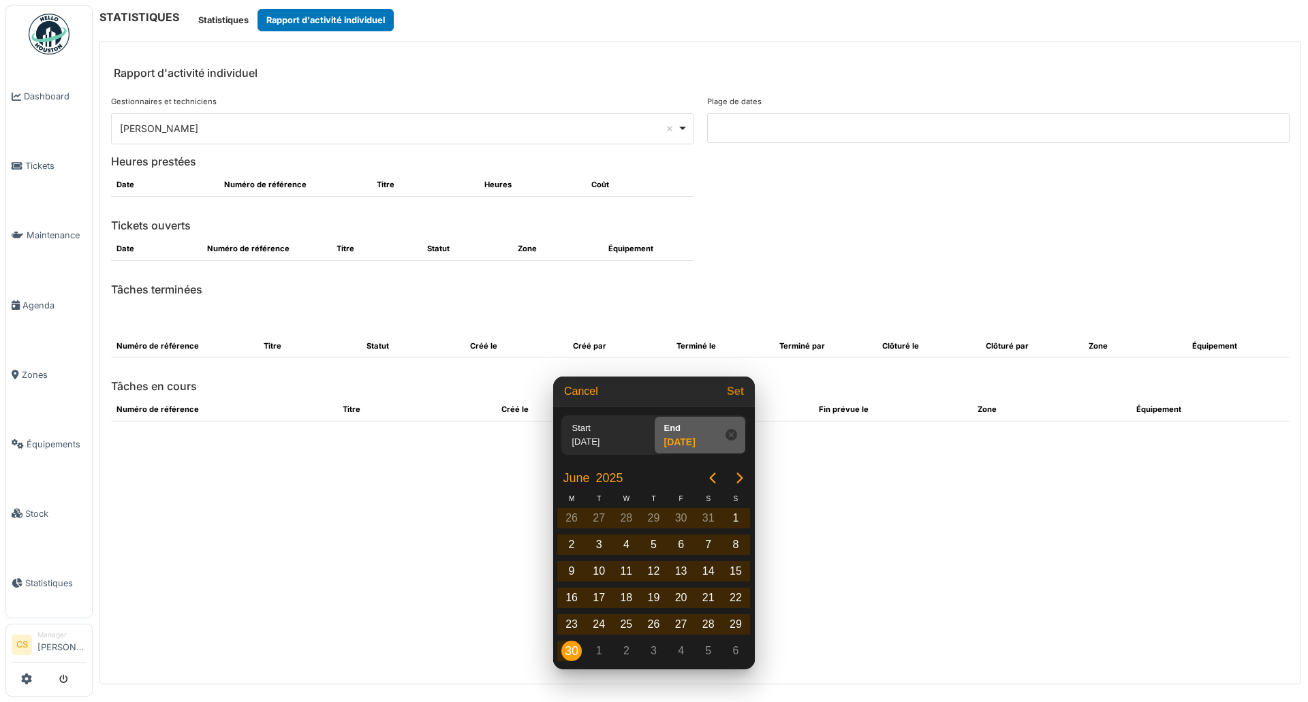
click at [739, 397] on button "Set" at bounding box center [736, 392] width 28 height 25
type input "**********"
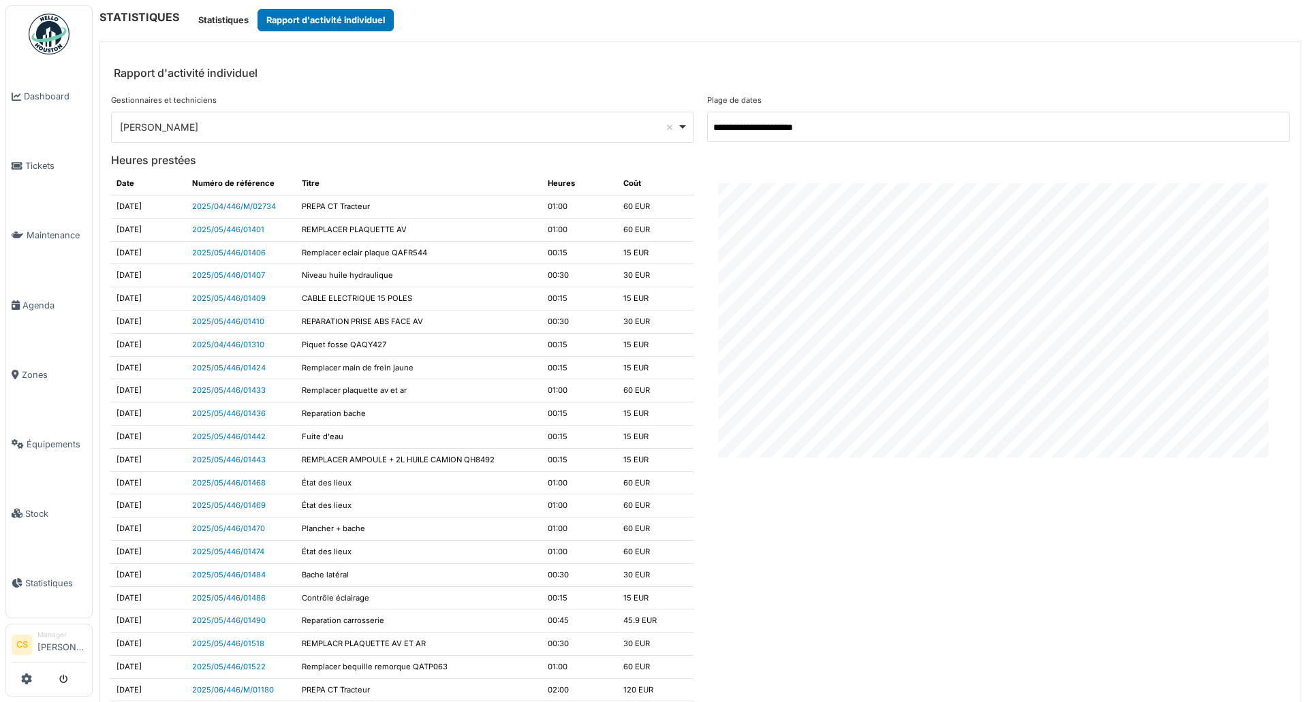
scroll to position [0, 0]
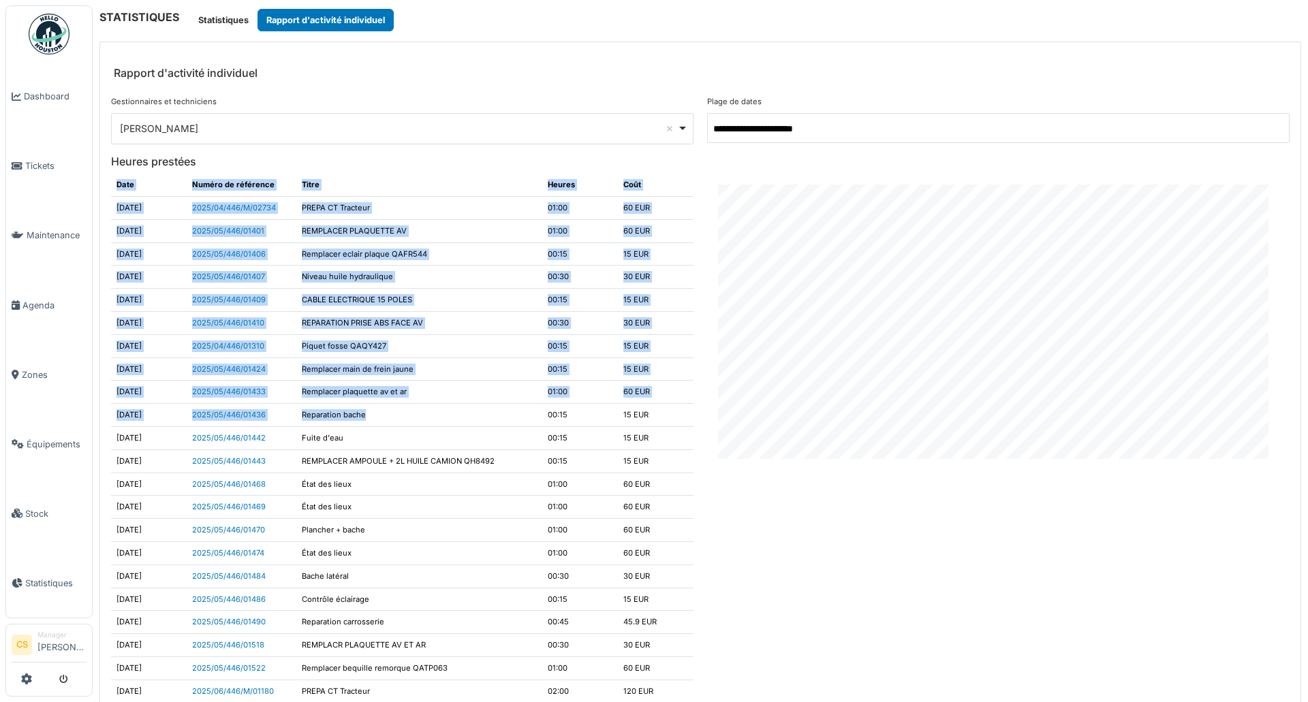
drag, startPoint x: 117, startPoint y: 184, endPoint x: 540, endPoint y: 465, distance: 508.2
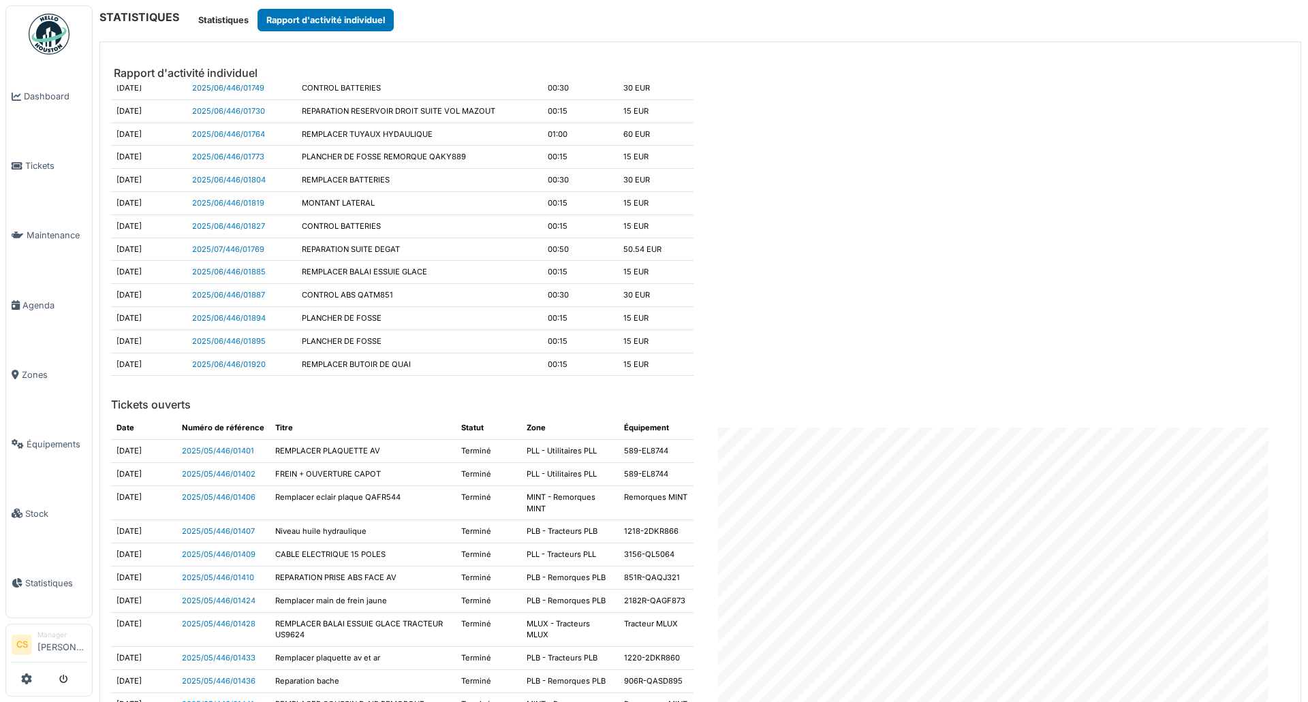
scroll to position [1363, 0]
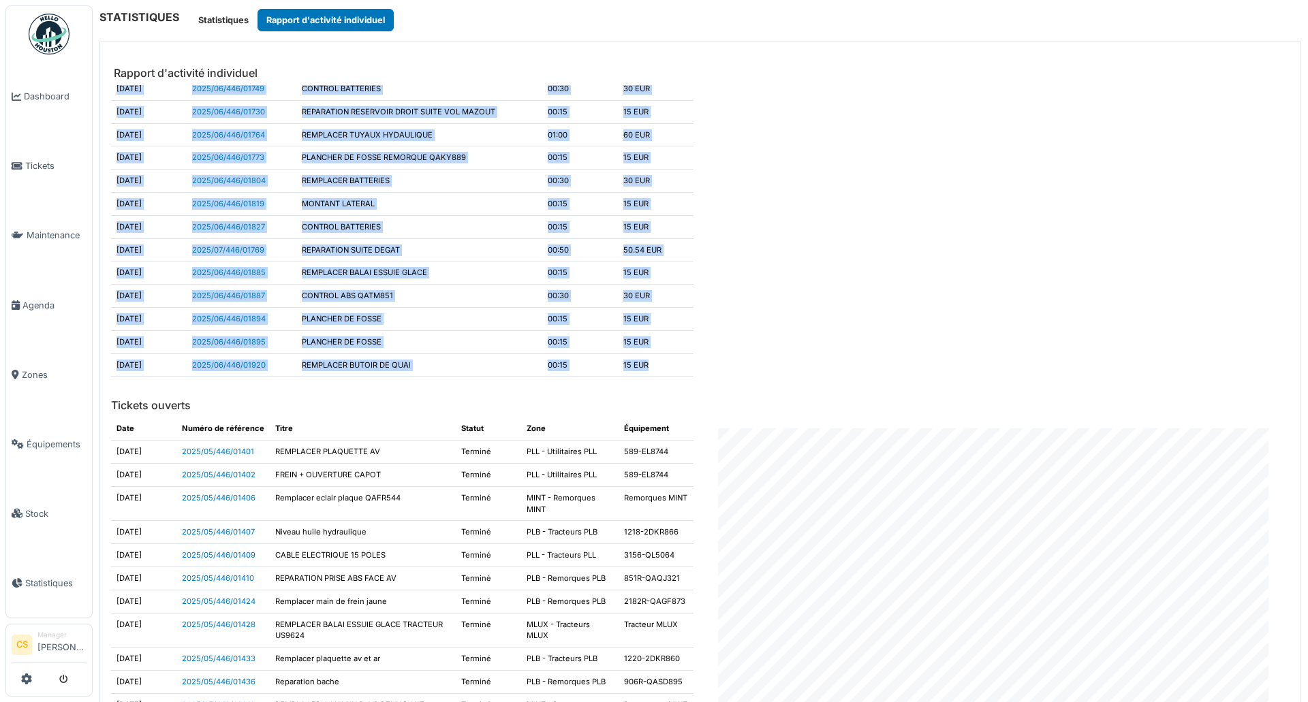
click at [657, 364] on td "15 EUR" at bounding box center [656, 365] width 76 height 23
copy table "Date Numéro de référence Titre Heures Coût 2025-05-05 2025/04/446/M/02734 PREPA…"
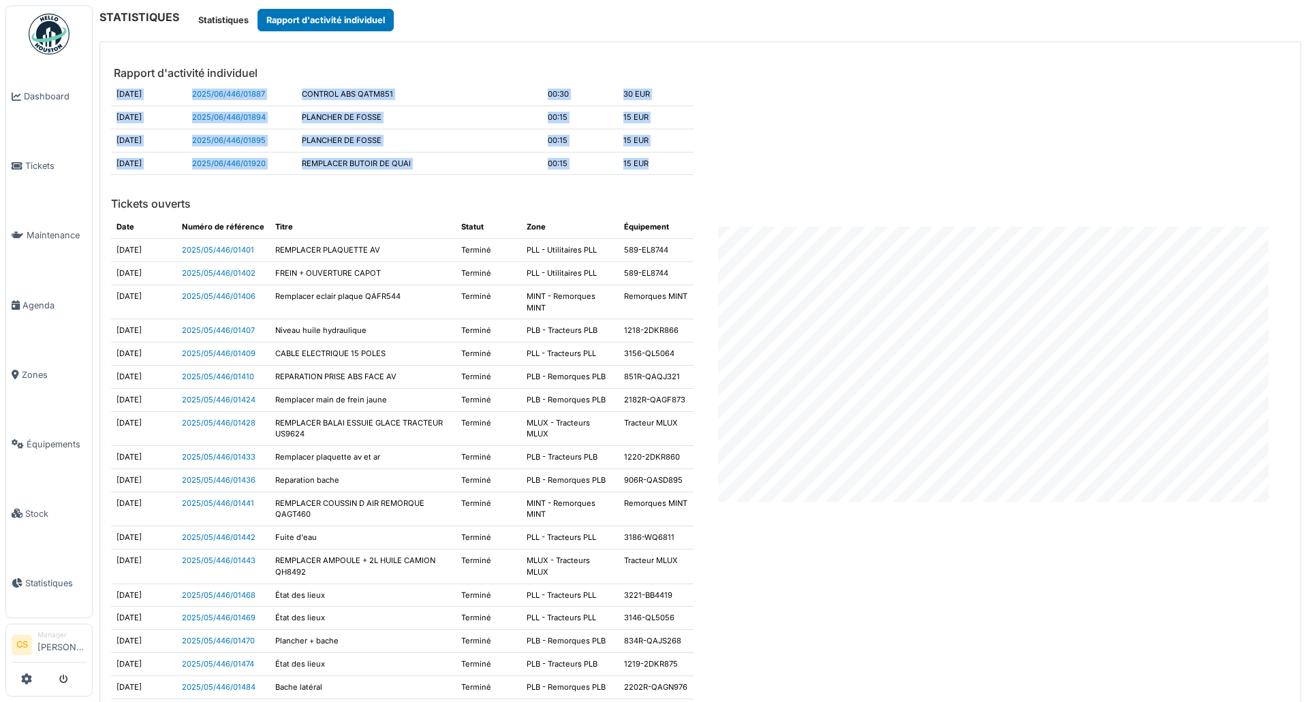
scroll to position [1567, 0]
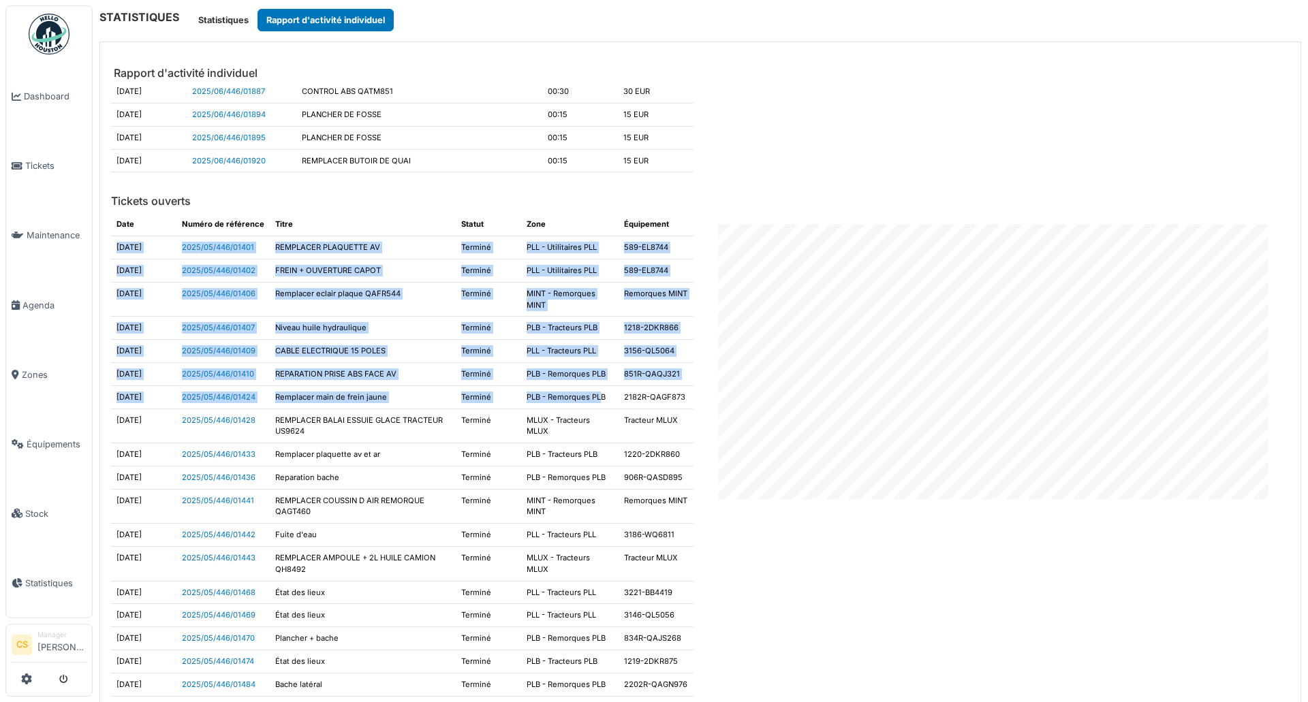
drag, startPoint x: 117, startPoint y: 247, endPoint x: 591, endPoint y: 398, distance: 497.8
drag, startPoint x: 355, startPoint y: 277, endPoint x: 353, endPoint y: 270, distance: 7.8
click at [355, 278] on td "FREIN + OUVERTURE CAPOT" at bounding box center [363, 270] width 186 height 23
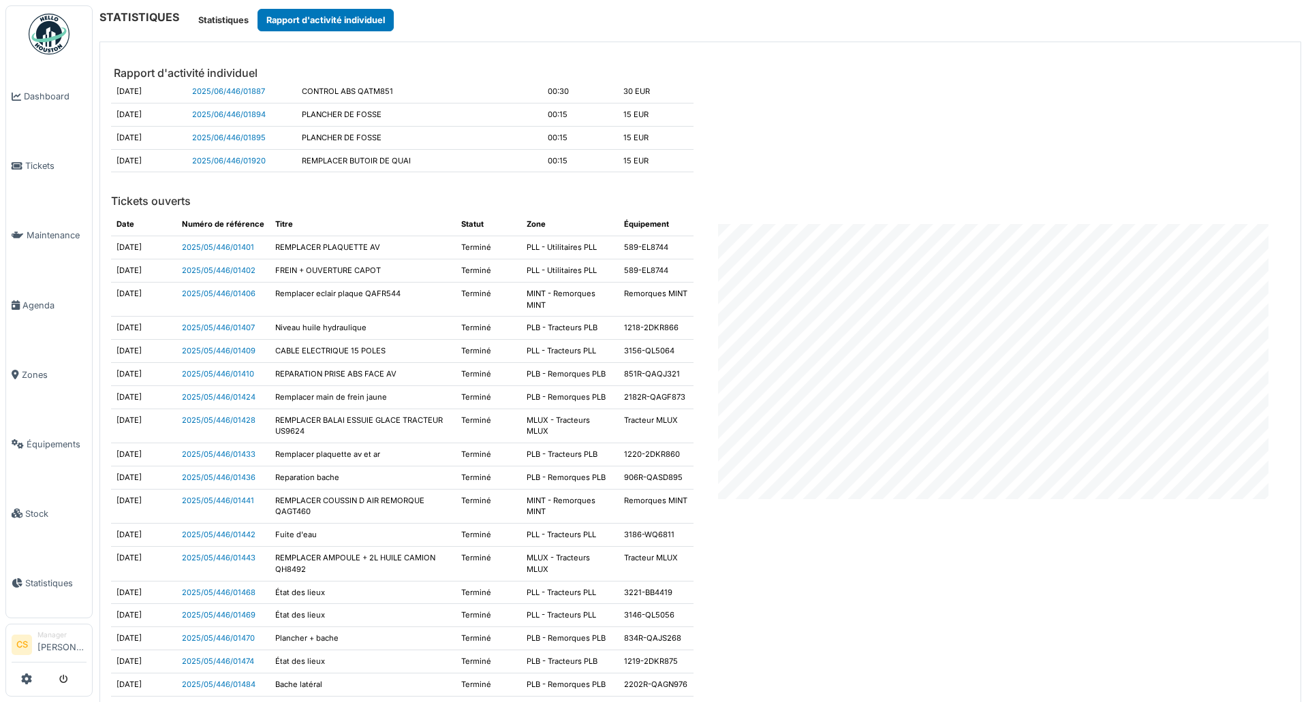
drag, startPoint x: 228, startPoint y: 245, endPoint x: 621, endPoint y: 203, distance: 395.4
click at [621, 204] on h6 "Tickets ouverts" at bounding box center [700, 201] width 1192 height 13
drag, startPoint x: 267, startPoint y: 251, endPoint x: 180, endPoint y: 247, distance: 87.3
click at [180, 247] on tr "2025-05-05 2025/05/446/01401 REMPLACER PLAQUETTE AV Terminé PLL - Utilitaires P…" at bounding box center [402, 247] width 583 height 23
copy link "2025/05/446/01401"
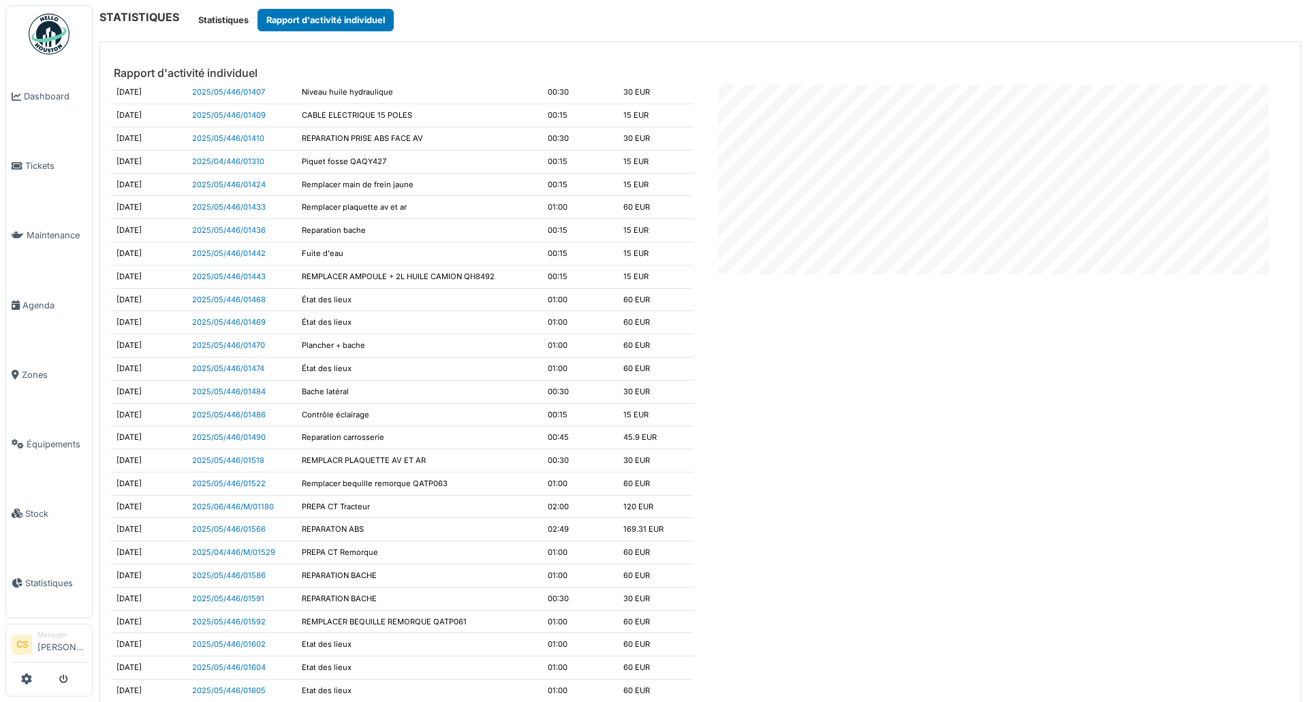
scroll to position [0, 0]
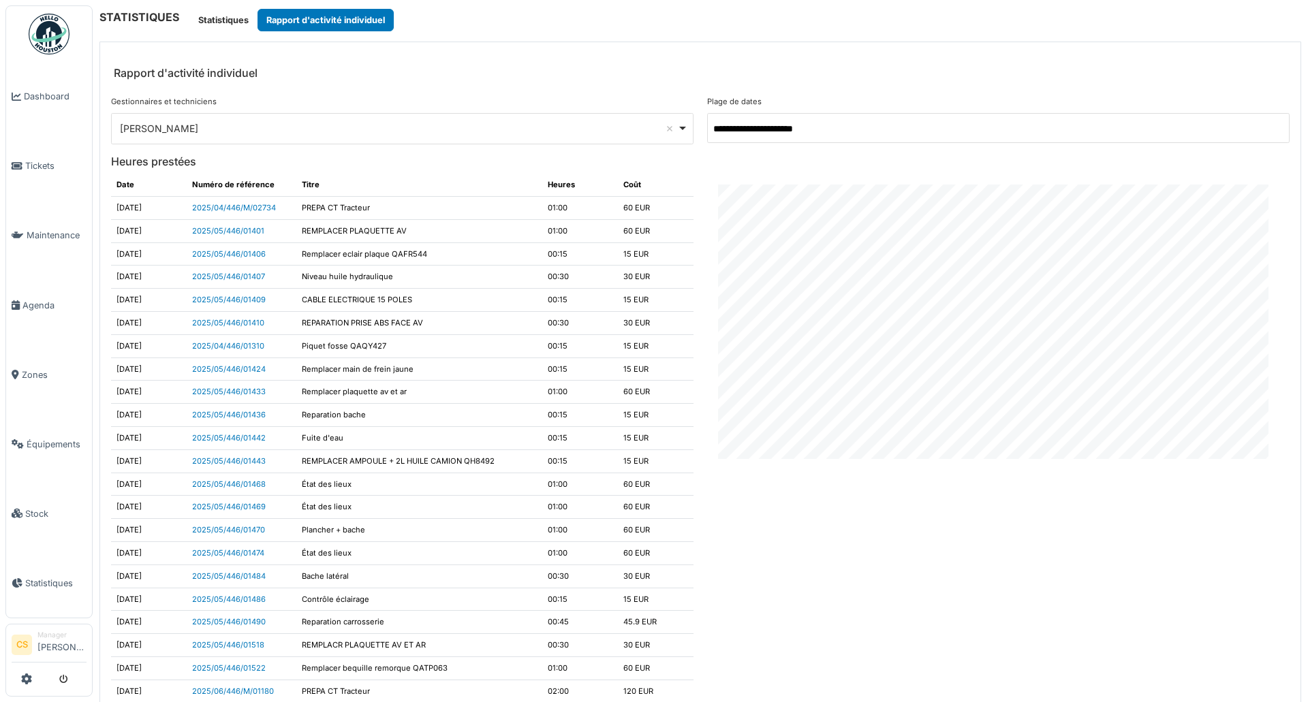
click at [593, 82] on header "Rapport d'activité individuel" at bounding box center [700, 63] width 1201 height 43
click at [735, 28] on div "STATISTIQUES Statistiques Rapport d'activité individuel" at bounding box center [700, 20] width 1202 height 22
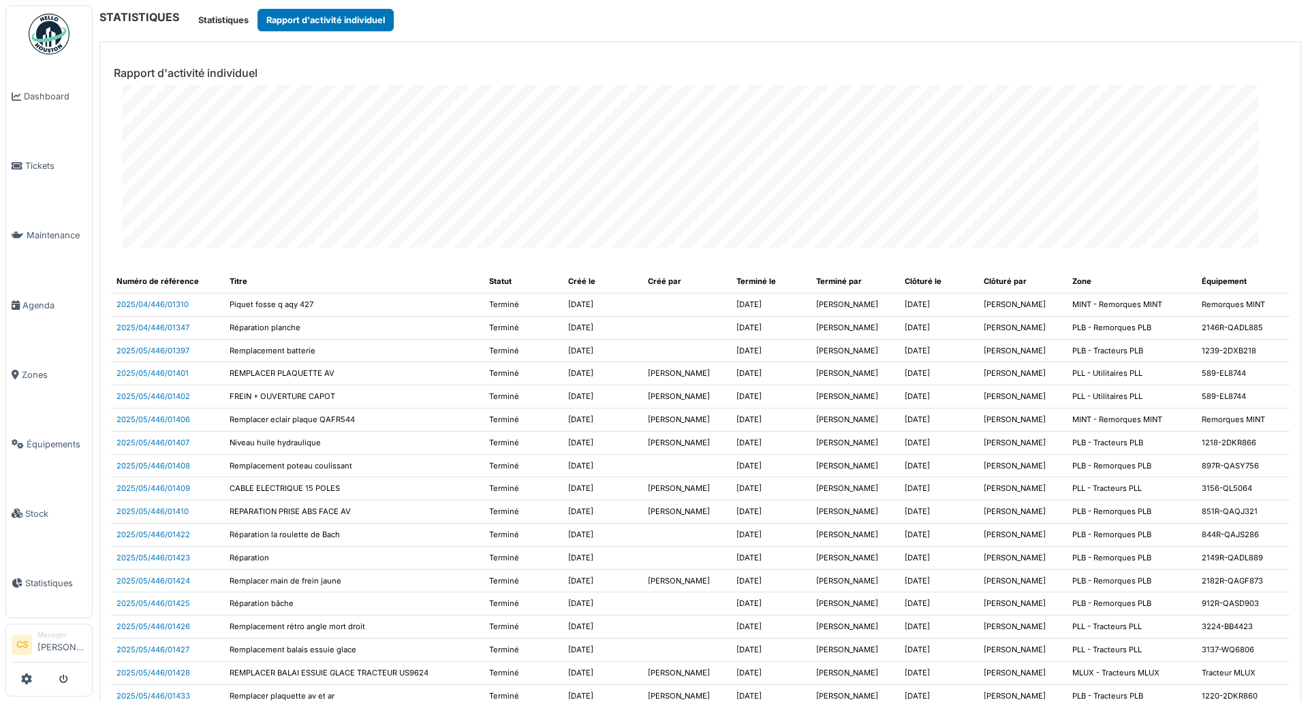
scroll to position [4293, 0]
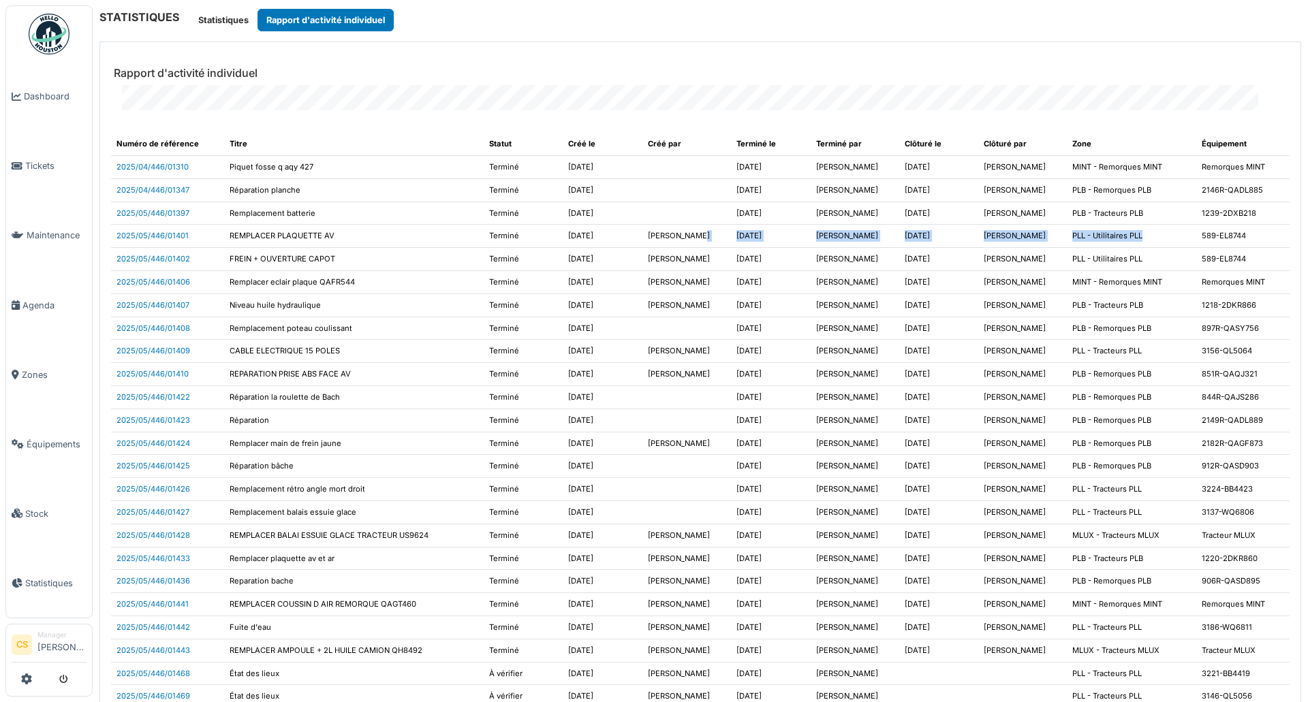
drag, startPoint x: 1148, startPoint y: 253, endPoint x: 681, endPoint y: 247, distance: 467.4
click at [687, 247] on tr "2025/05/446/01401 REMPLACER PLAQUETTE AV Terminé 2025-05-05 Jérémy Pétré 2025-0…" at bounding box center [700, 236] width 1179 height 23
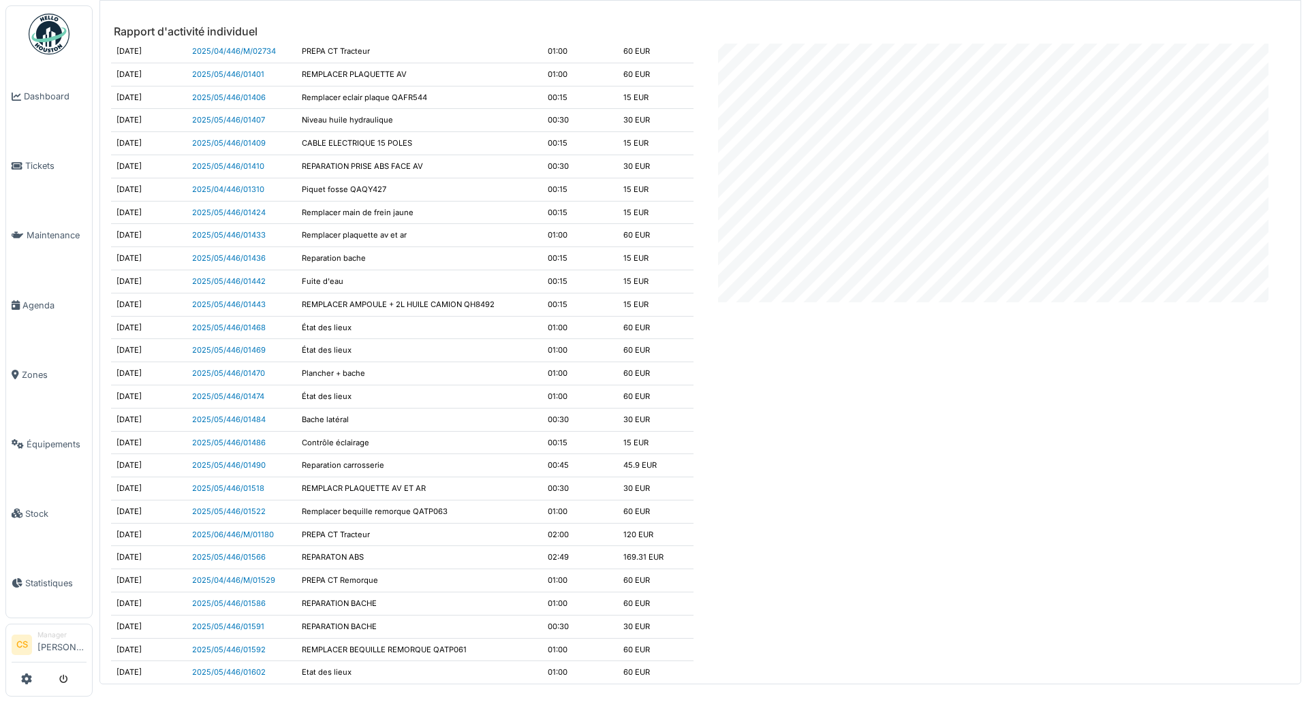
scroll to position [0, 0]
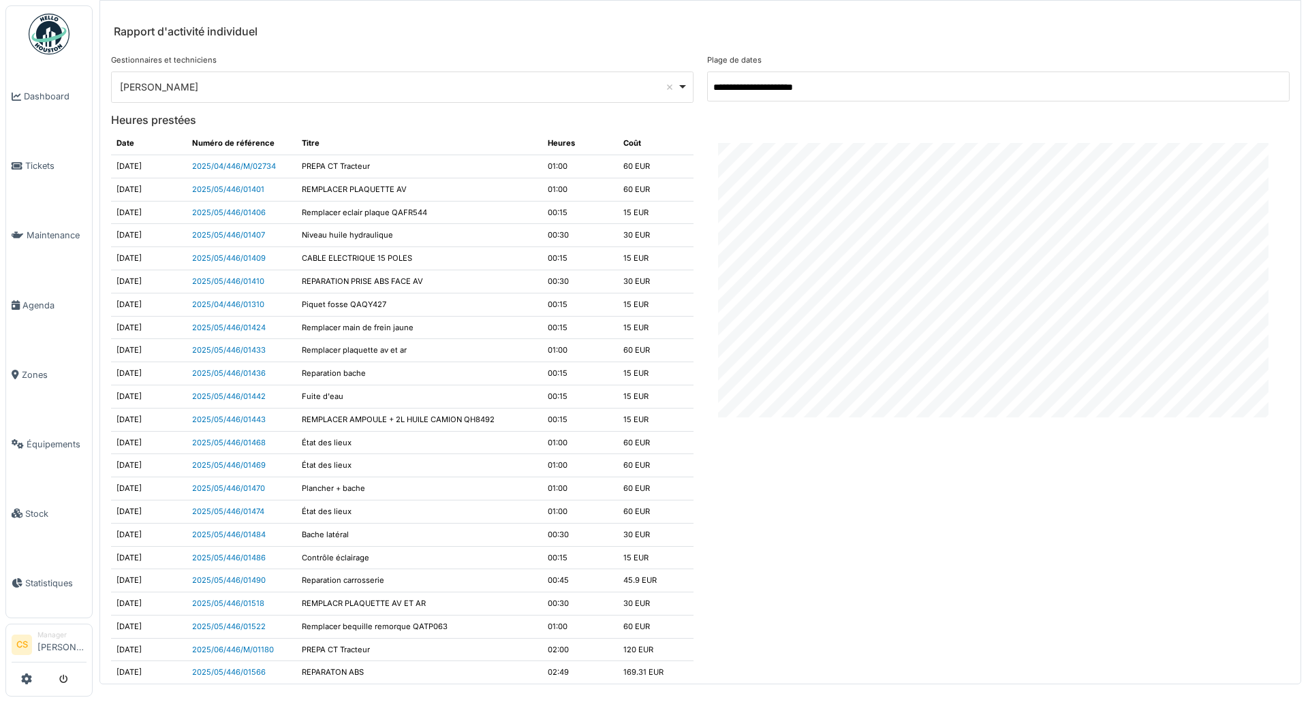
click at [322, 90] on div "Jérémy Pétré Remove item" at bounding box center [398, 87] width 557 height 14
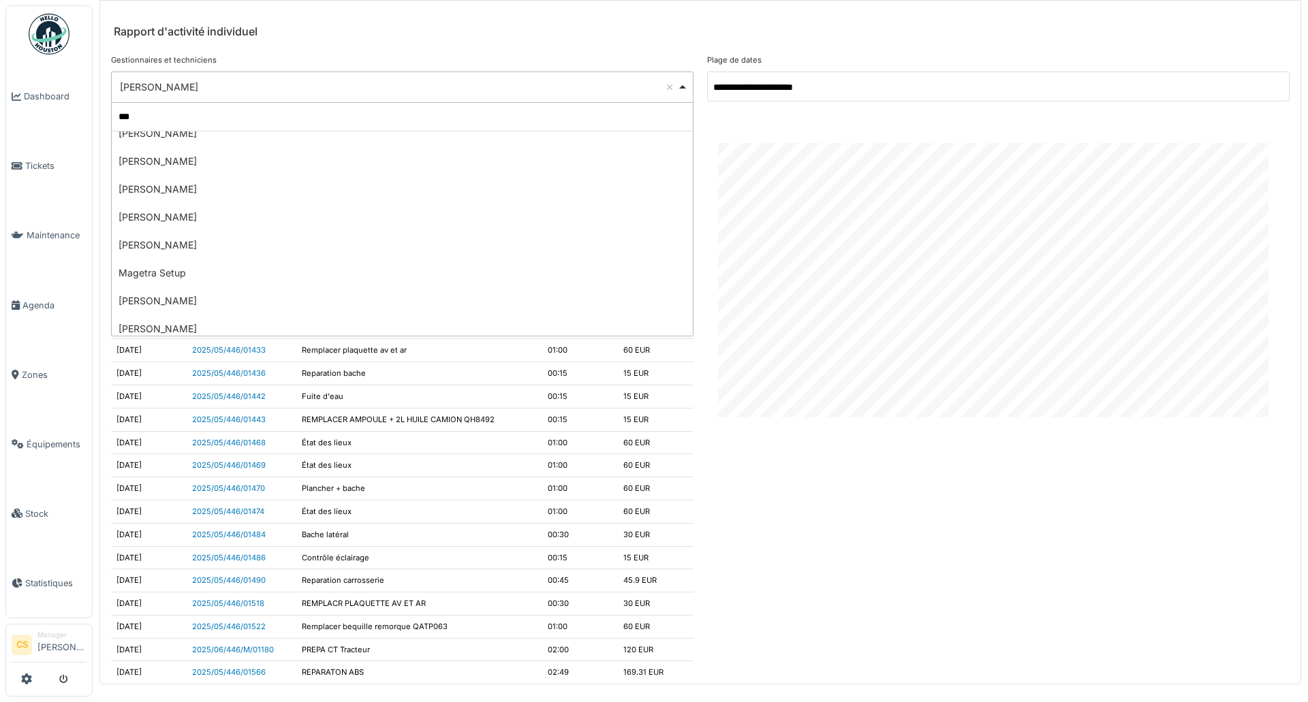
type input "****"
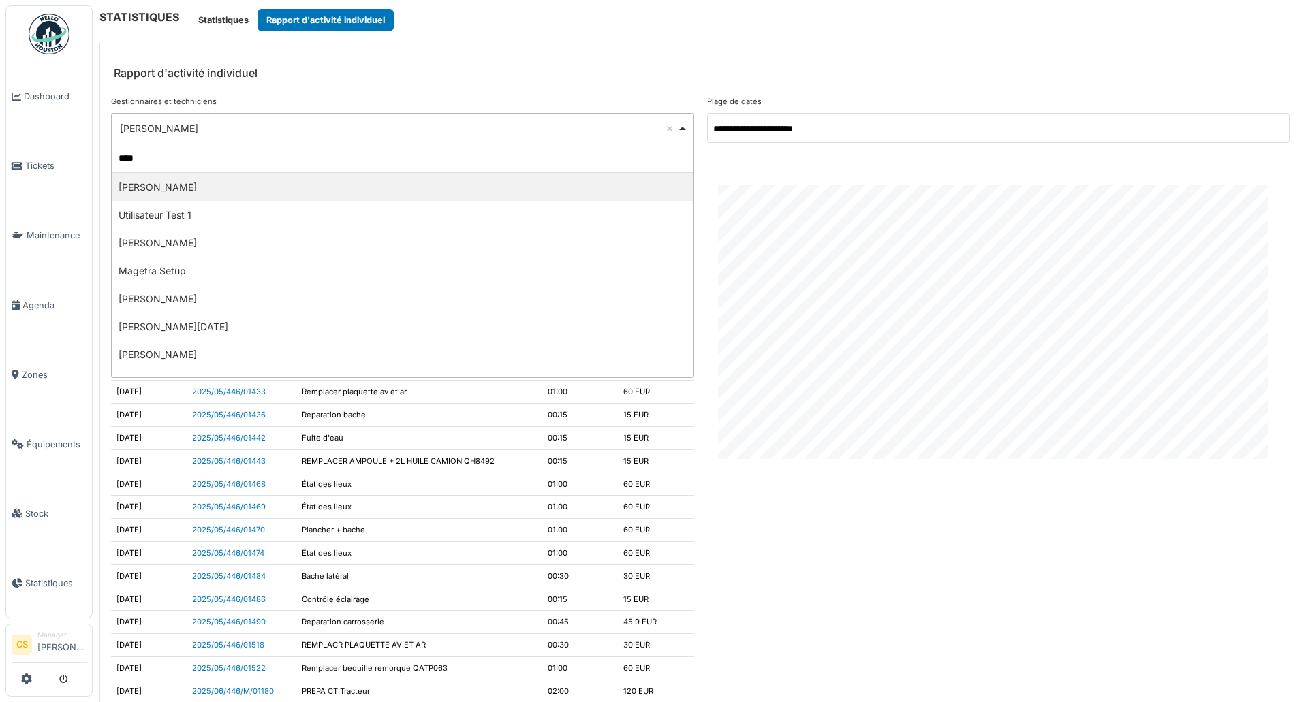
select select "**********"
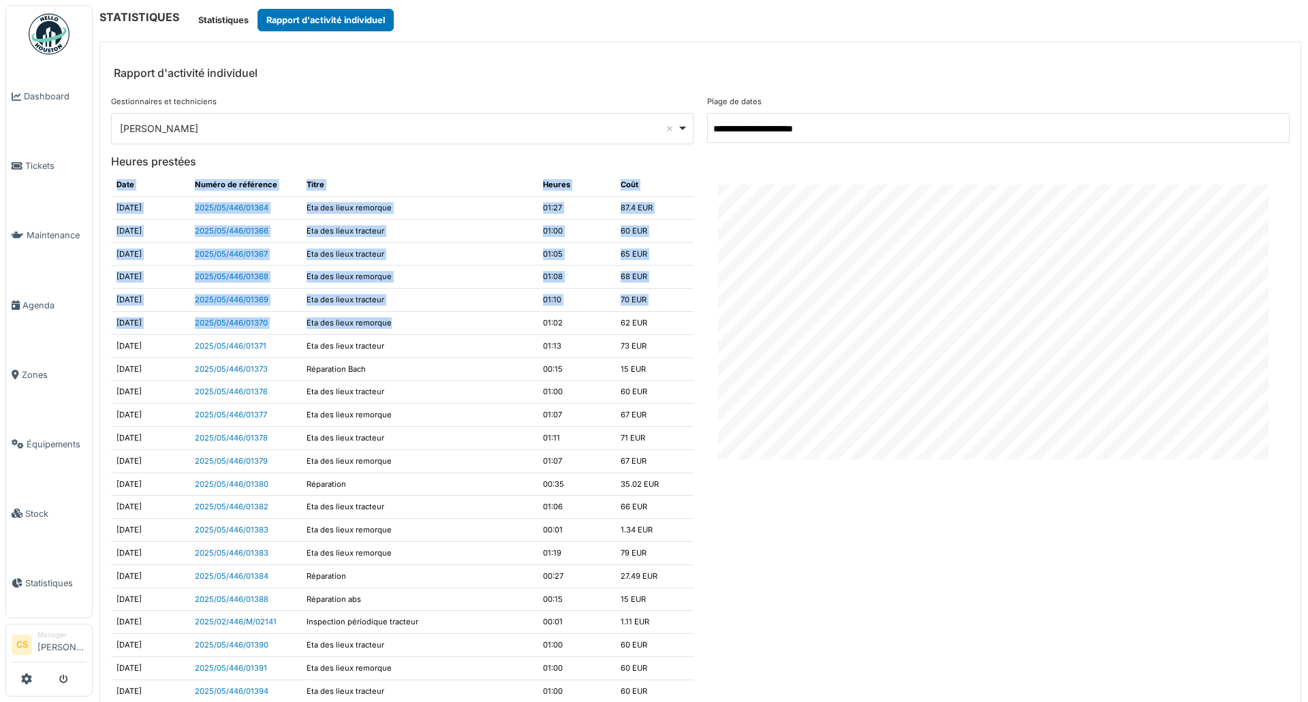
drag, startPoint x: 118, startPoint y: 183, endPoint x: 463, endPoint y: 469, distance: 448.1
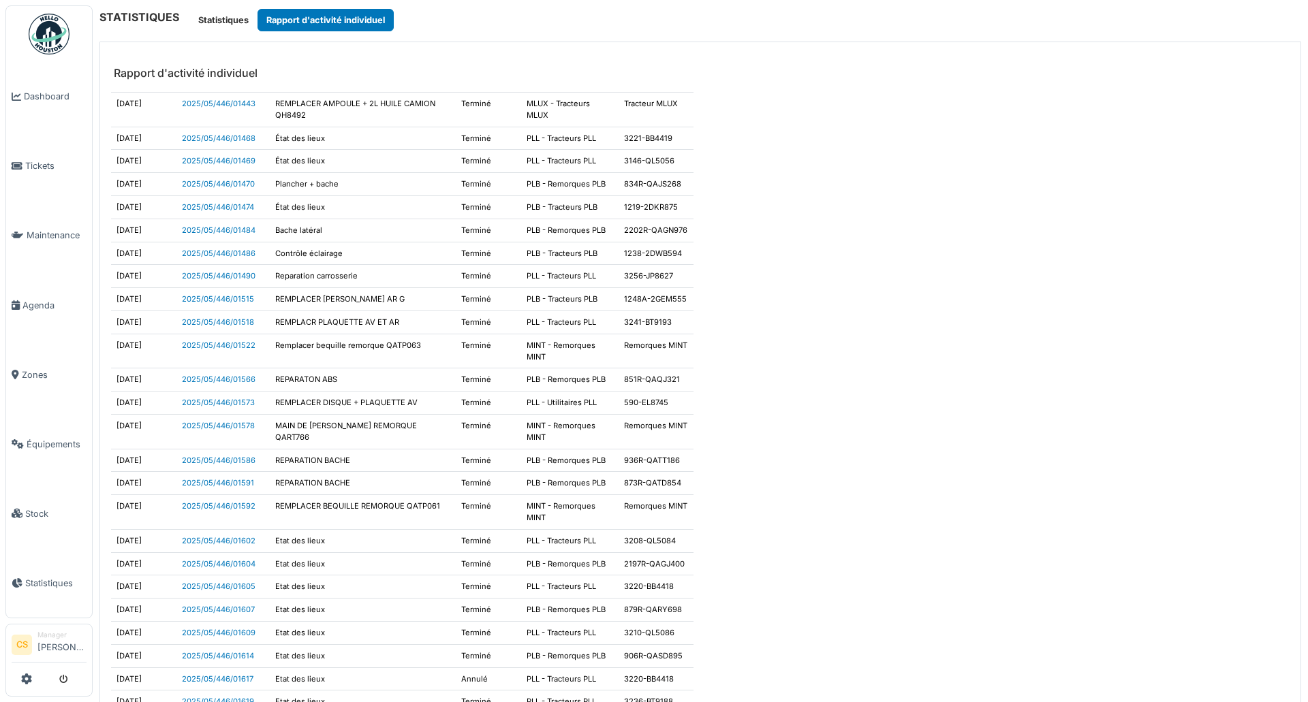
scroll to position [4769, 0]
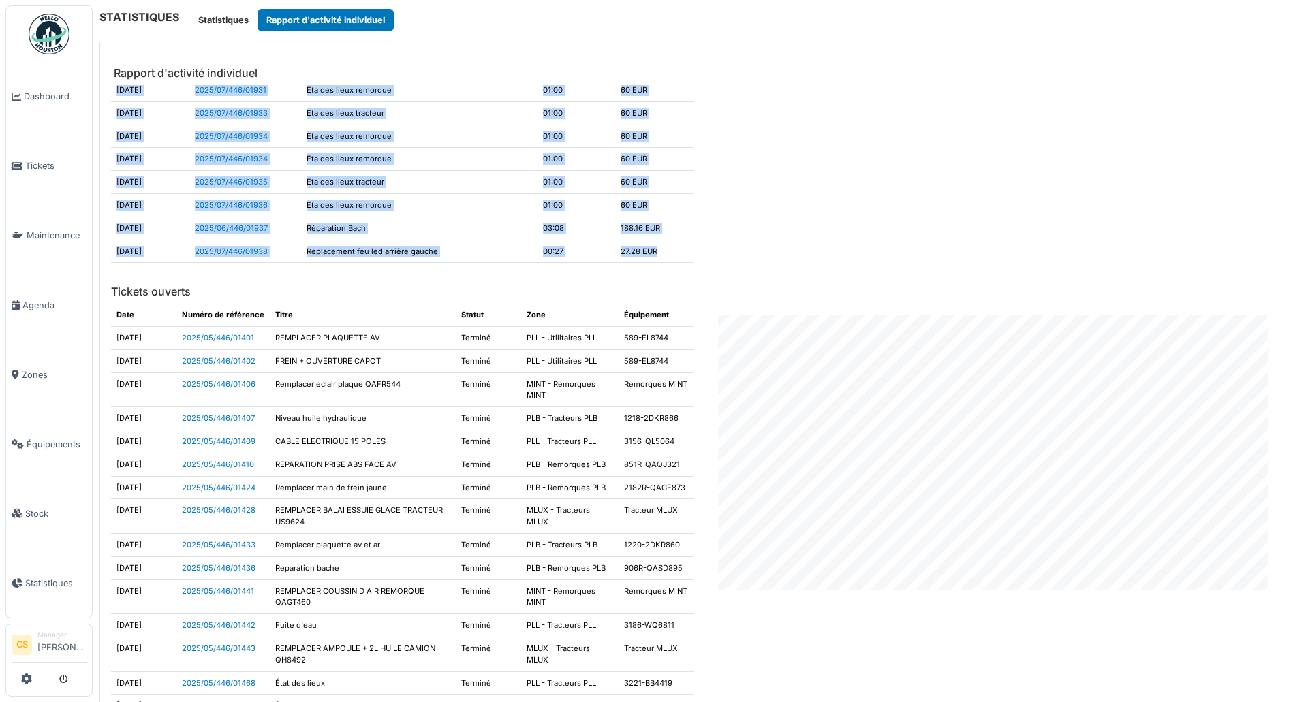
click at [671, 256] on td "27.28 EUR" at bounding box center [654, 251] width 78 height 23
copy table "Date Numéro de référence Titre Heures Coût 2025-05-02 2025/05/446/01364 Eta des…"
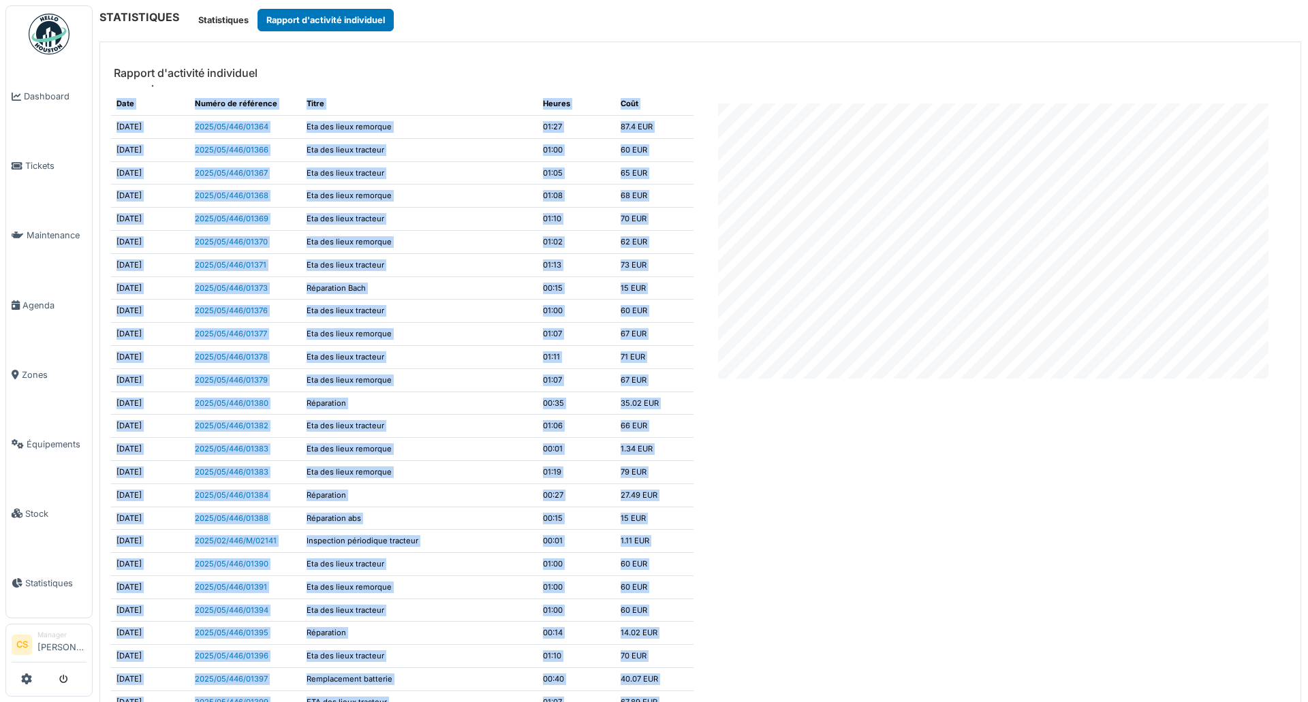
scroll to position [0, 0]
